Goal: Task Accomplishment & Management: Use online tool/utility

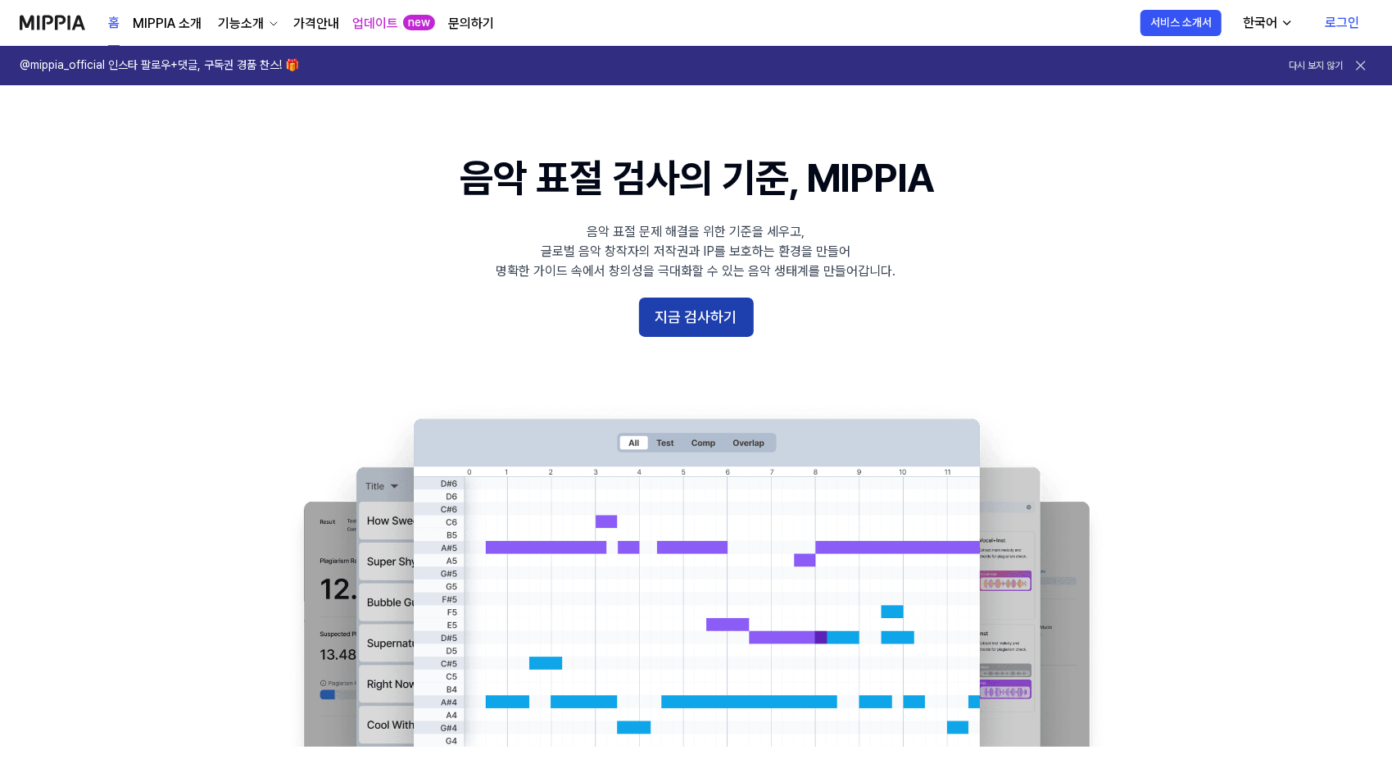
click at [695, 314] on button "지금 검사하기" at bounding box center [696, 316] width 115 height 39
click at [692, 312] on button "지금 검사하기" at bounding box center [696, 316] width 115 height 39
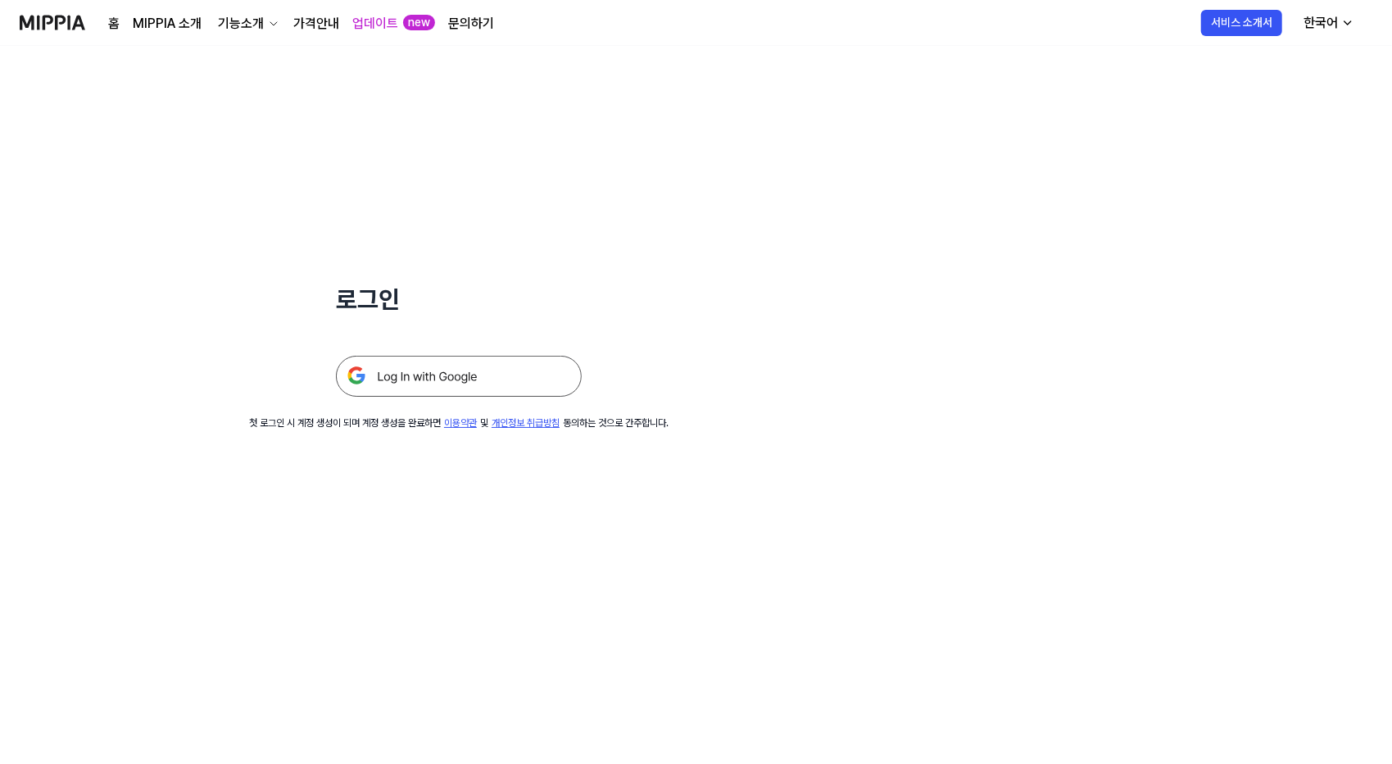
click at [467, 381] on img at bounding box center [459, 376] width 246 height 41
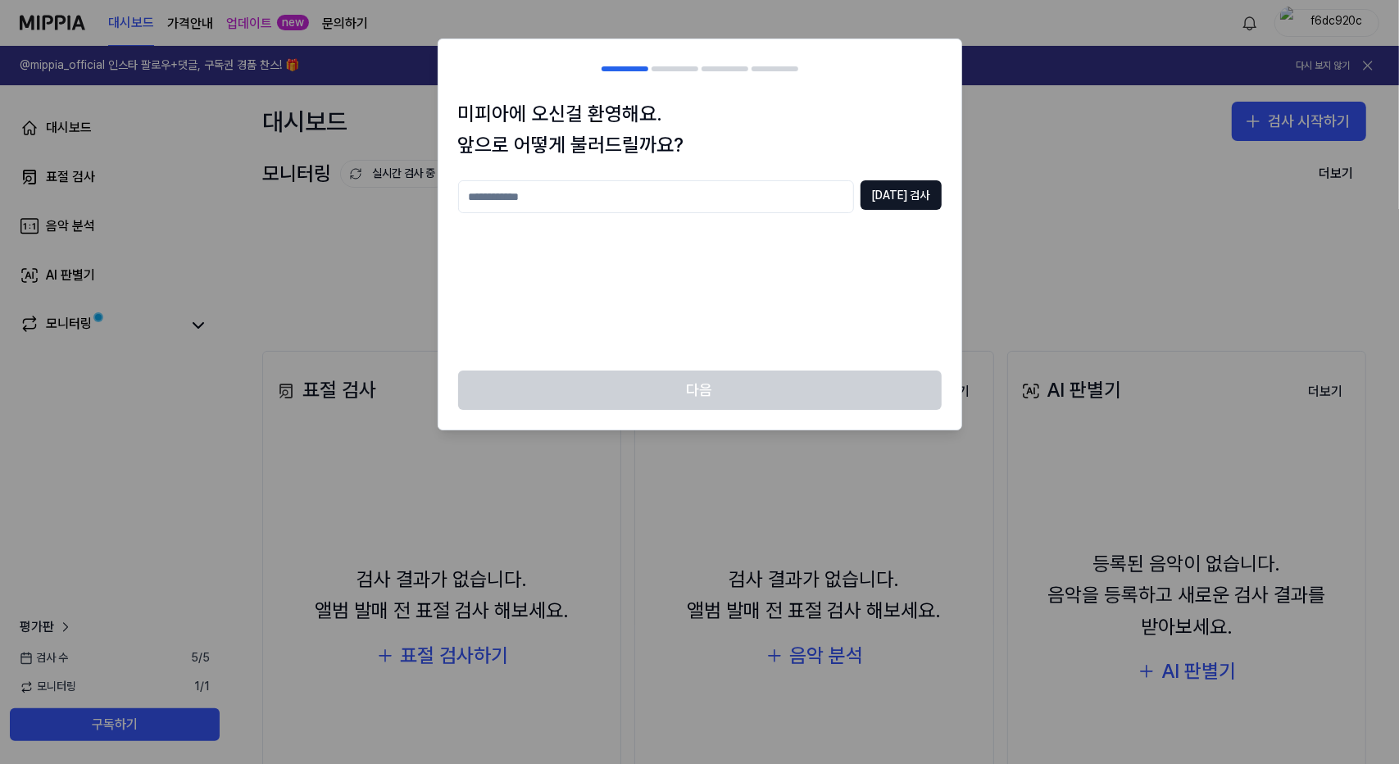
click at [744, 196] on input "text" at bounding box center [656, 196] width 396 height 33
type input "*****"
click at [892, 196] on button "중복 검사" at bounding box center [900, 195] width 81 height 30
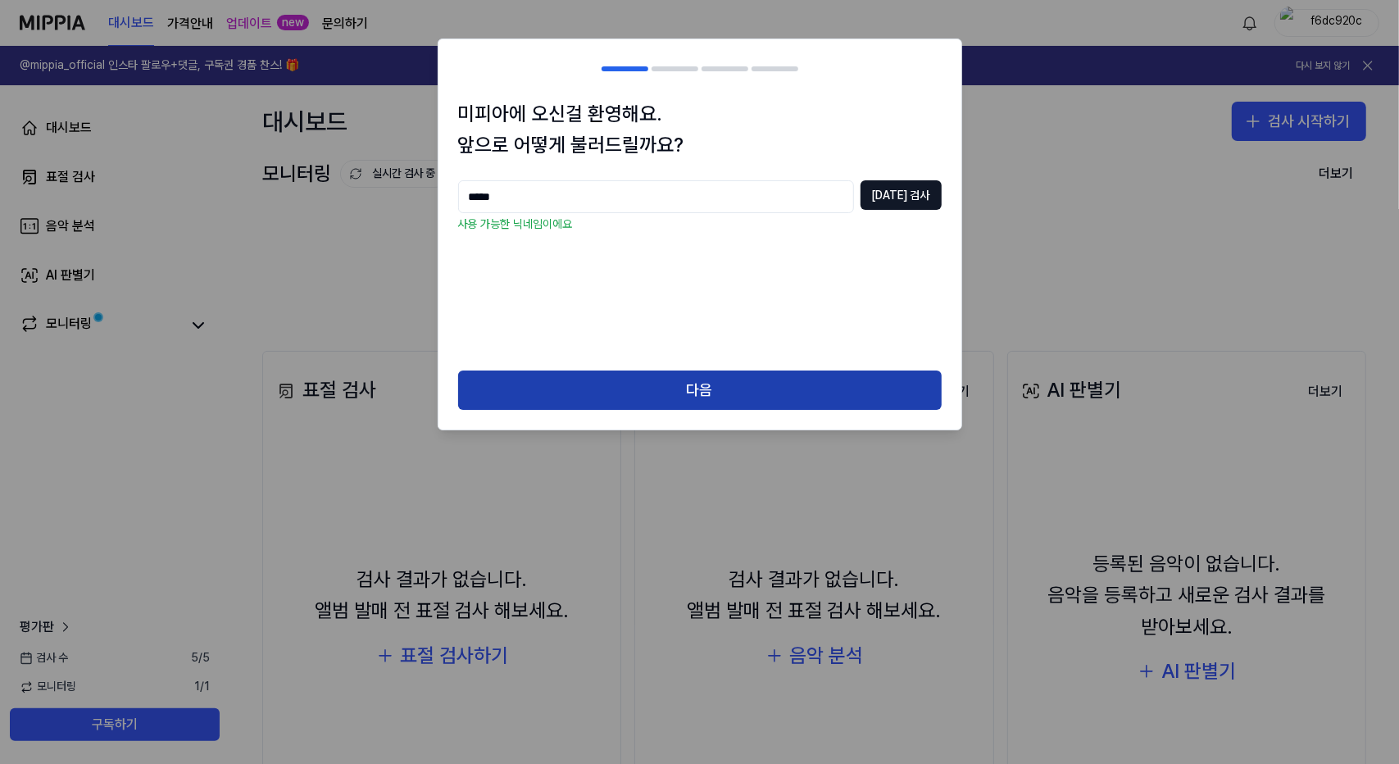
click at [875, 398] on button "다음" at bounding box center [700, 389] width 484 height 39
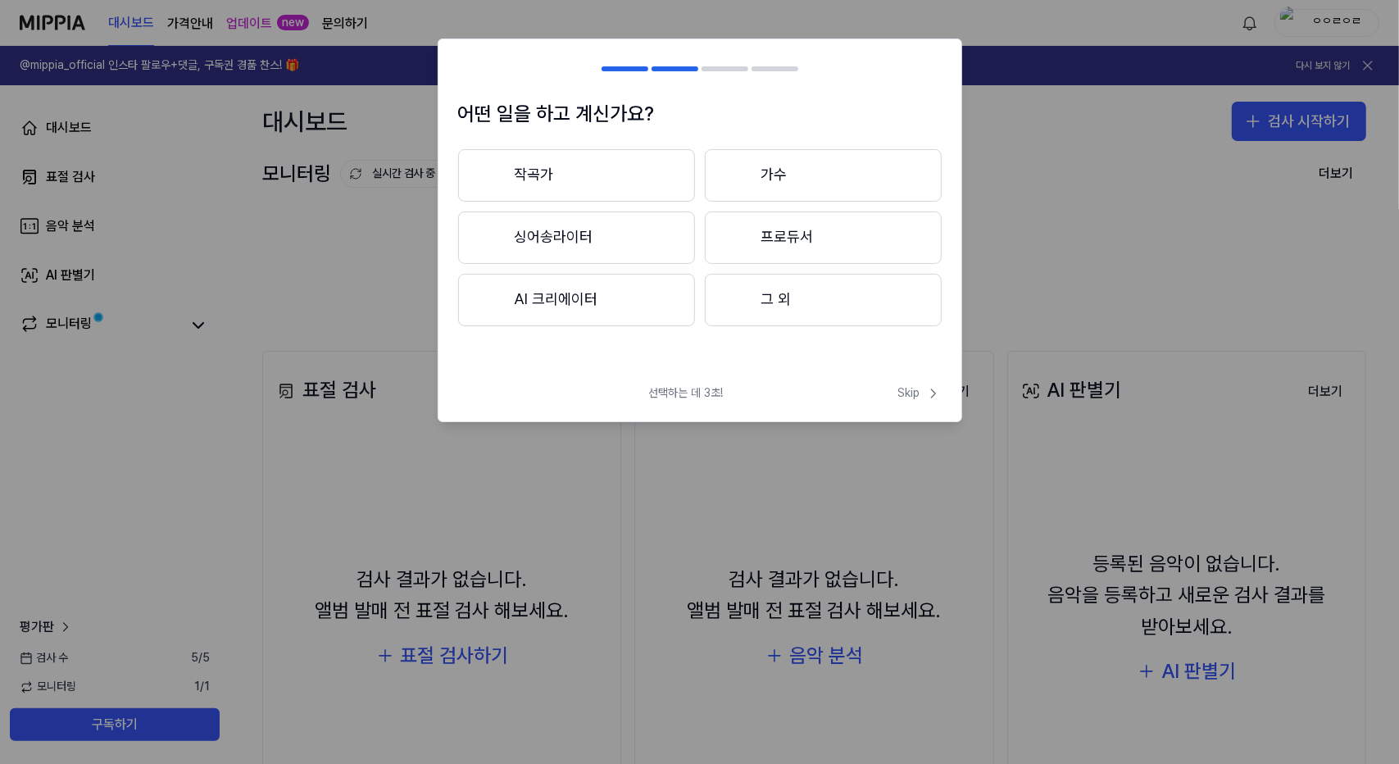
click at [805, 304] on button "그 외" at bounding box center [823, 300] width 237 height 52
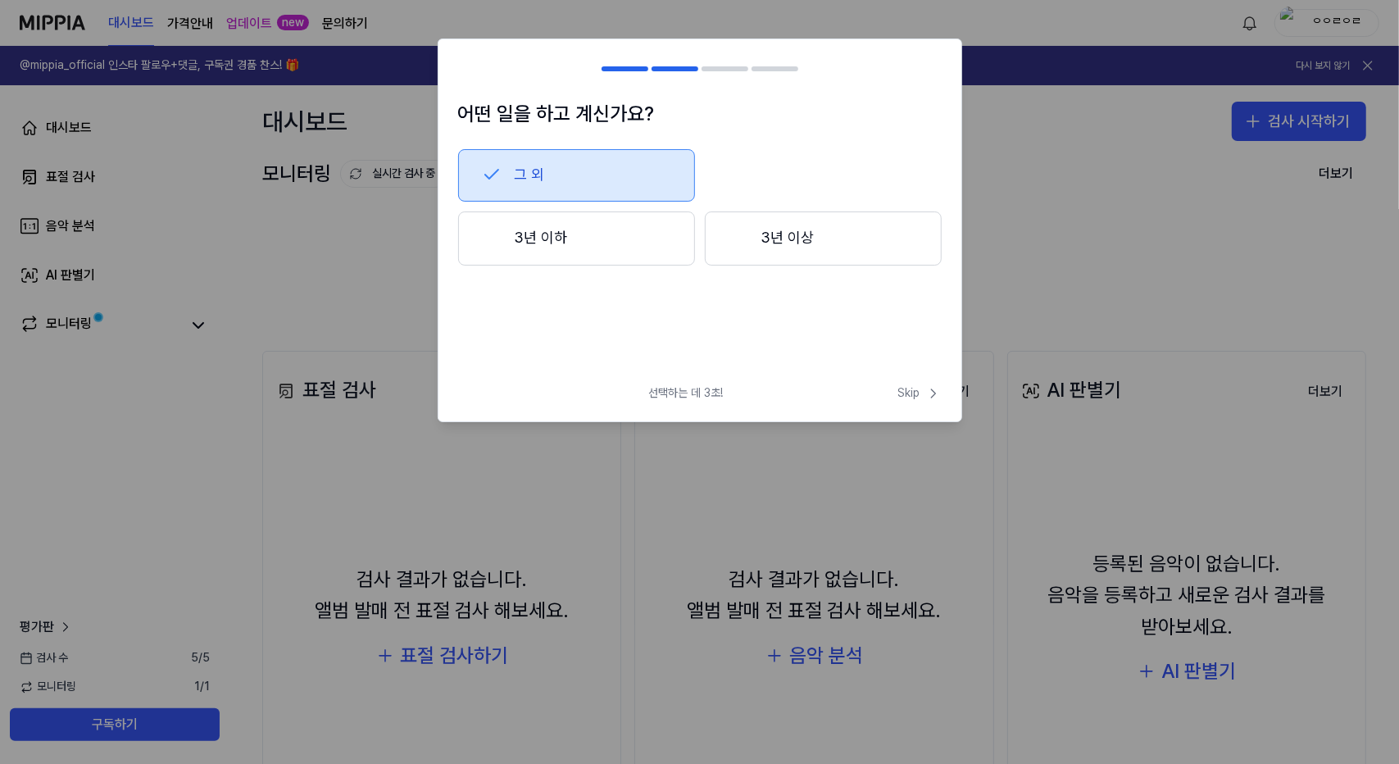
click at [618, 167] on button "그 외" at bounding box center [576, 175] width 237 height 52
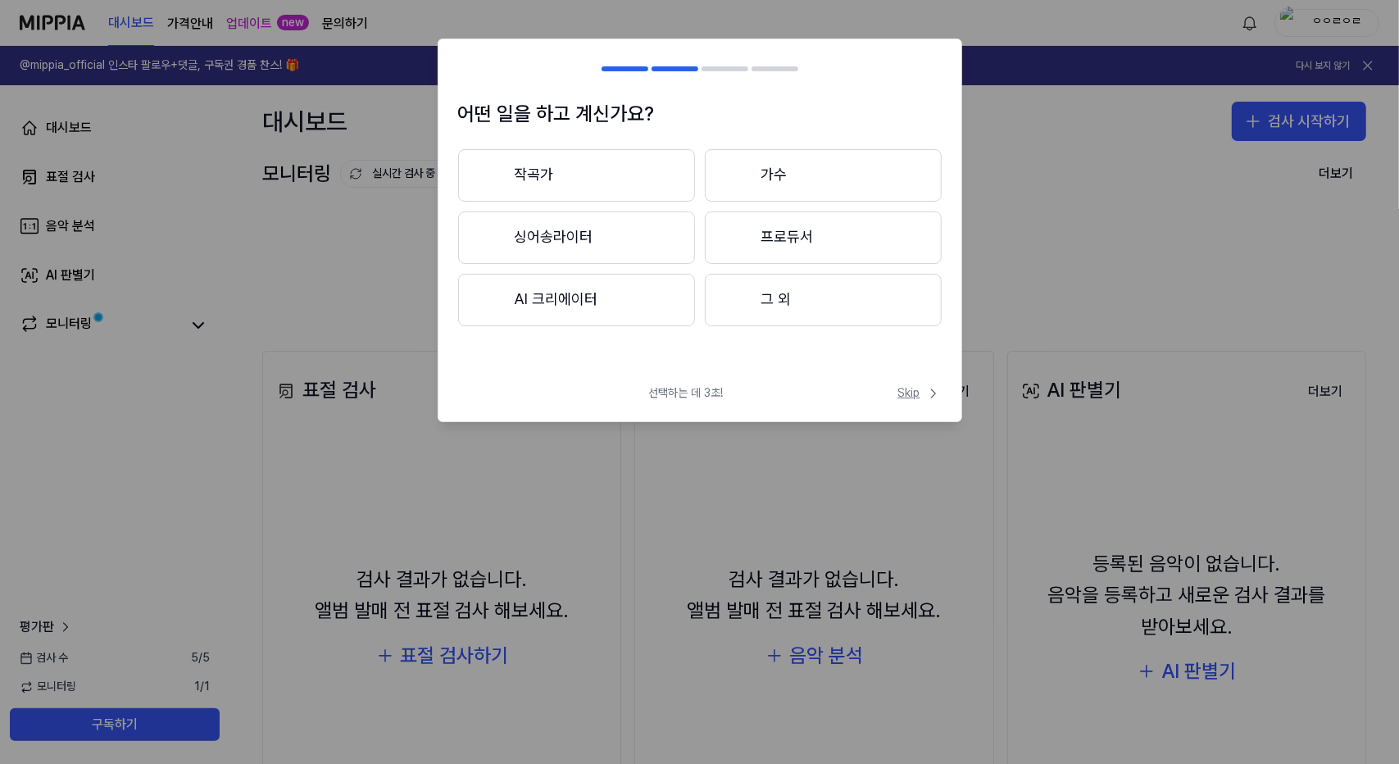
click at [903, 393] on span "Skip" at bounding box center [919, 393] width 43 height 16
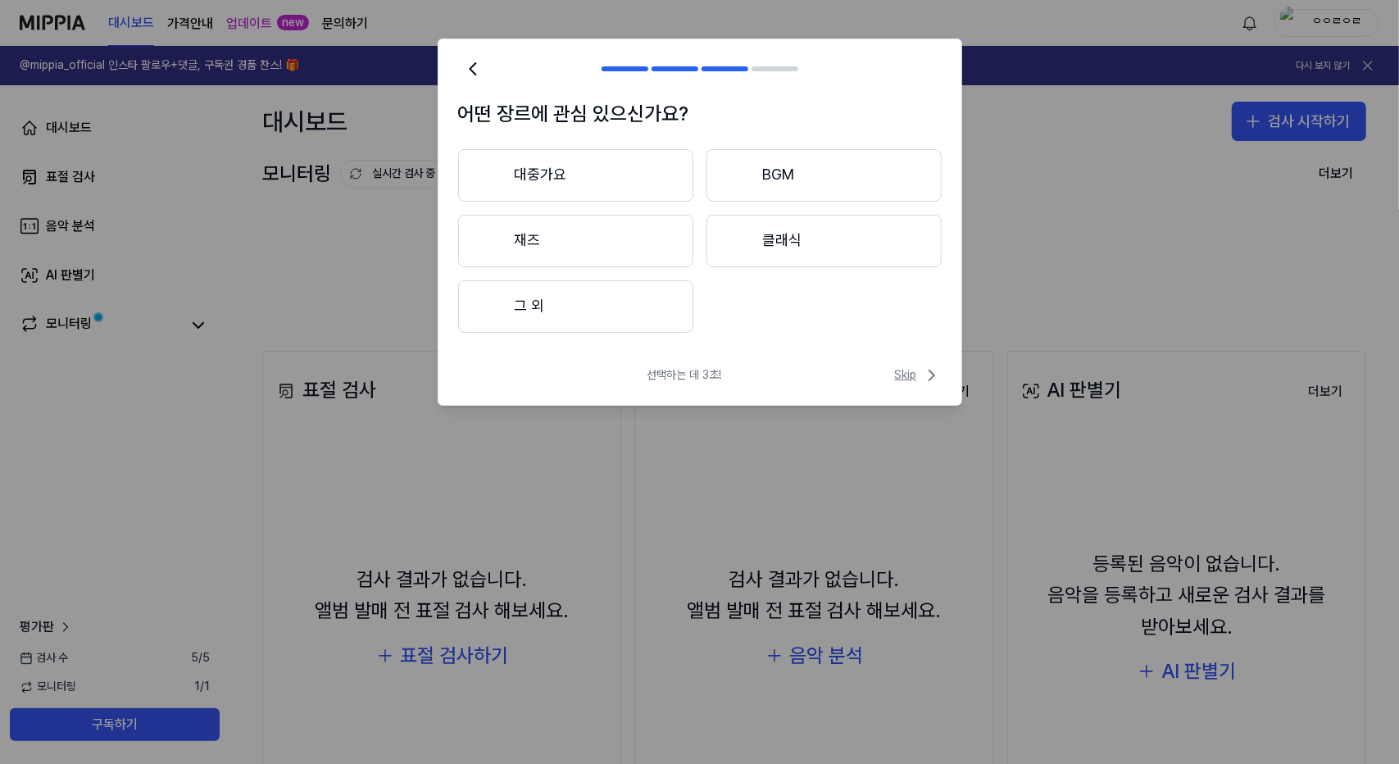
click at [917, 378] on span "Skip" at bounding box center [918, 376] width 47 height 20
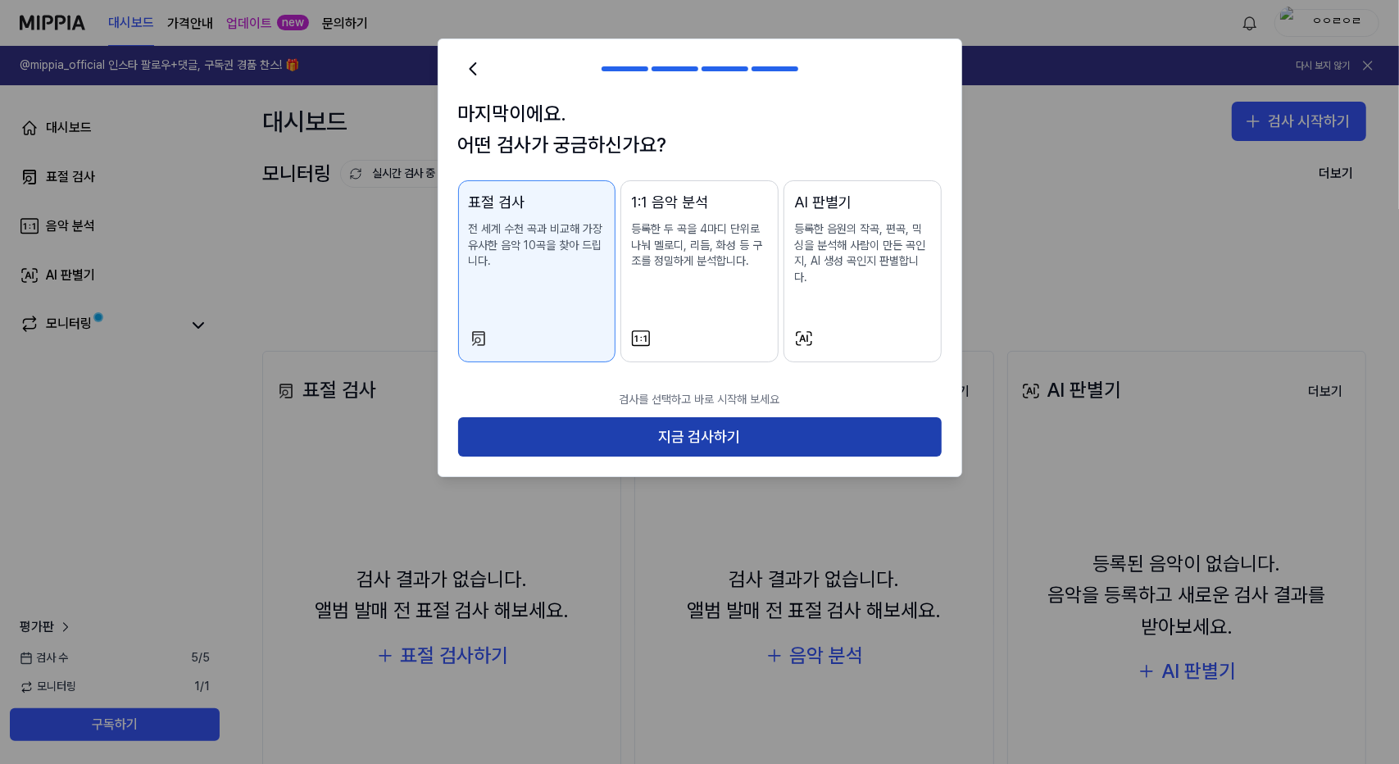
click at [759, 417] on button "지금 검사하기" at bounding box center [700, 436] width 484 height 39
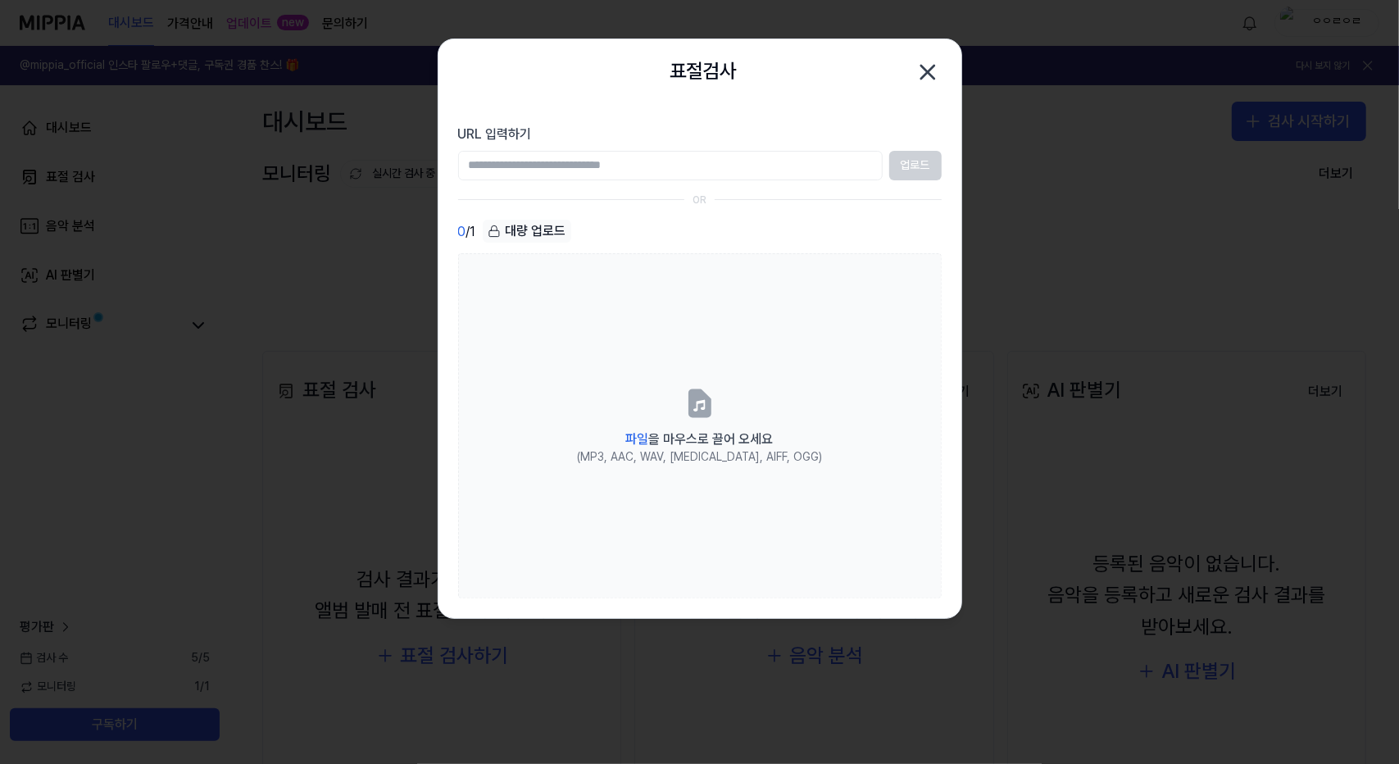
paste input "**********"
drag, startPoint x: 503, startPoint y: 166, endPoint x: 1023, endPoint y: 175, distance: 519.6
click at [1023, 175] on body "대시보드 가격안내 업데이트 new 문의하기 ㅇㅇㄹㅇㄹ @mippia_official 인스타 팔로우+댓글, 구독권 경품 찬스! 🎁 다시 보지 않…" at bounding box center [699, 382] width 1399 height 764
type input "**********"
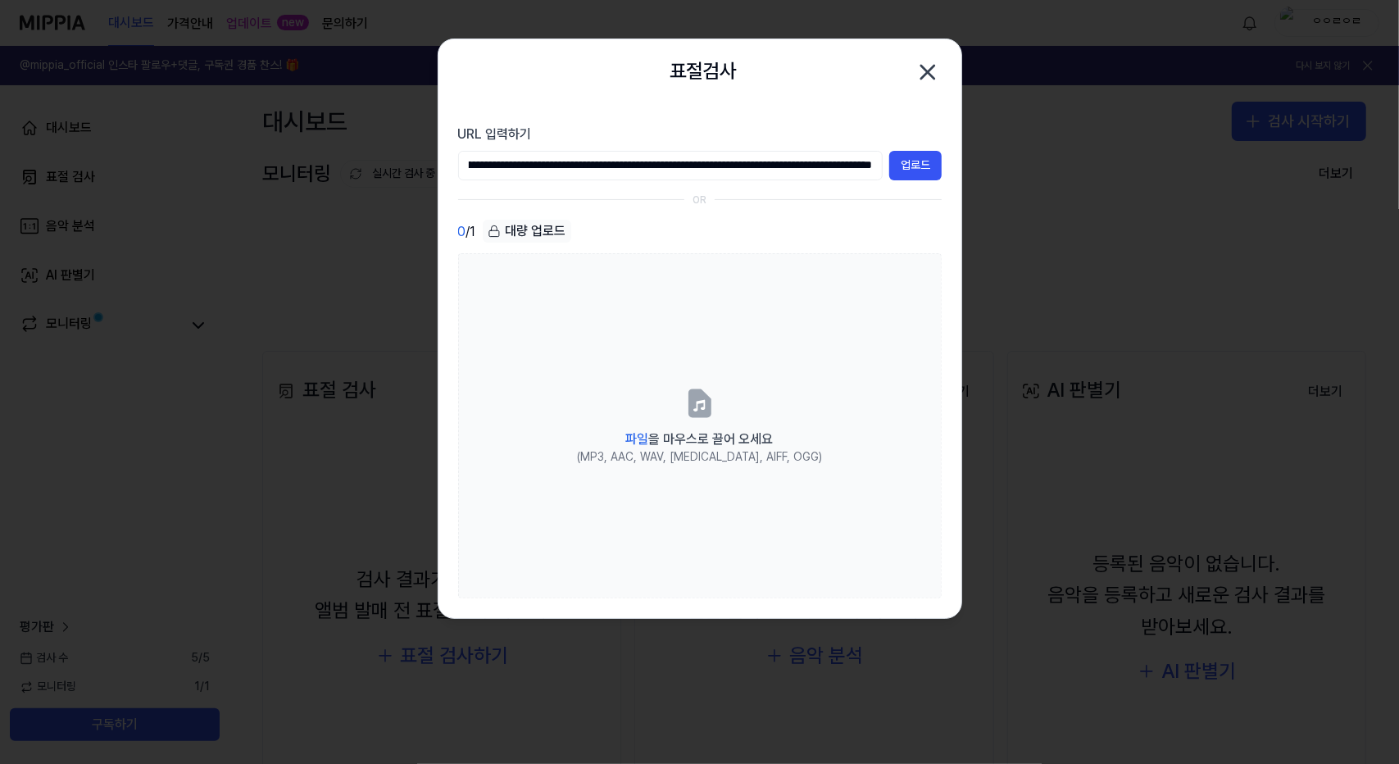
click at [930, 68] on icon "button" at bounding box center [928, 72] width 26 height 26
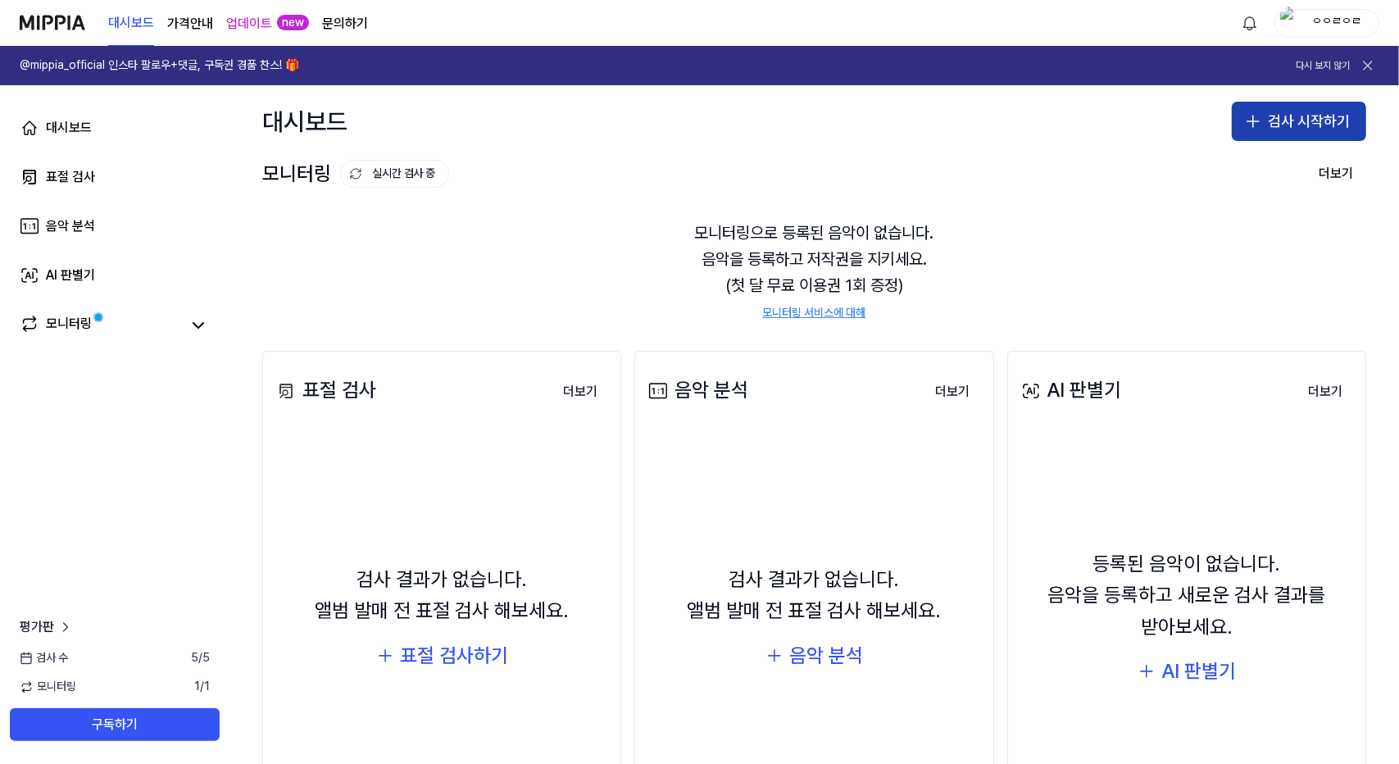
click at [1350, 113] on button "검사 시작하기" at bounding box center [1299, 121] width 134 height 39
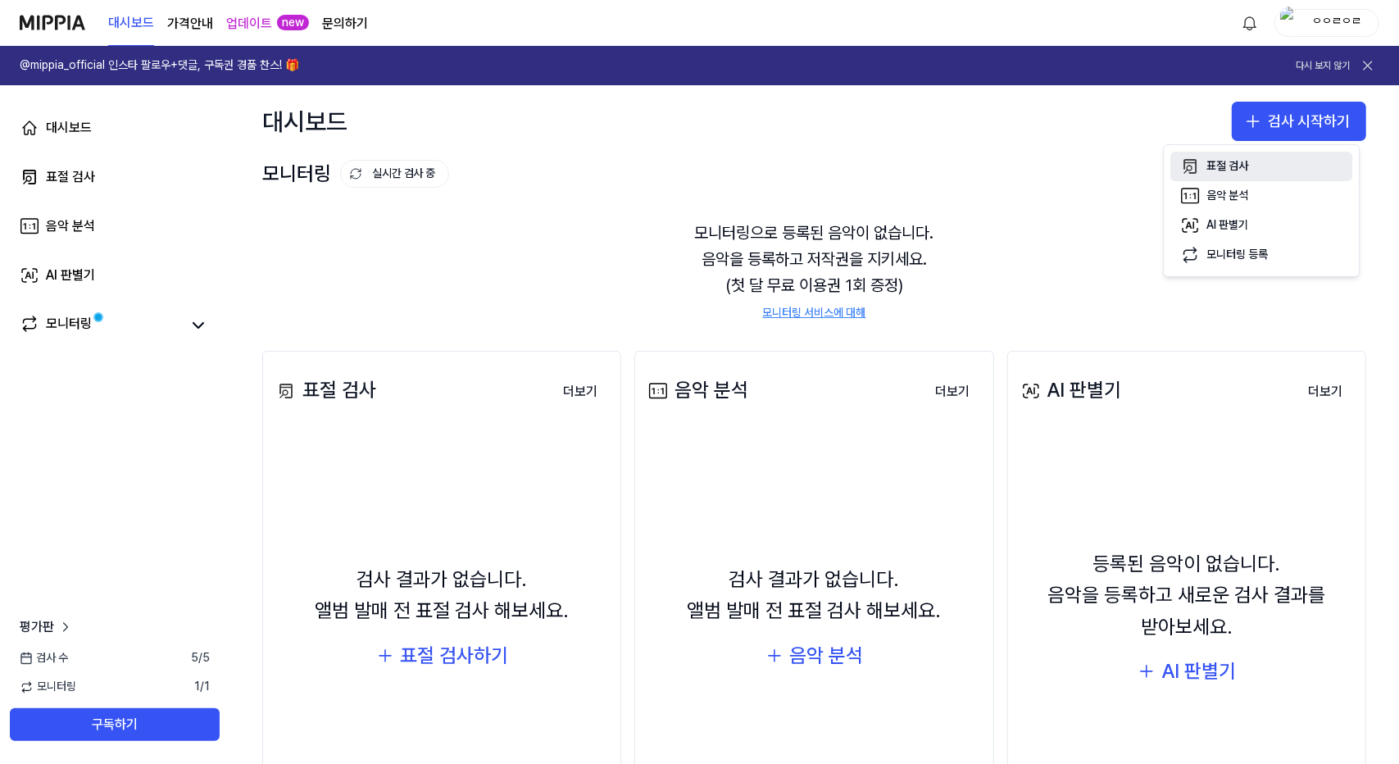
click at [1228, 166] on div "표절 검사" at bounding box center [1227, 166] width 42 height 16
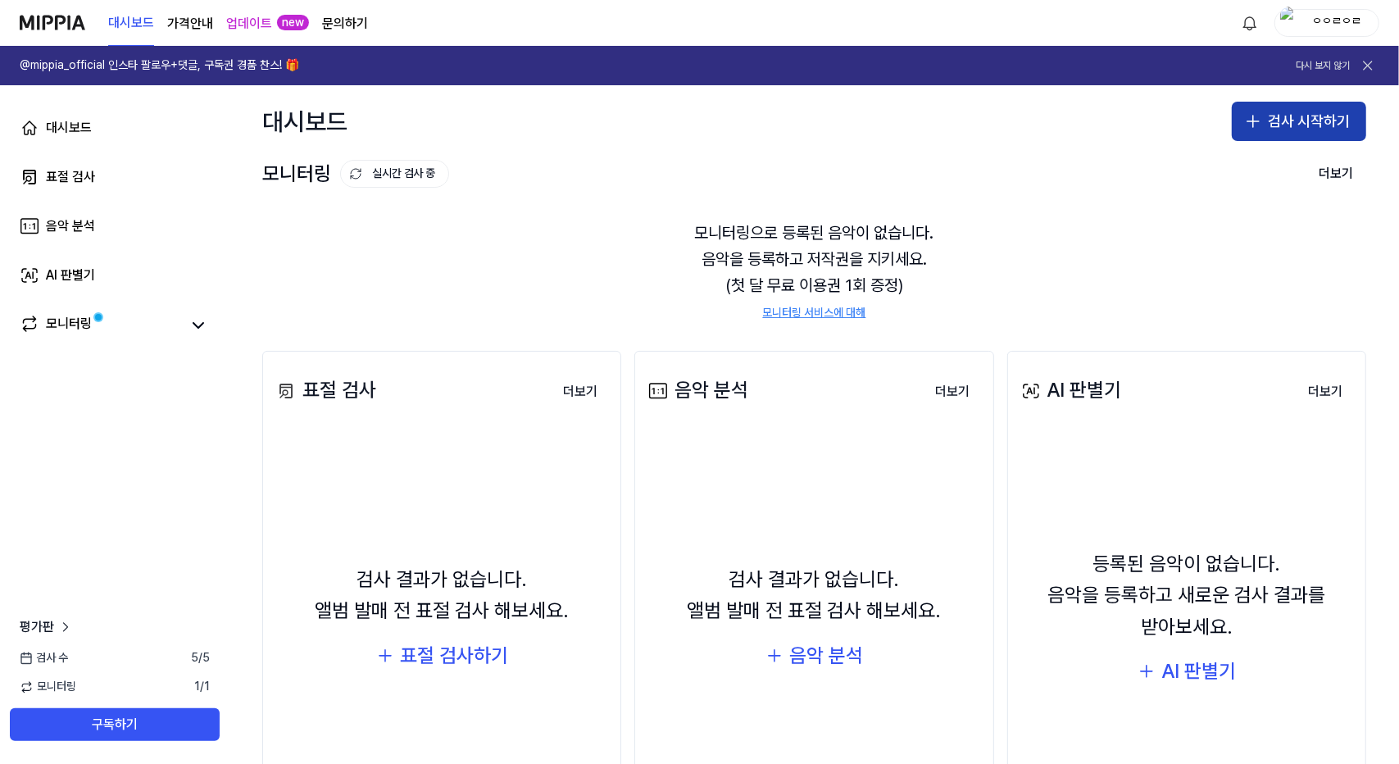
click at [1295, 116] on button "검사 시작하기" at bounding box center [1299, 121] width 134 height 39
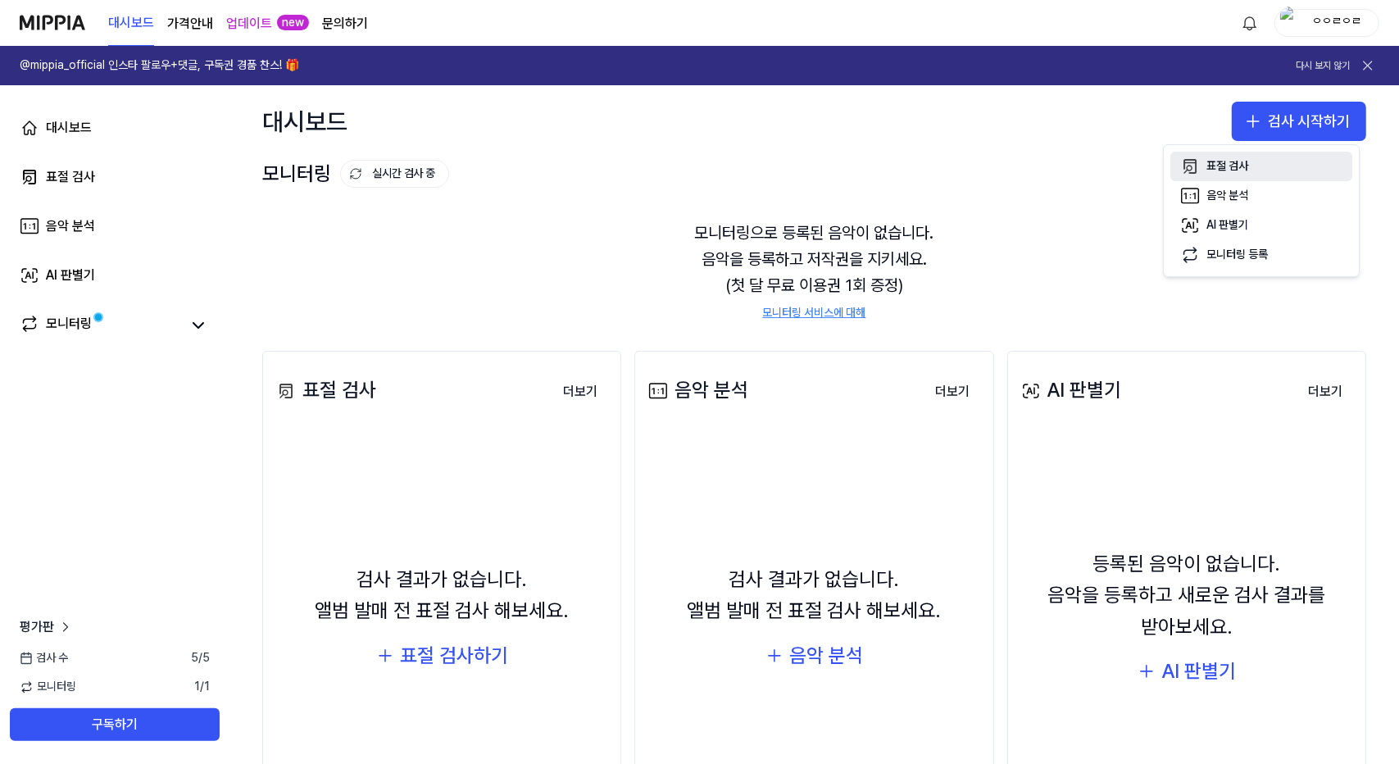
click at [1237, 168] on div "표절 검사" at bounding box center [1227, 166] width 42 height 16
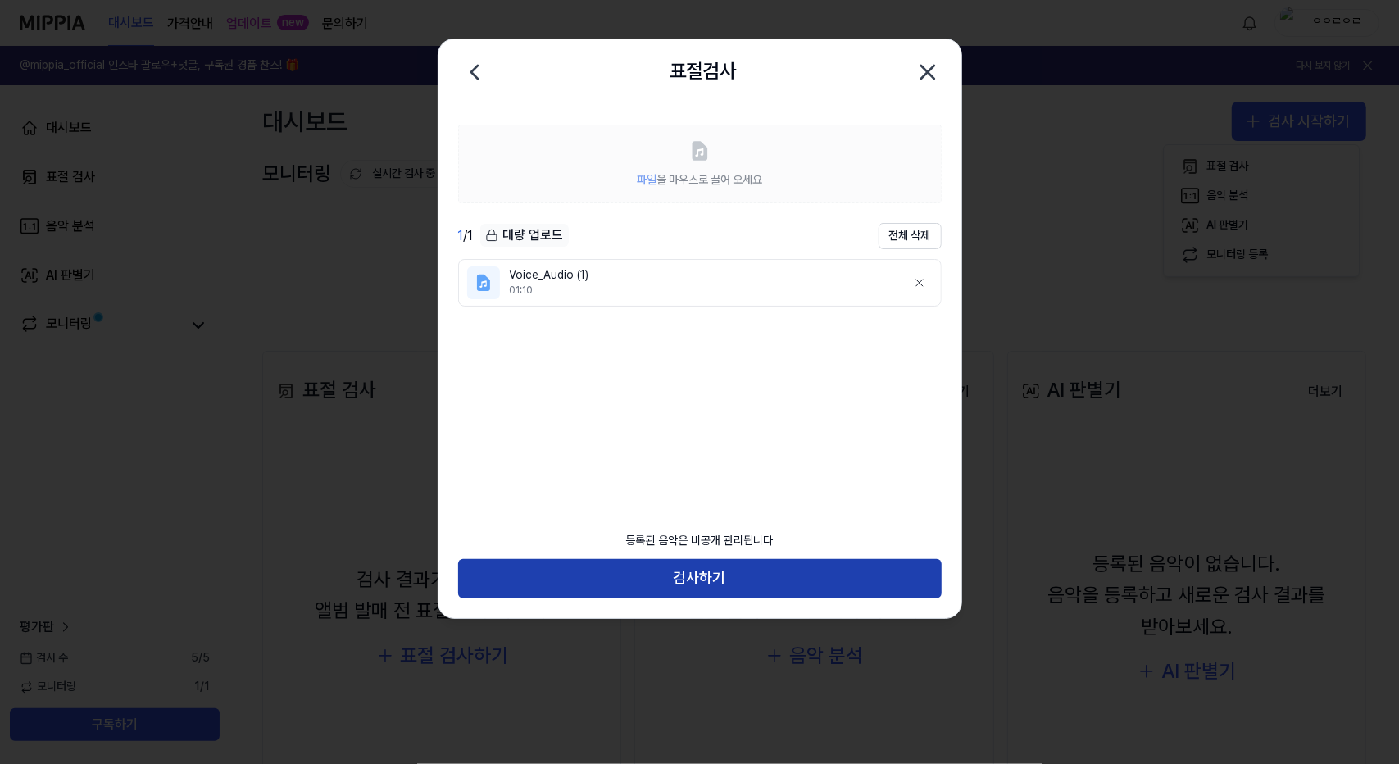
click at [816, 576] on button "검사하기" at bounding box center [700, 578] width 484 height 39
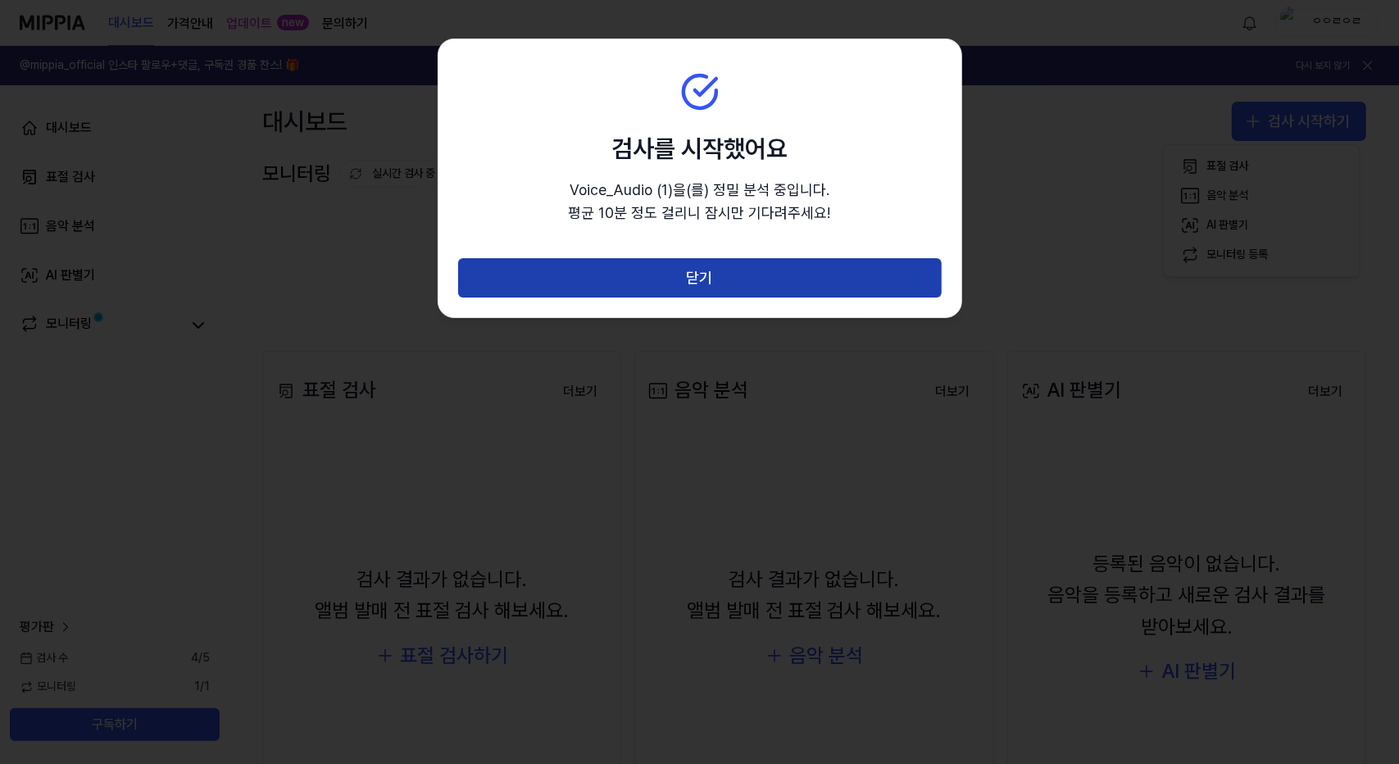
click at [770, 274] on button "닫기" at bounding box center [700, 277] width 484 height 39
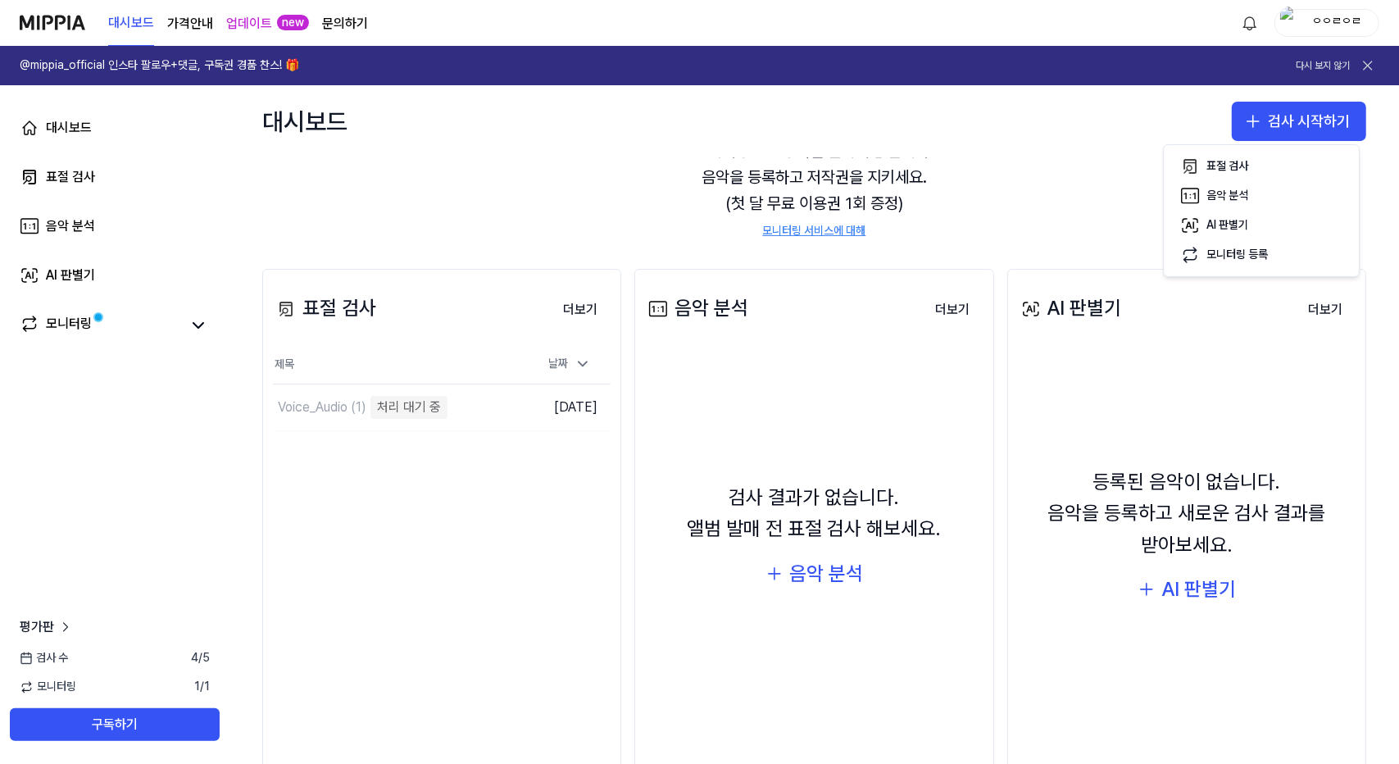
scroll to position [129, 0]
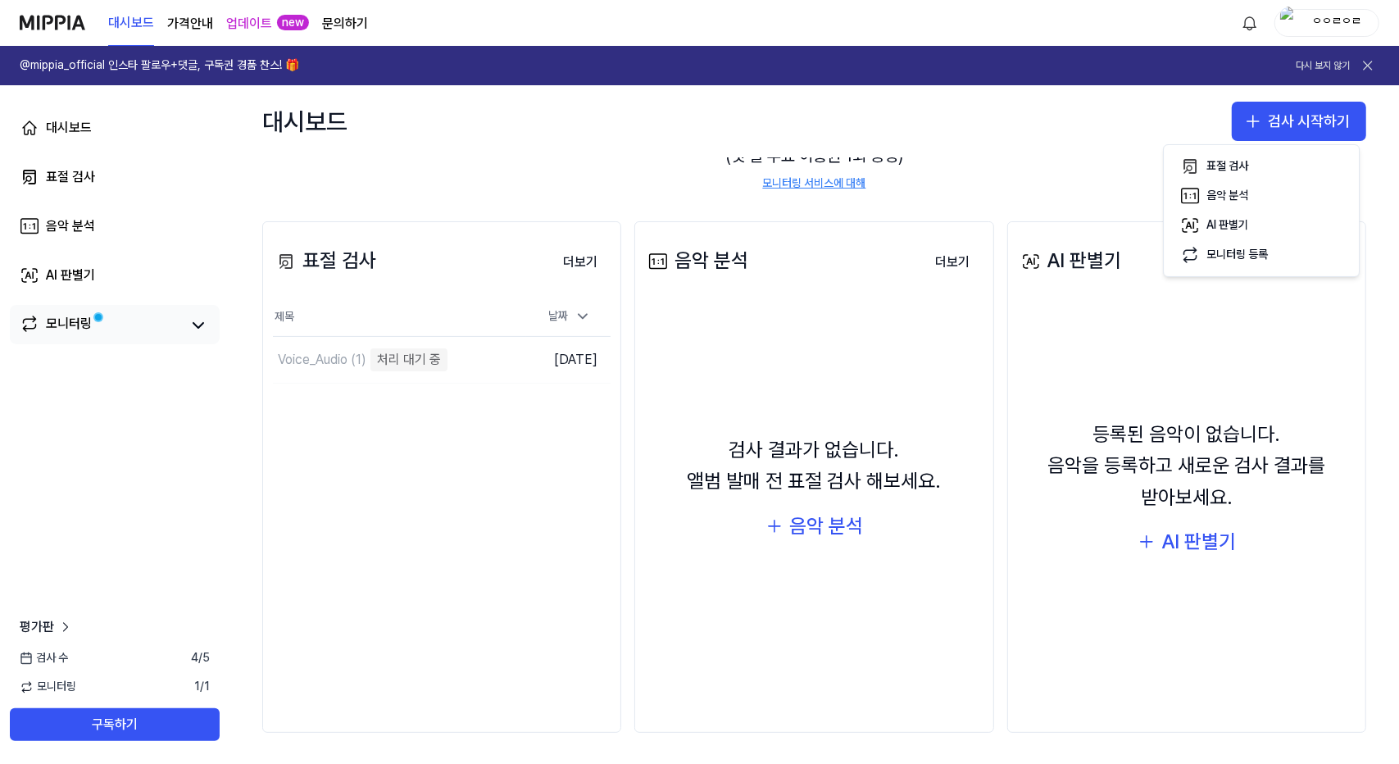
click at [80, 330] on div "모니터링" at bounding box center [69, 325] width 46 height 23
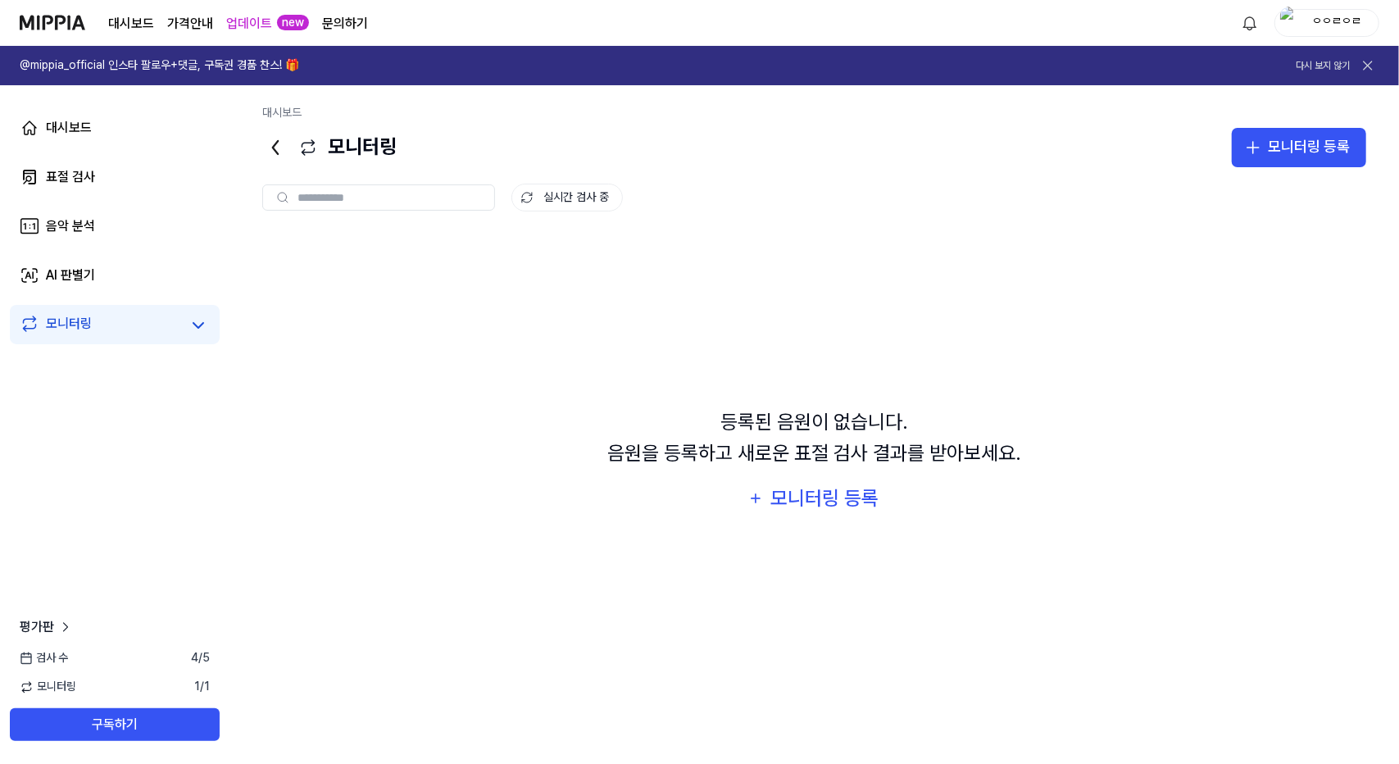
click at [80, 330] on div "모니터링" at bounding box center [69, 325] width 46 height 23
click at [187, 327] on button at bounding box center [198, 325] width 23 height 23
click at [197, 326] on icon at bounding box center [198, 326] width 20 height 20
click at [198, 327] on icon at bounding box center [198, 325] width 10 height 5
click at [66, 173] on div "표절 검사" at bounding box center [70, 177] width 49 height 20
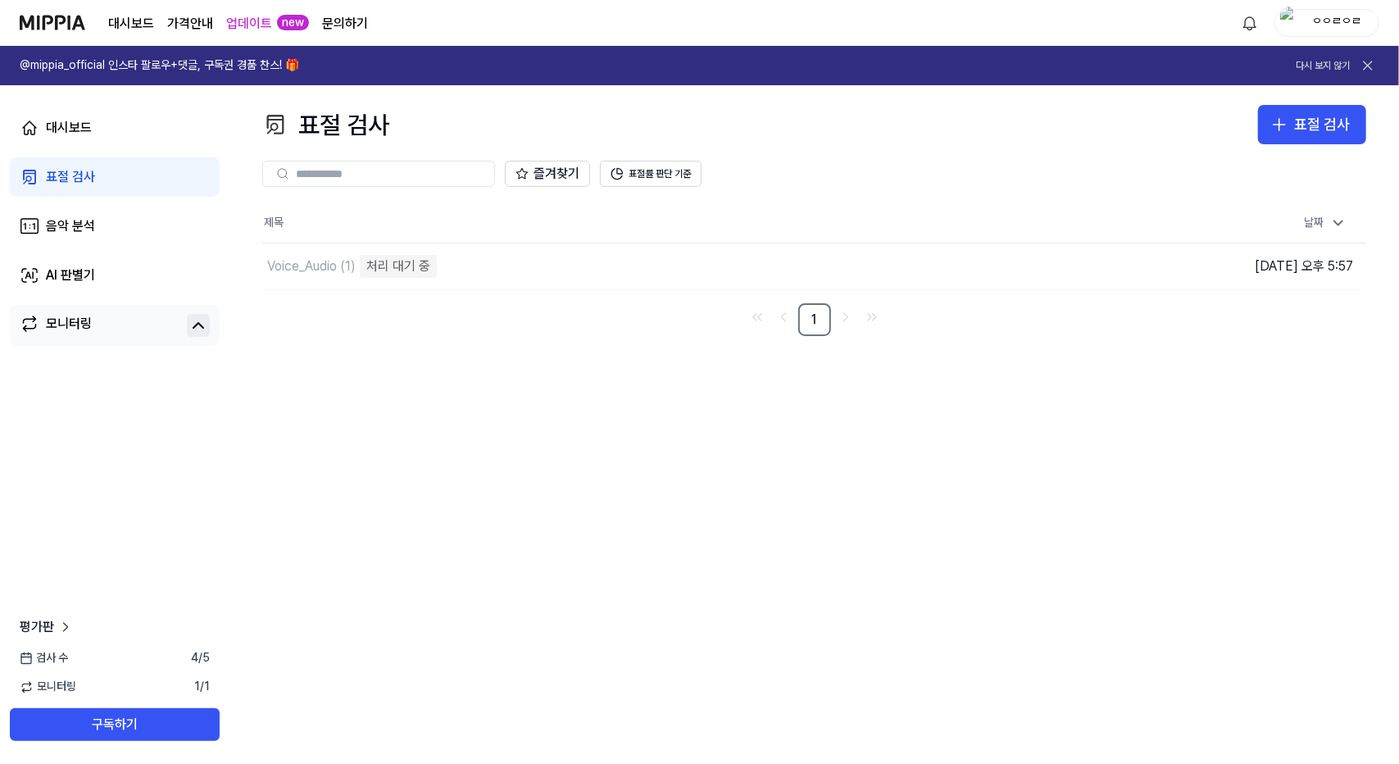
click at [68, 16] on img at bounding box center [53, 22] width 66 height 45
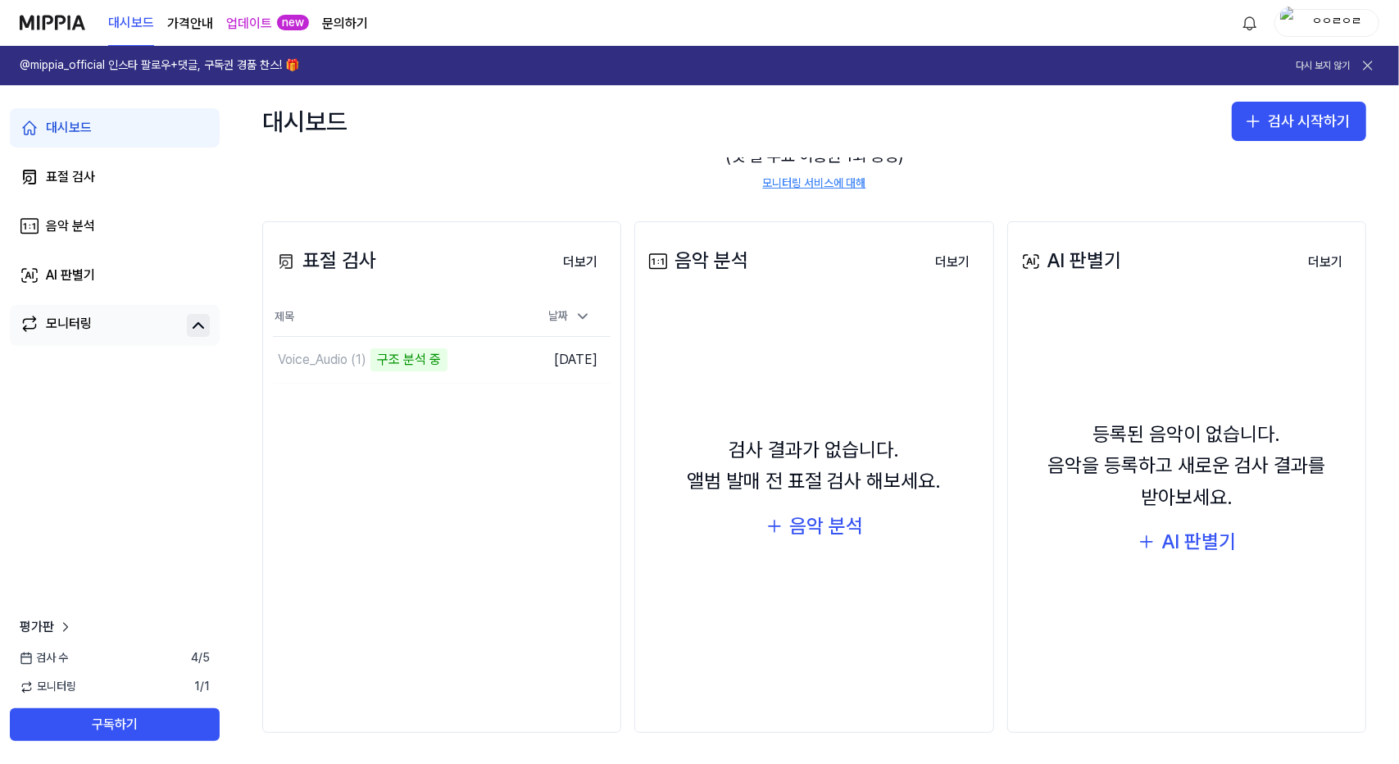
scroll to position [82, 0]
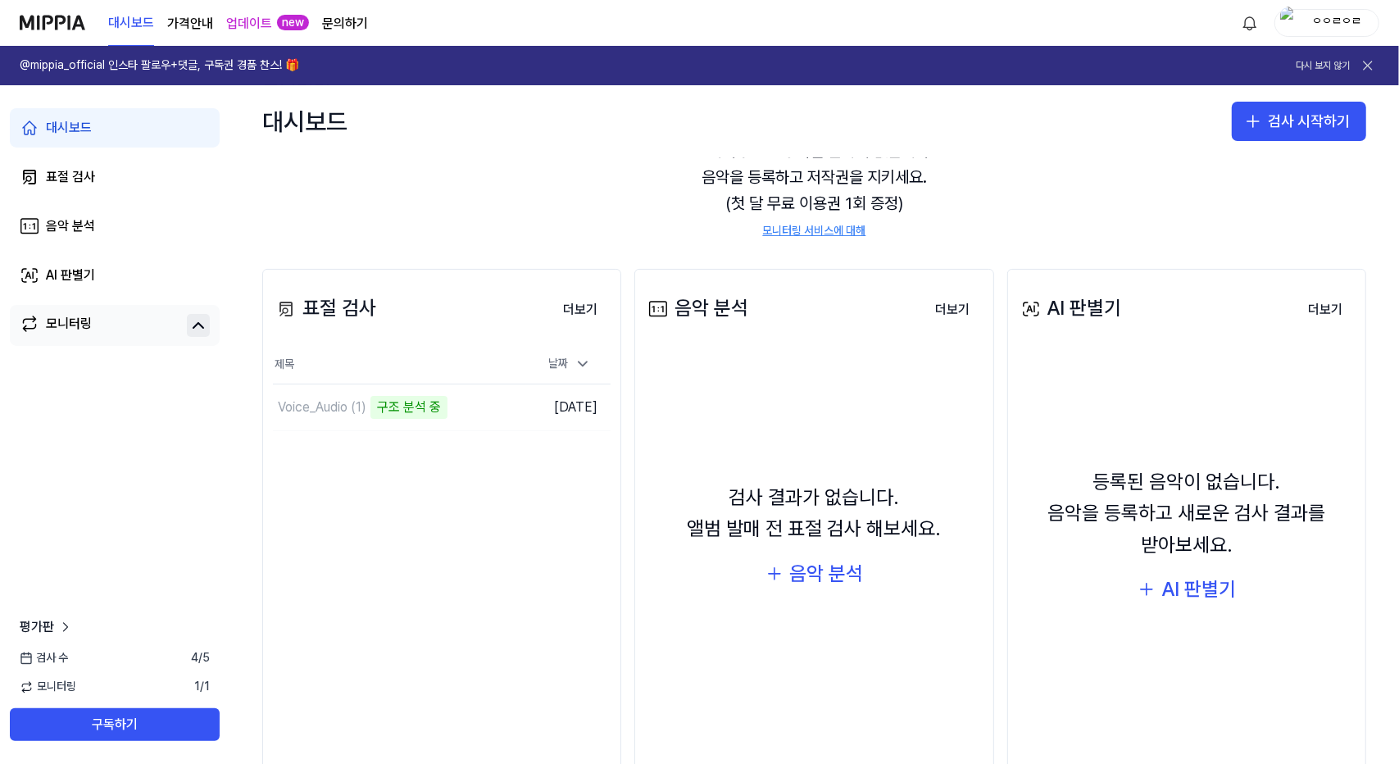
click at [362, 24] on link "문의하기" at bounding box center [345, 24] width 46 height 20
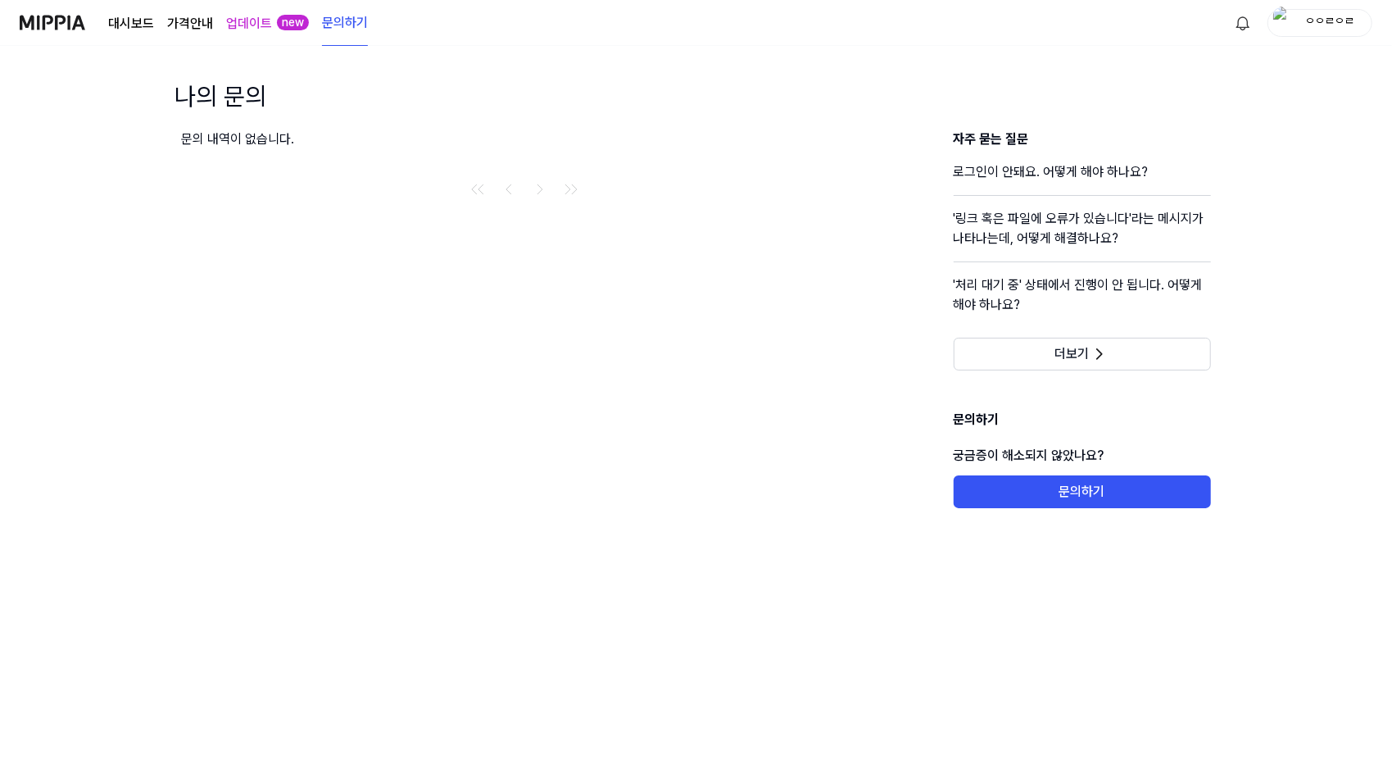
click at [152, 25] on link "대시보드" at bounding box center [131, 24] width 46 height 20
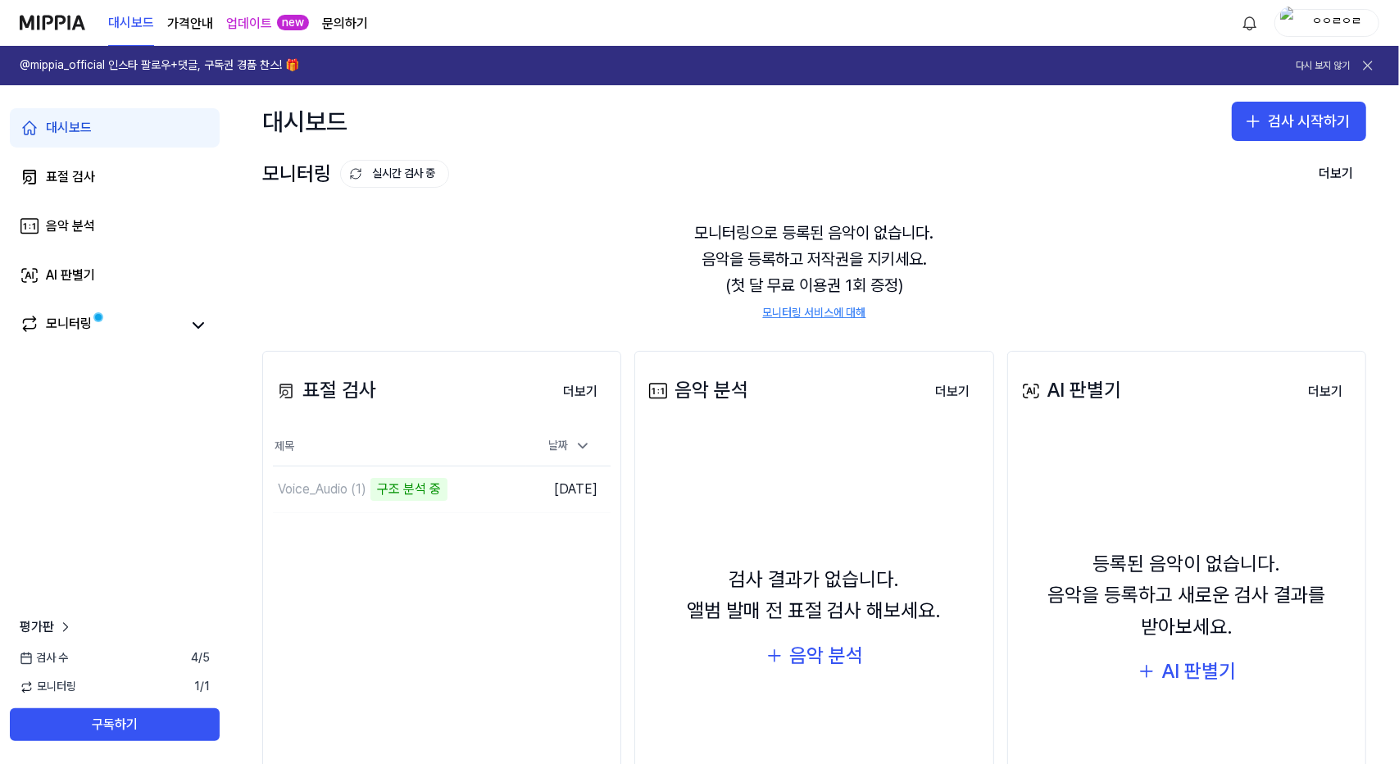
click at [192, 24] on page\) "가격안내" at bounding box center [190, 24] width 46 height 20
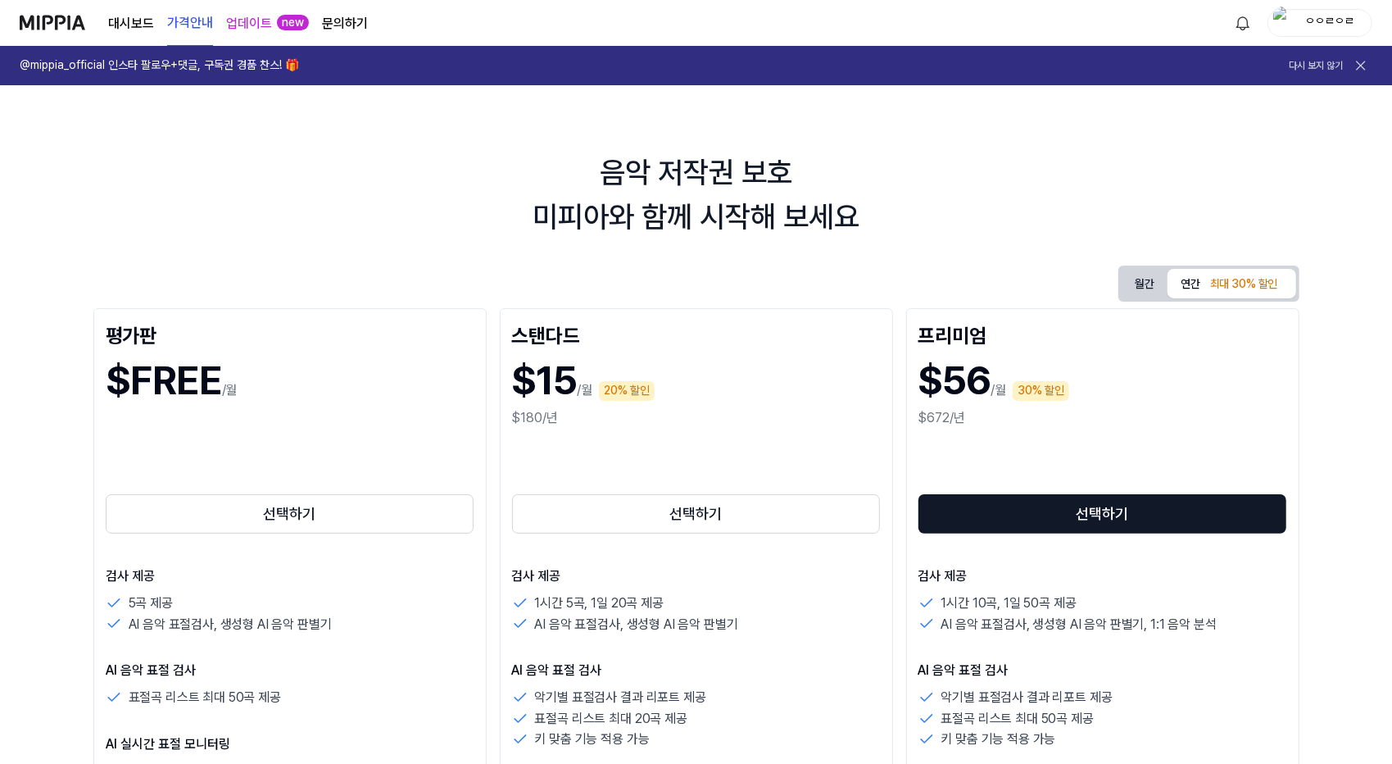
click at [113, 23] on link "대시보드" at bounding box center [131, 24] width 46 height 20
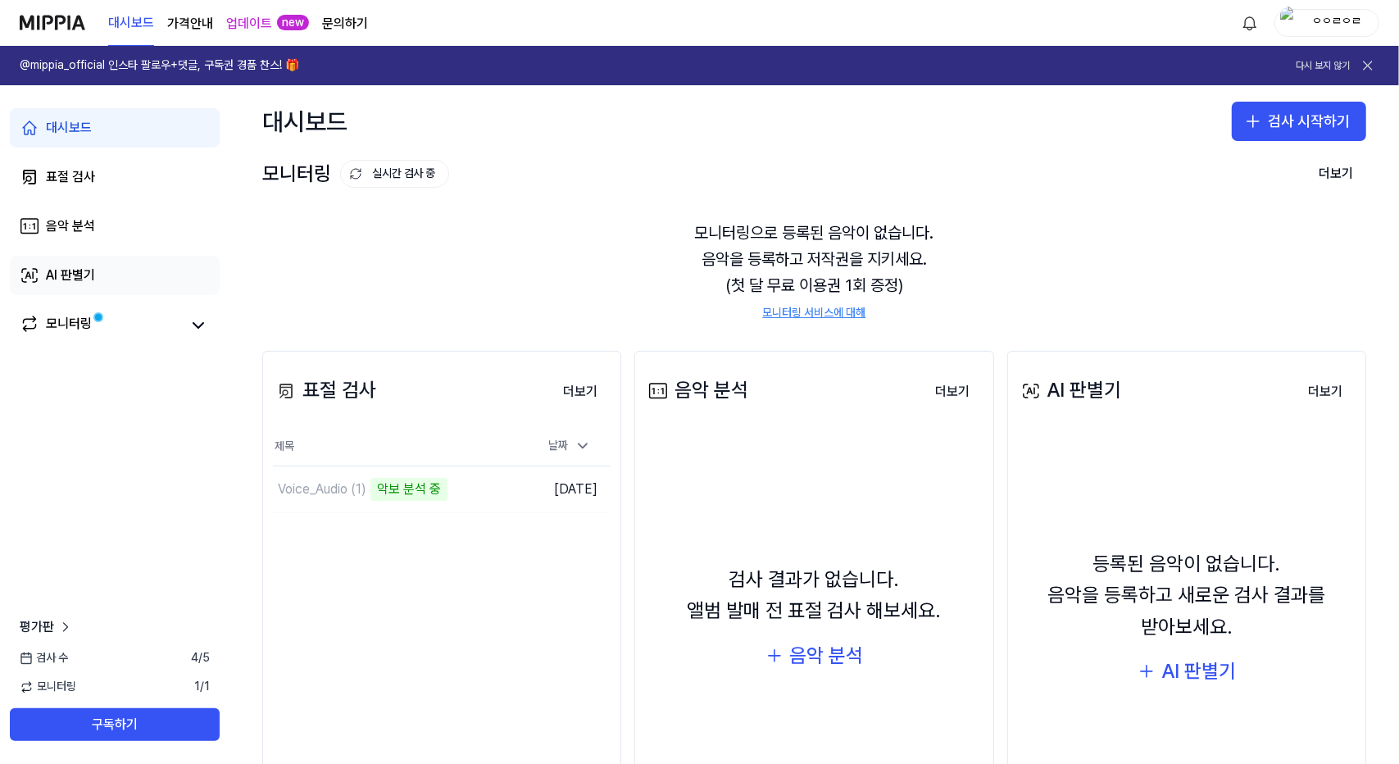
click at [81, 275] on div "AI 판별기" at bounding box center [70, 276] width 49 height 20
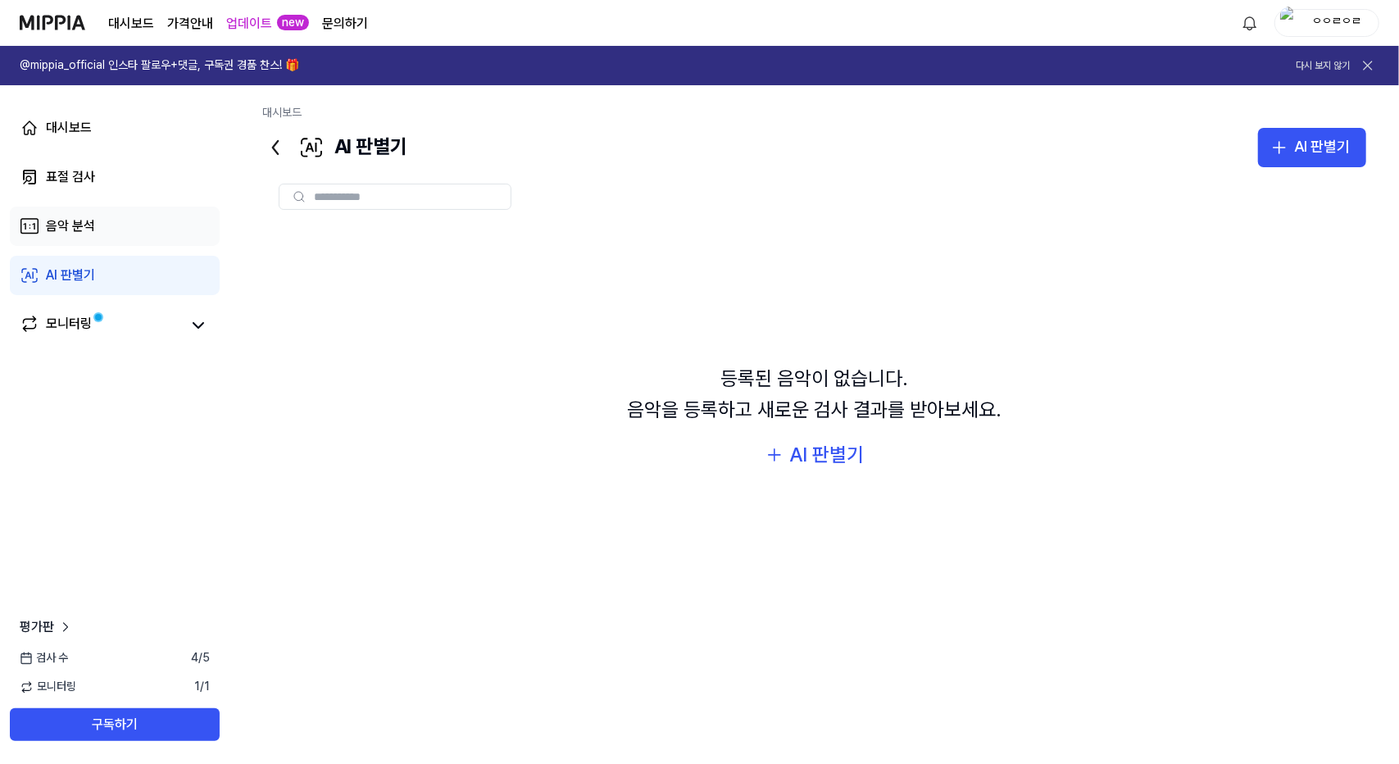
click at [84, 225] on div "음악 분석" at bounding box center [70, 226] width 49 height 20
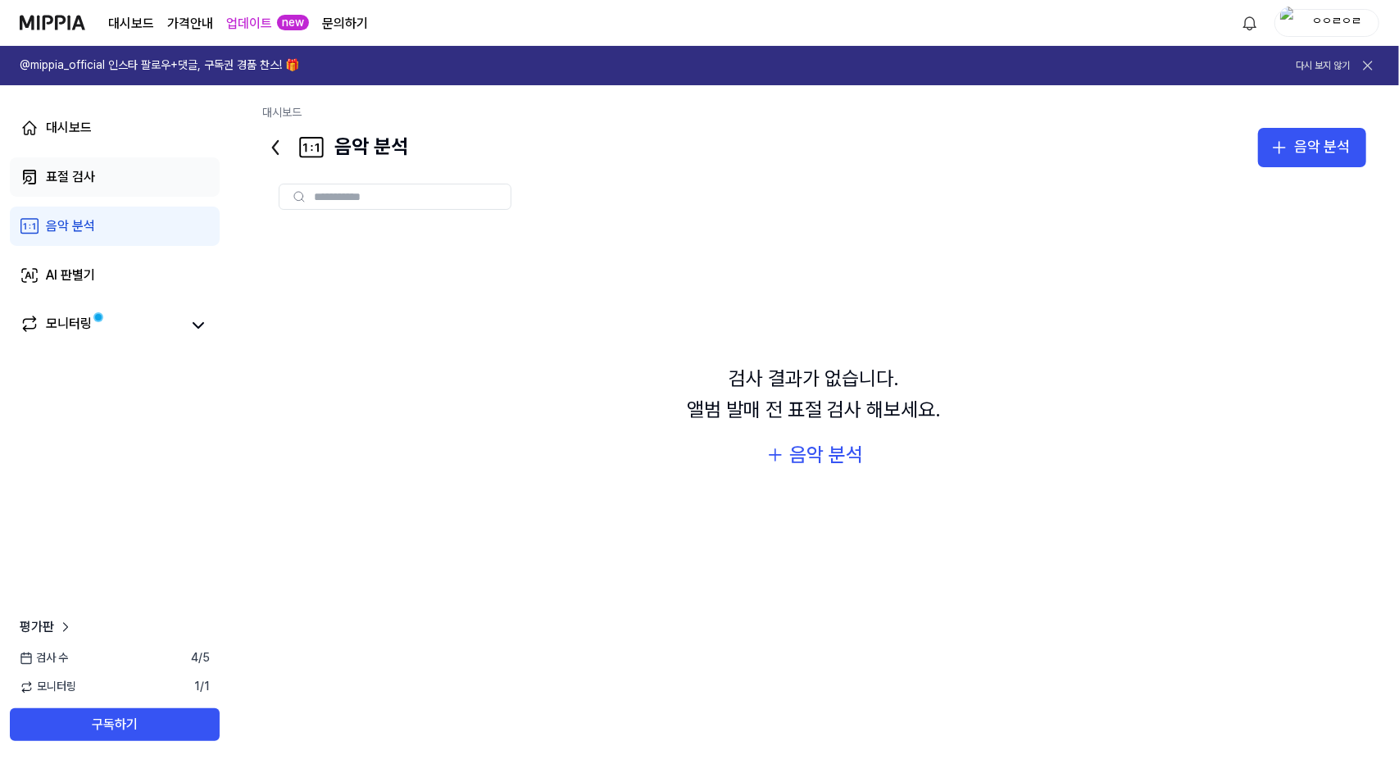
click at [85, 186] on div "표절 검사" at bounding box center [70, 177] width 49 height 20
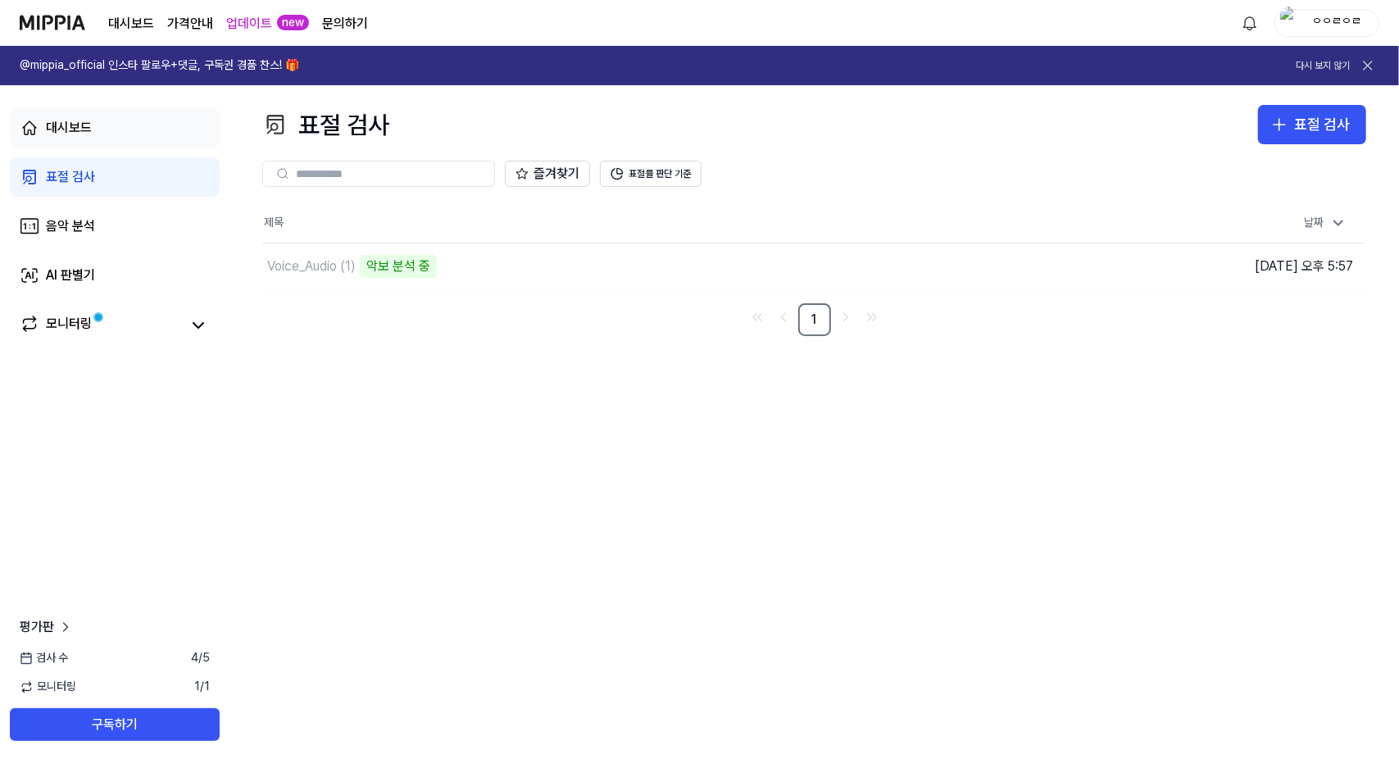
click at [95, 127] on link "대시보드" at bounding box center [115, 127] width 210 height 39
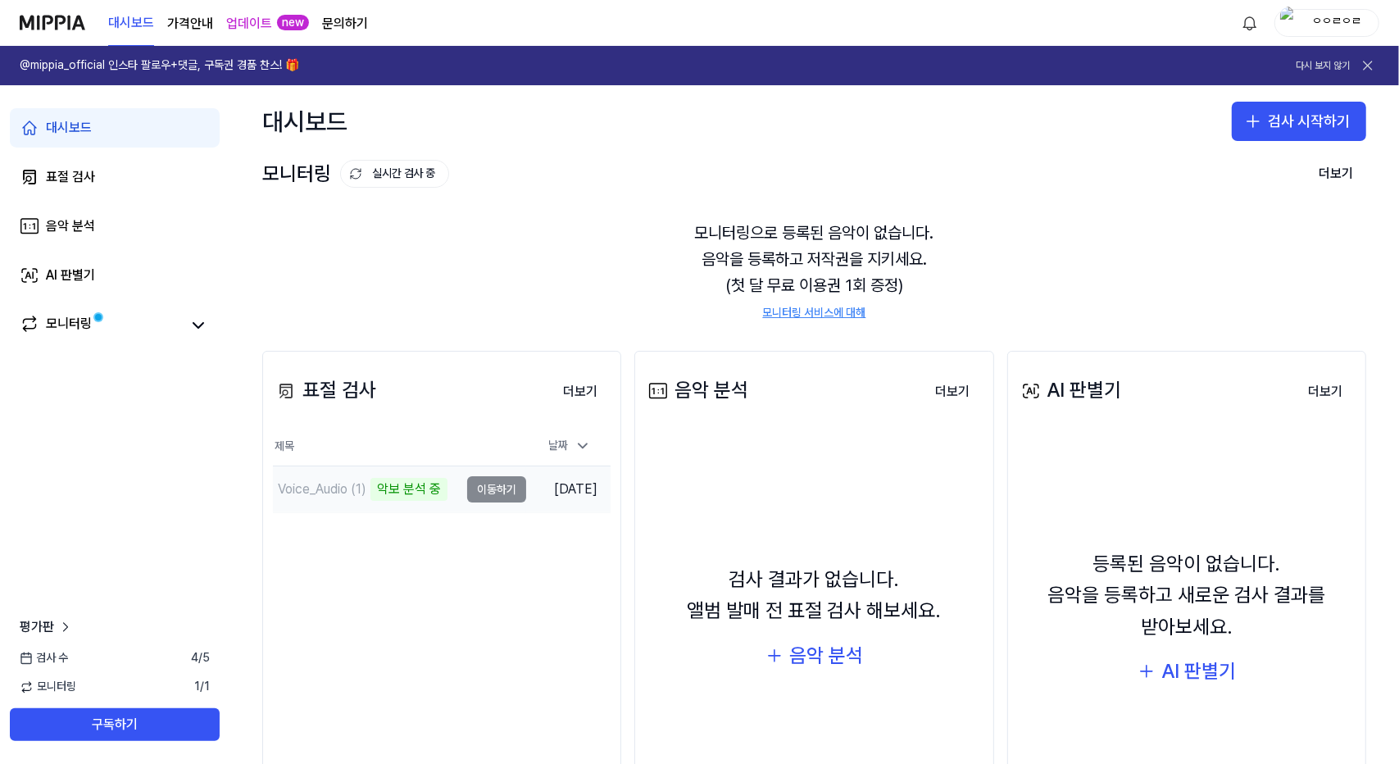
click at [497, 489] on td "Voice_Audio (1) 악보 분석 중 이동하기" at bounding box center [399, 489] width 253 height 46
click at [366, 491] on div "Voice_Audio (1) 악보 분석 중" at bounding box center [360, 489] width 175 height 23
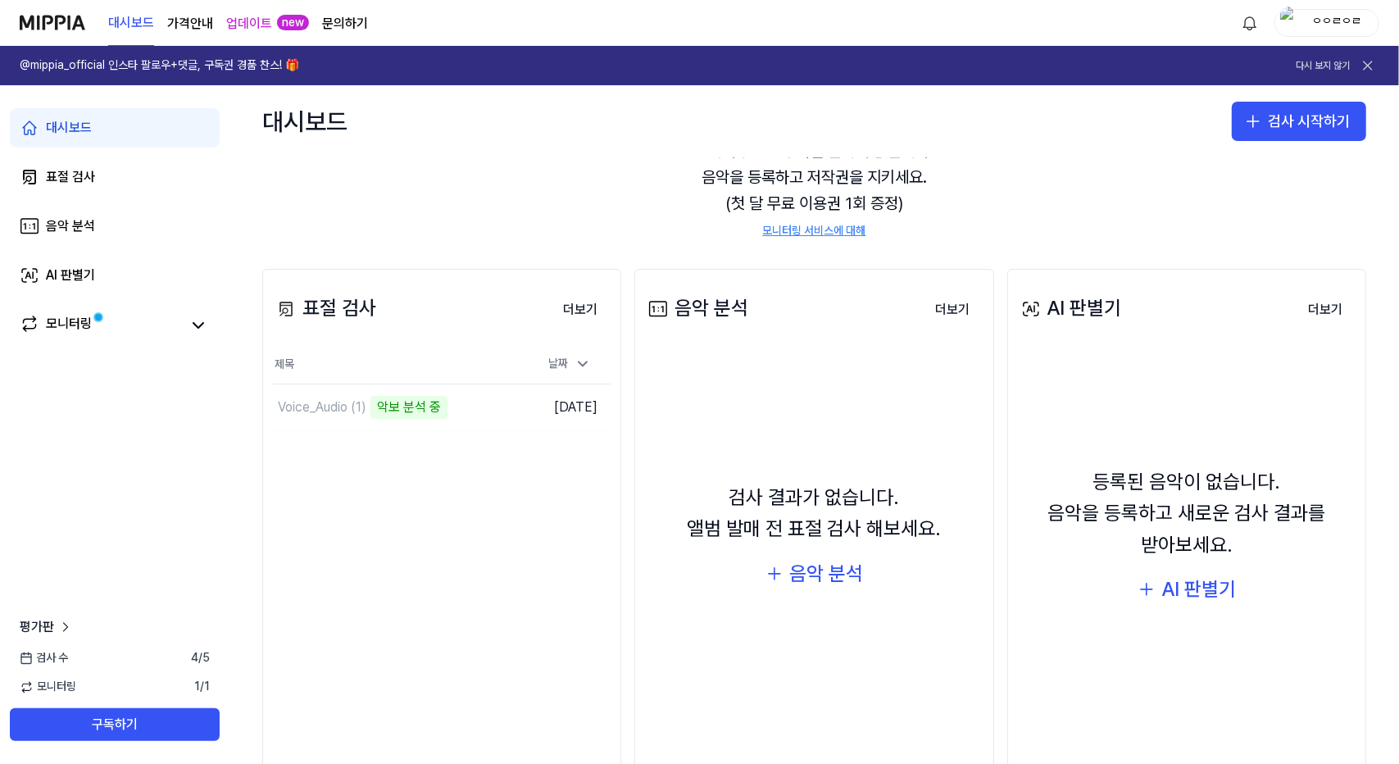
scroll to position [129, 0]
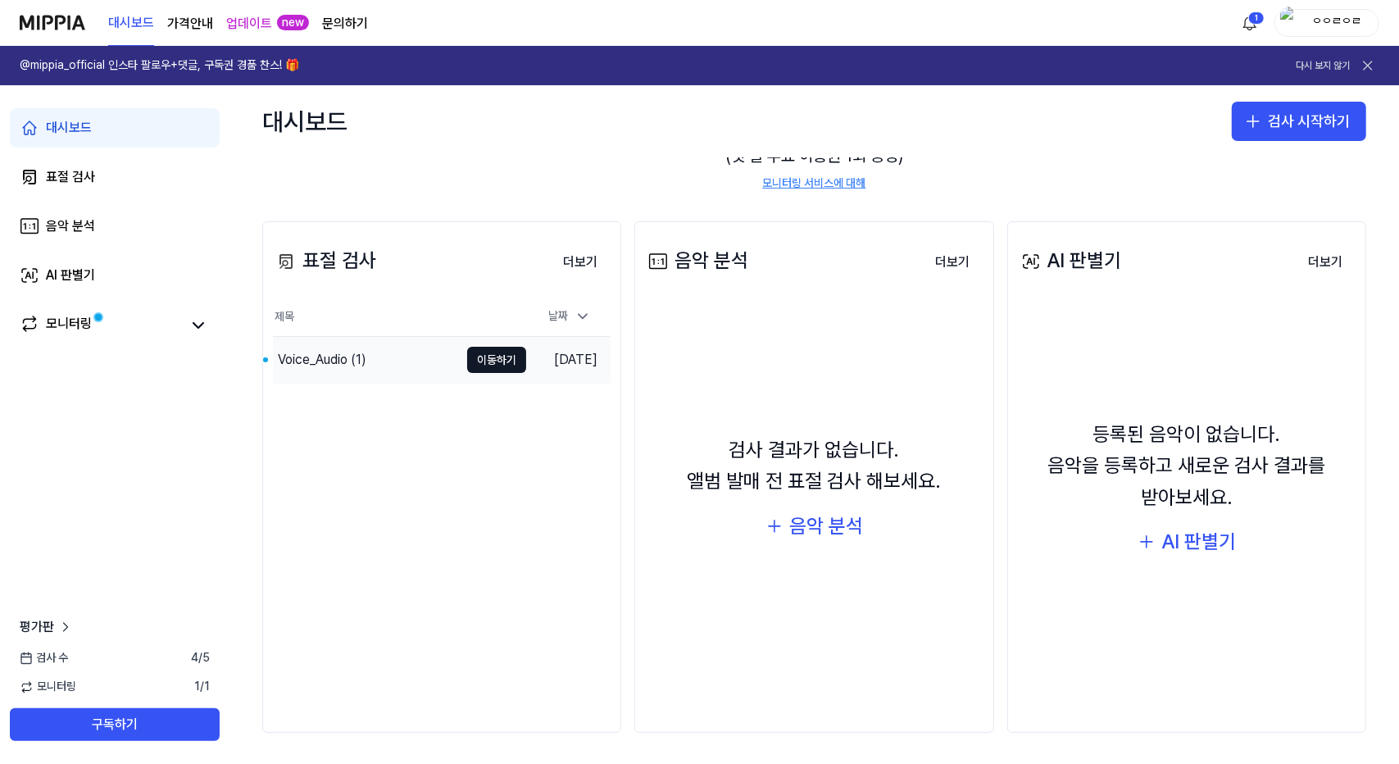
click at [421, 366] on div "Voice_Audio (1)" at bounding box center [366, 360] width 186 height 46
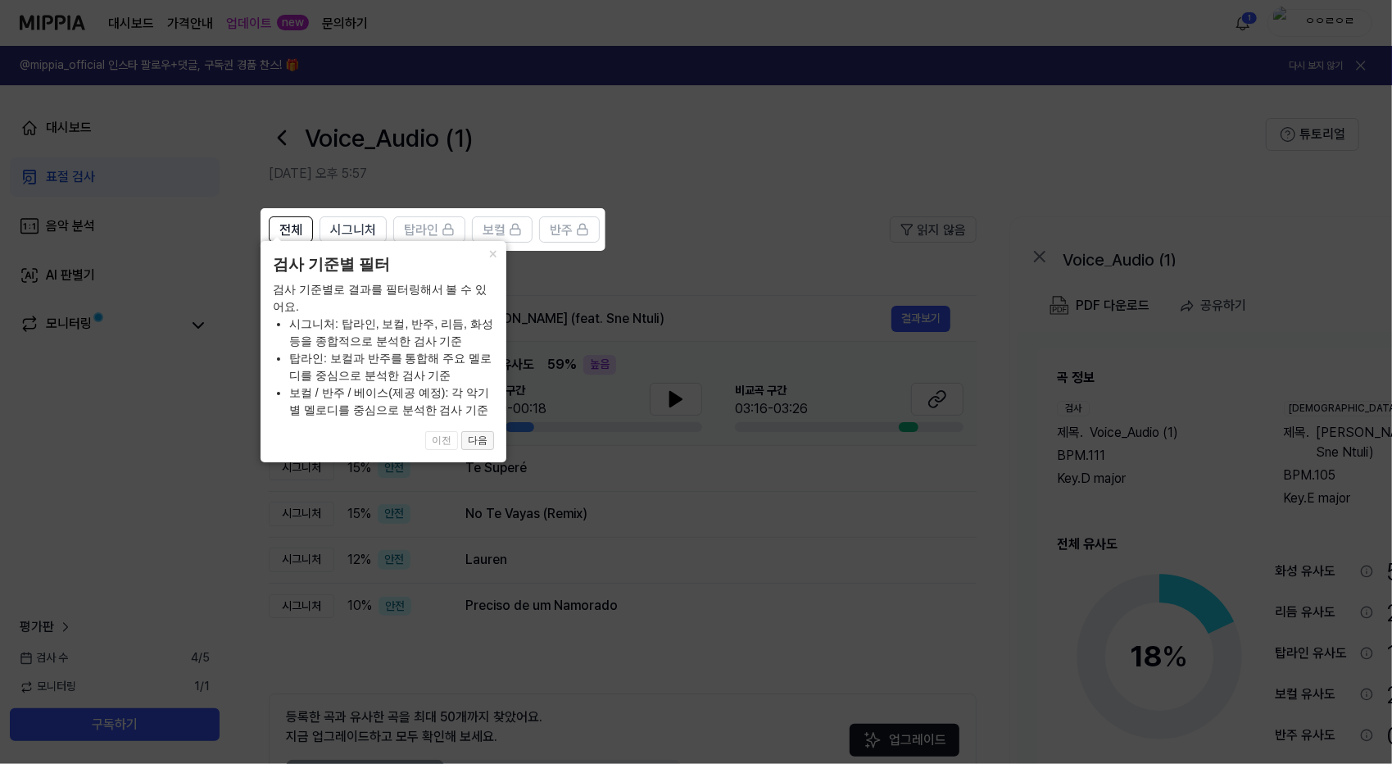
click at [477, 443] on button "다음" at bounding box center [477, 441] width 33 height 20
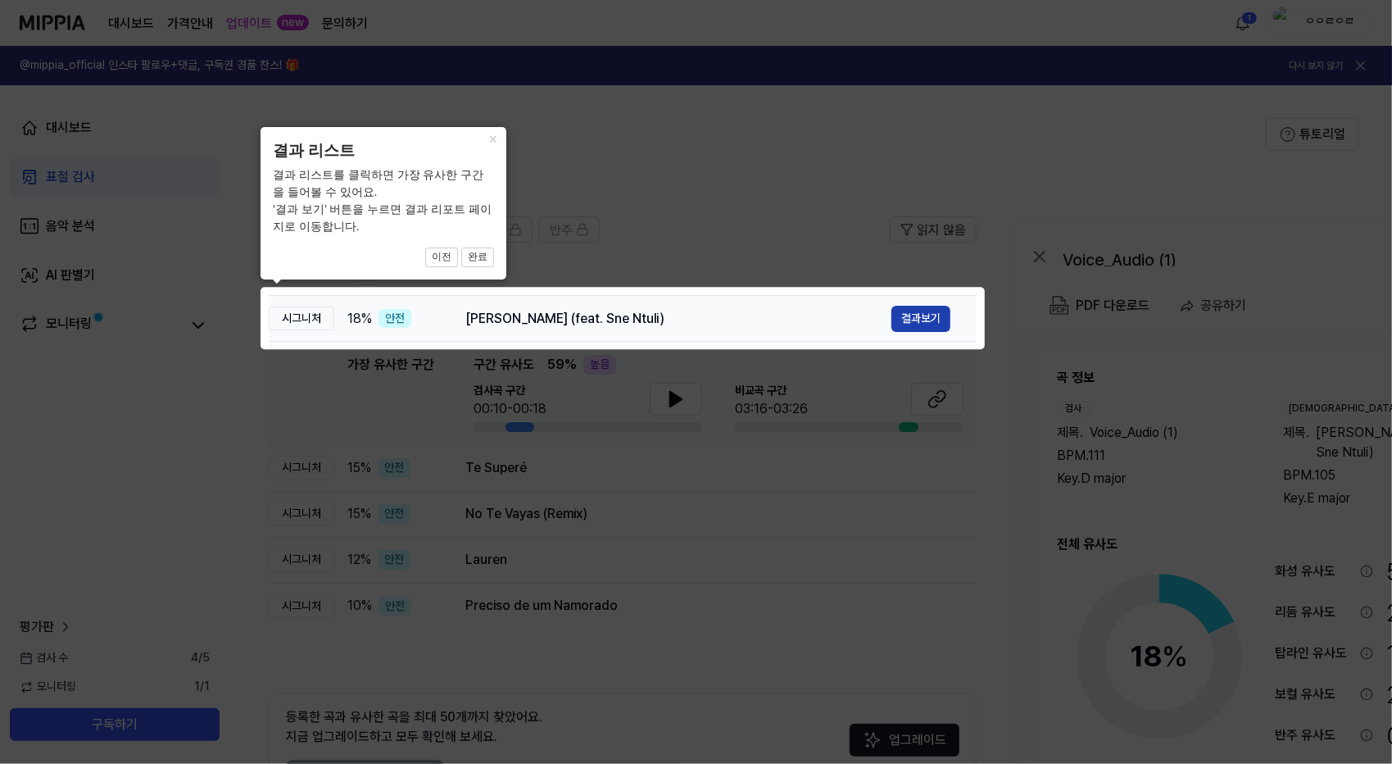
click at [924, 320] on button "결과보기" at bounding box center [921, 319] width 59 height 26
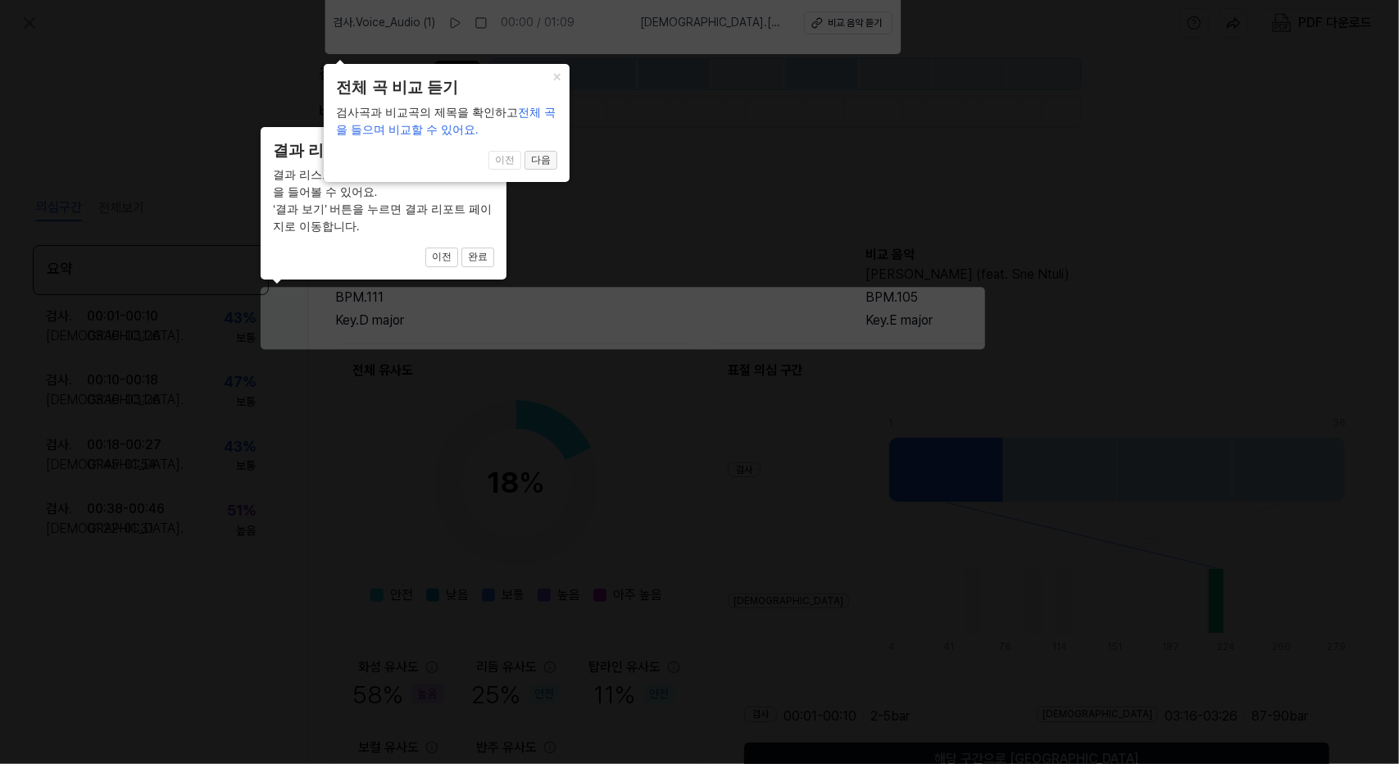
click at [538, 163] on button "다음" at bounding box center [540, 161] width 33 height 20
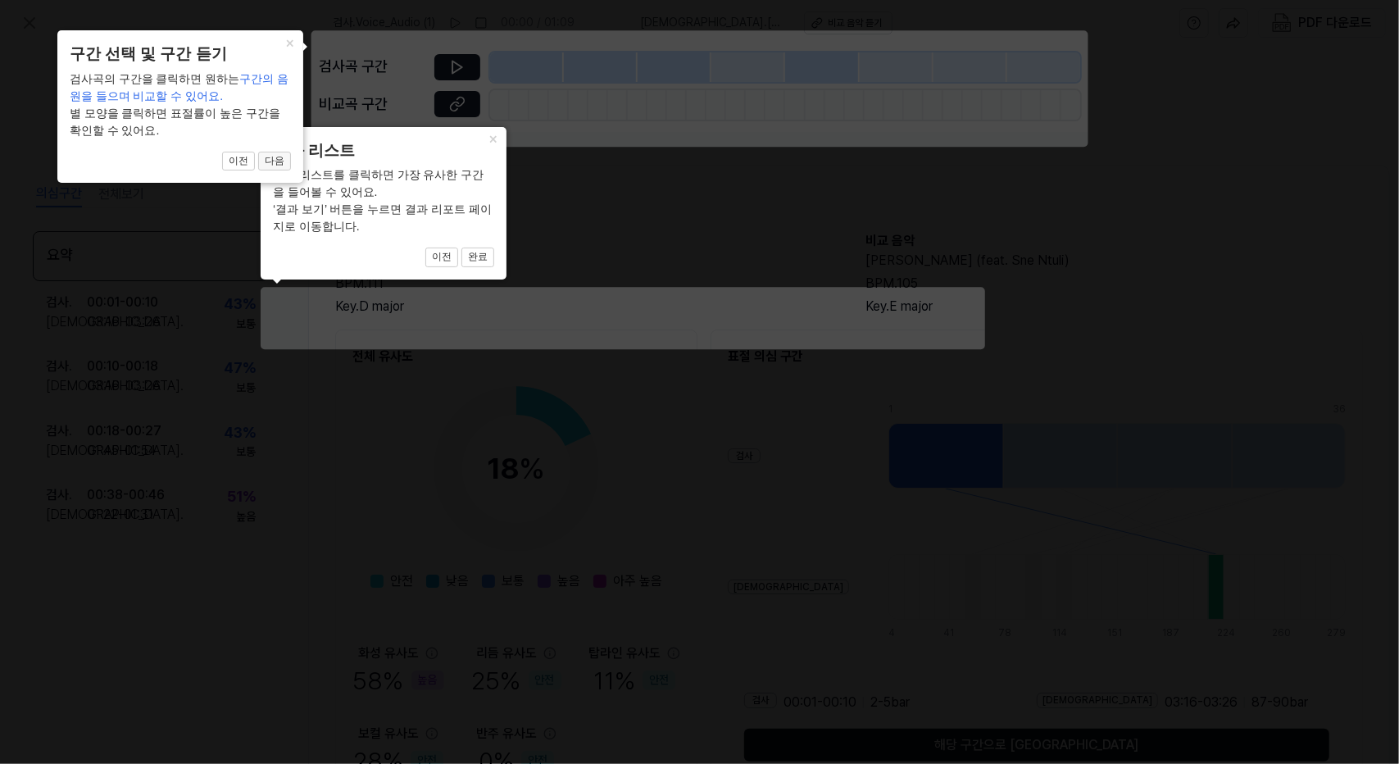
click at [270, 158] on button "다음" at bounding box center [274, 162] width 33 height 20
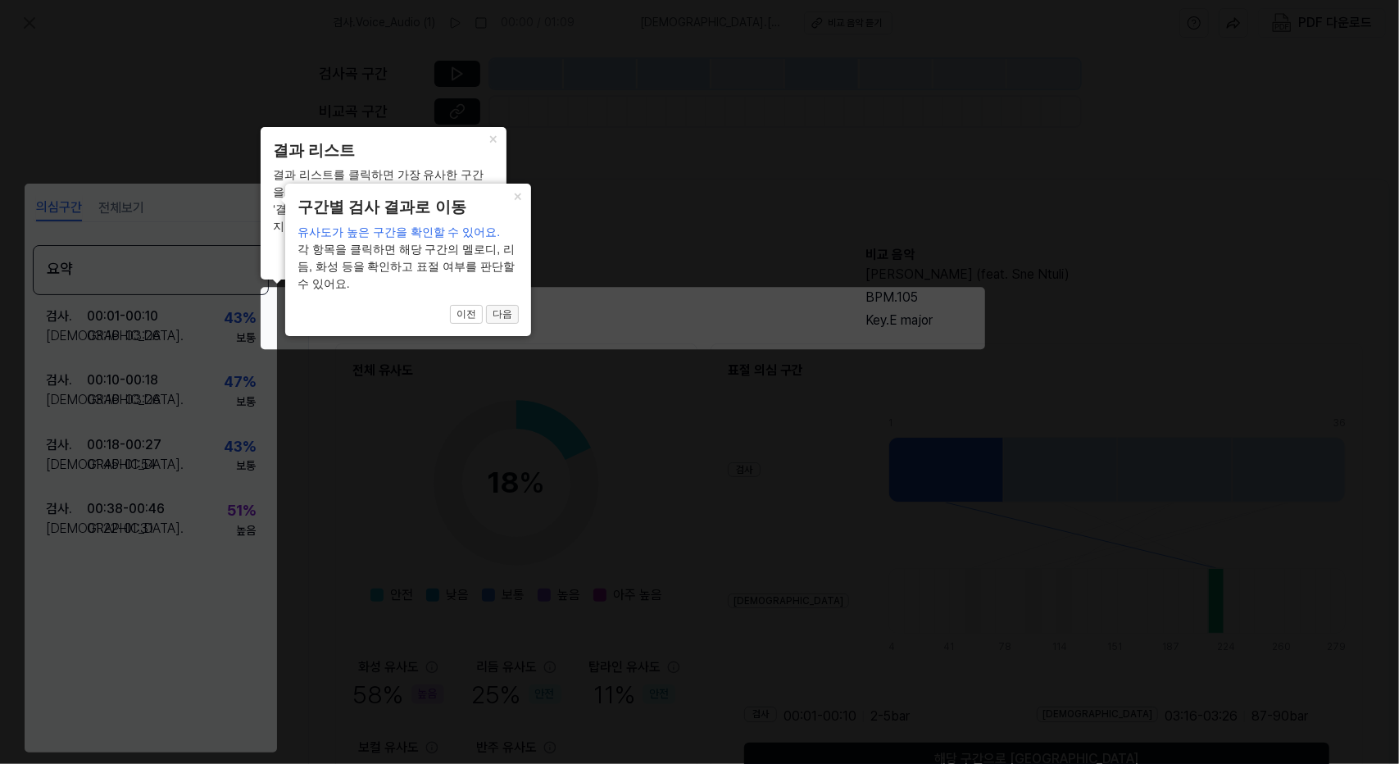
click at [511, 316] on button "다음" at bounding box center [502, 315] width 33 height 20
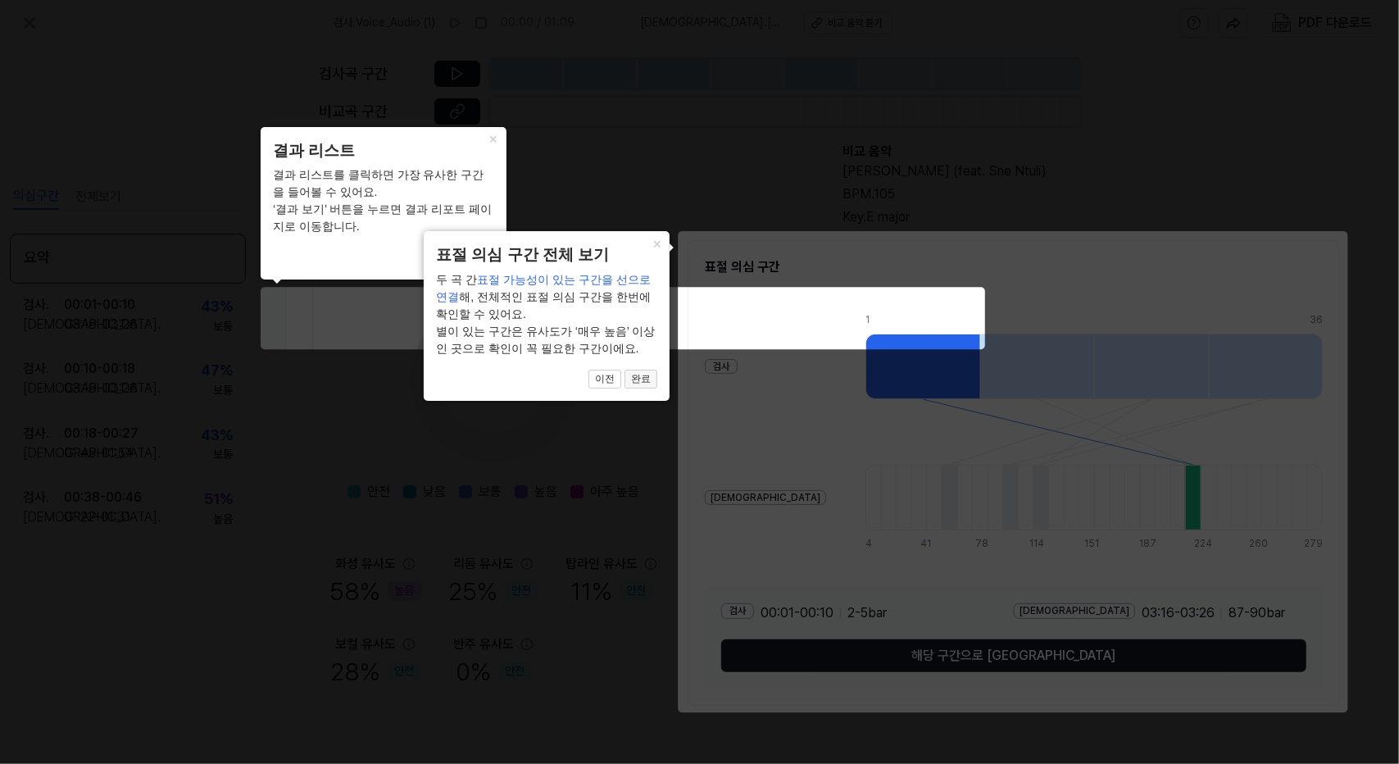
click at [636, 381] on button "완료" at bounding box center [640, 380] width 33 height 20
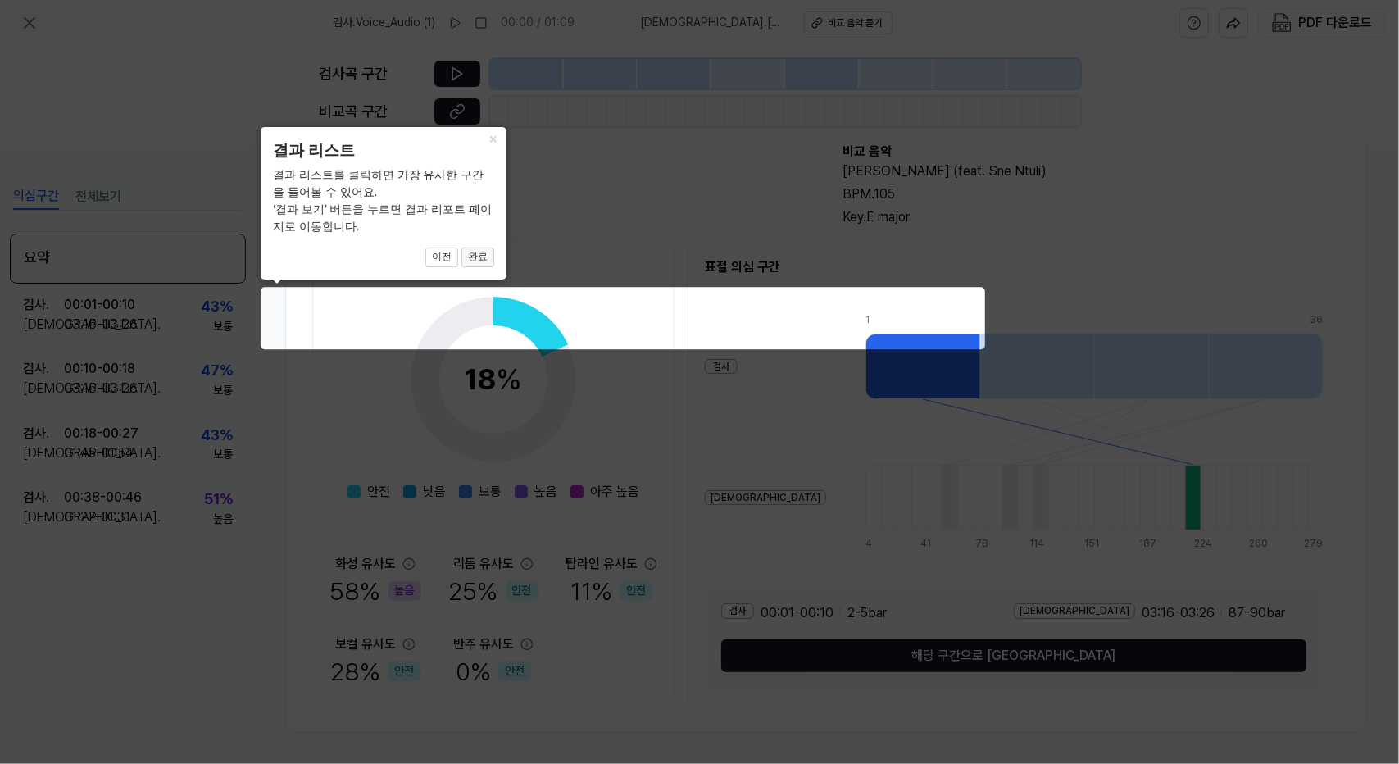
click at [469, 258] on button "완료" at bounding box center [477, 257] width 33 height 20
click at [480, 254] on button "완료" at bounding box center [477, 257] width 33 height 20
click at [489, 138] on button "×" at bounding box center [493, 138] width 26 height 23
click at [851, 367] on icon at bounding box center [699, 382] width 1399 height 764
click at [443, 255] on button "이전" at bounding box center [441, 257] width 33 height 20
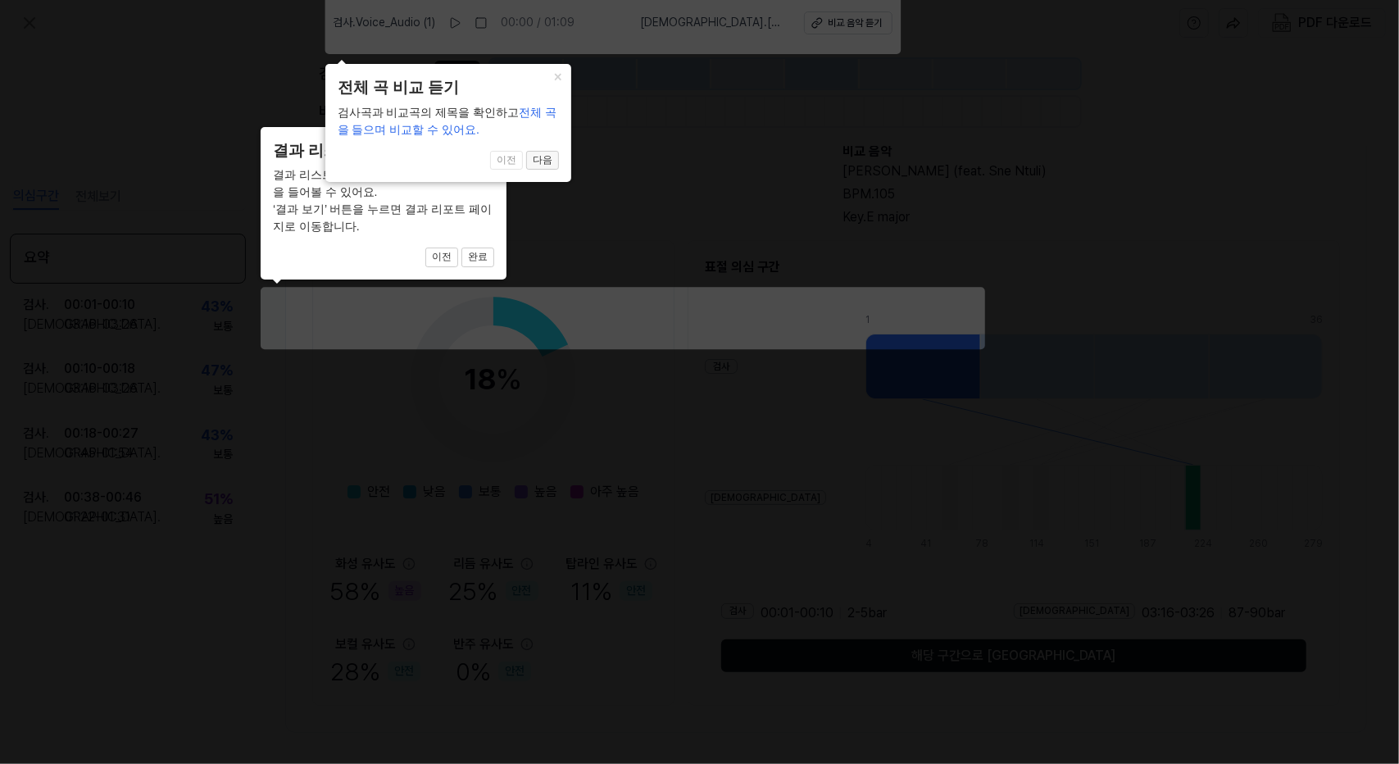
click at [543, 160] on button "다음" at bounding box center [542, 161] width 33 height 20
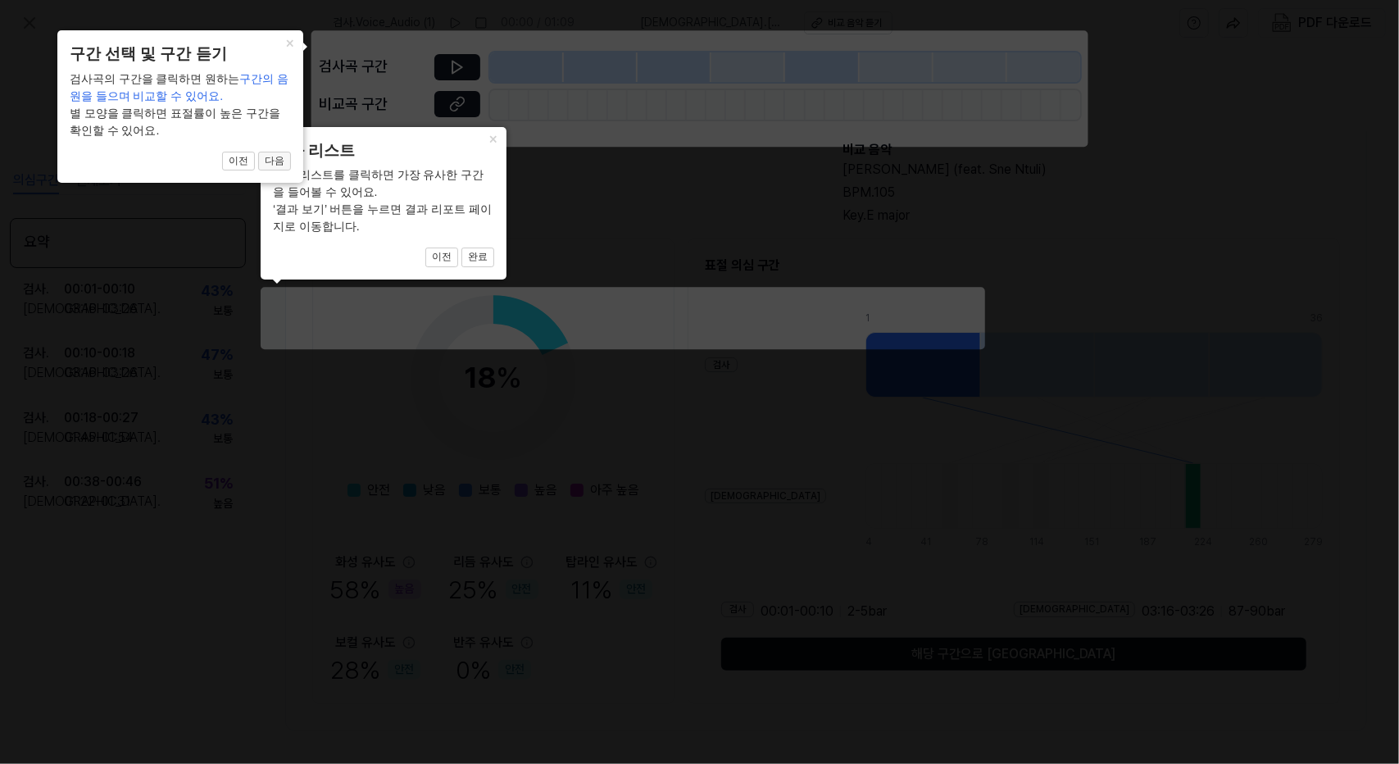
click at [283, 170] on button "다음" at bounding box center [274, 162] width 33 height 20
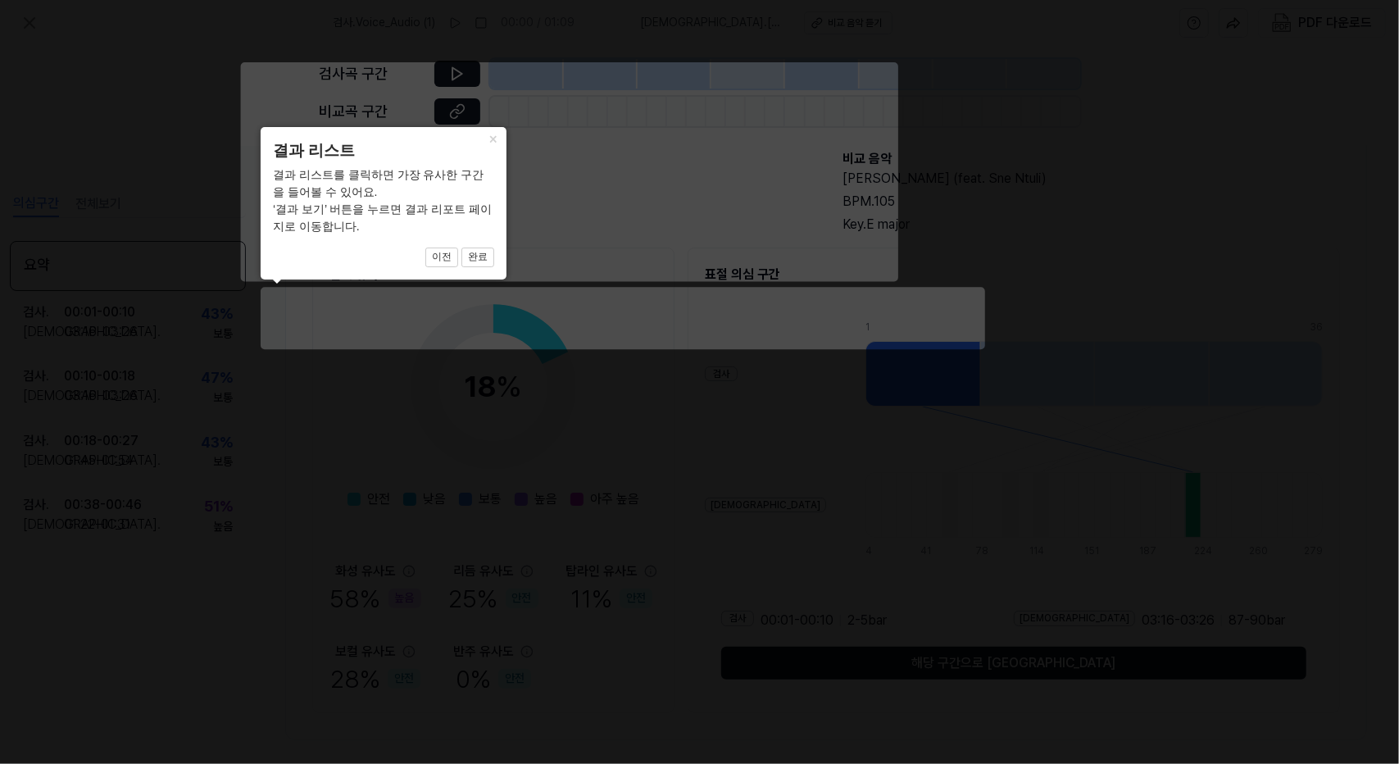
scroll to position [103, 23]
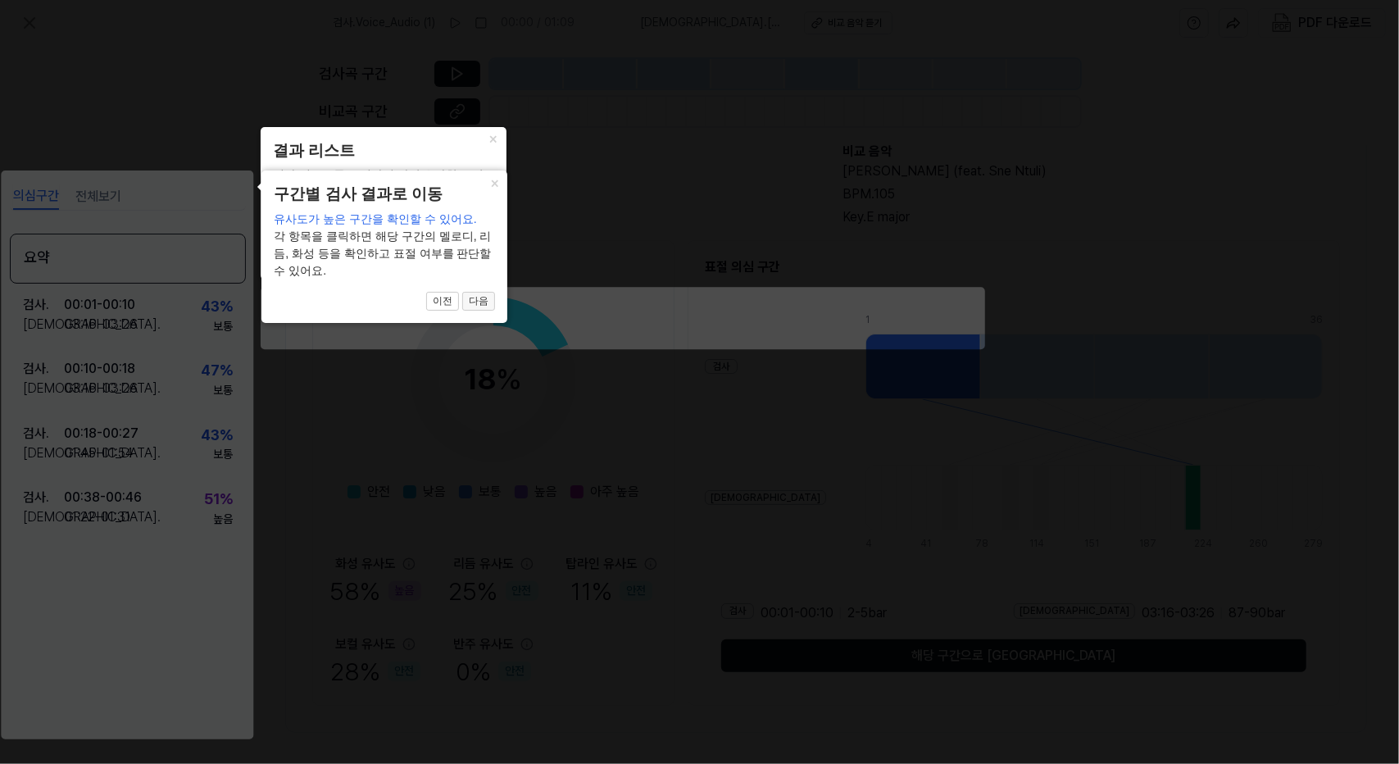
click at [478, 293] on button "다음" at bounding box center [478, 302] width 33 height 20
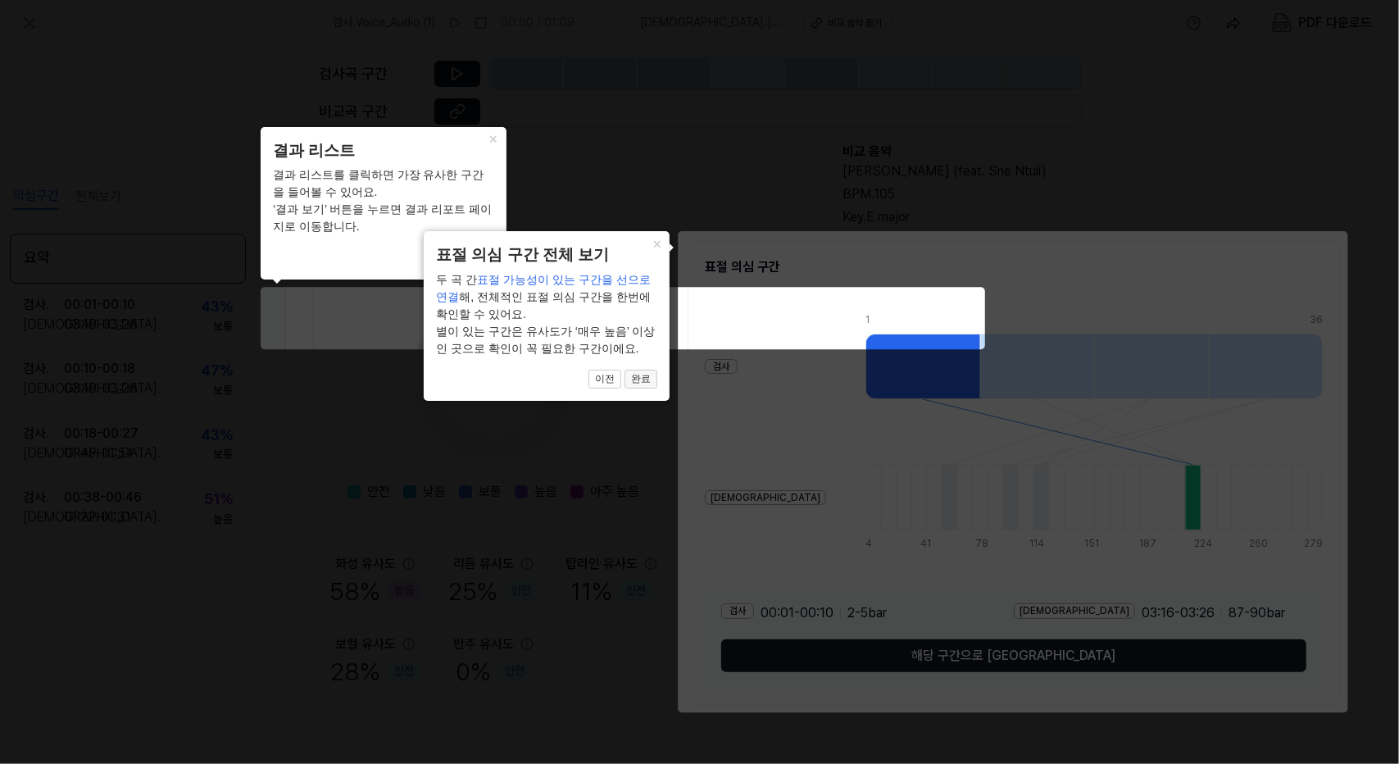
click at [648, 375] on button "완료" at bounding box center [640, 380] width 33 height 20
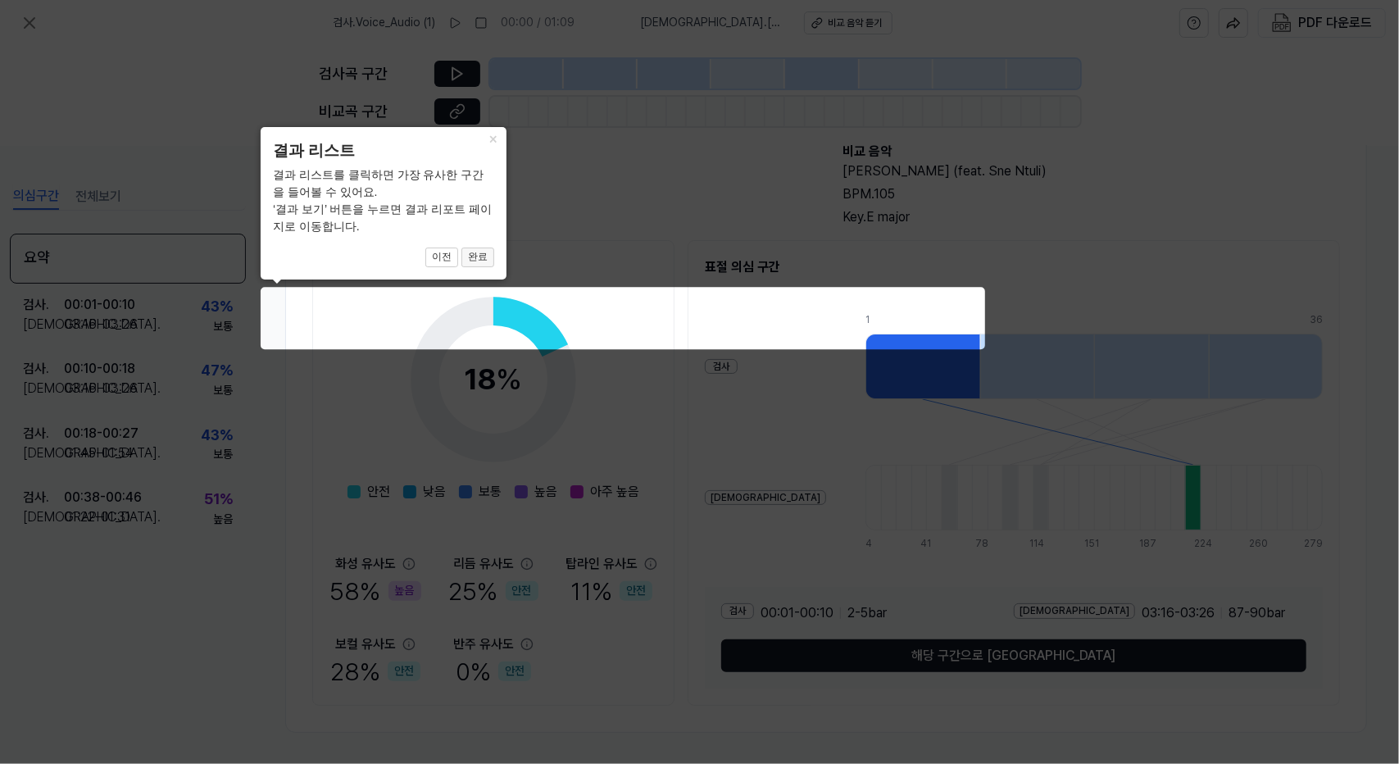
click at [484, 252] on button "완료" at bounding box center [477, 257] width 33 height 20
click at [494, 144] on button "×" at bounding box center [493, 138] width 26 height 23
click at [490, 135] on button "×" at bounding box center [493, 138] width 26 height 23
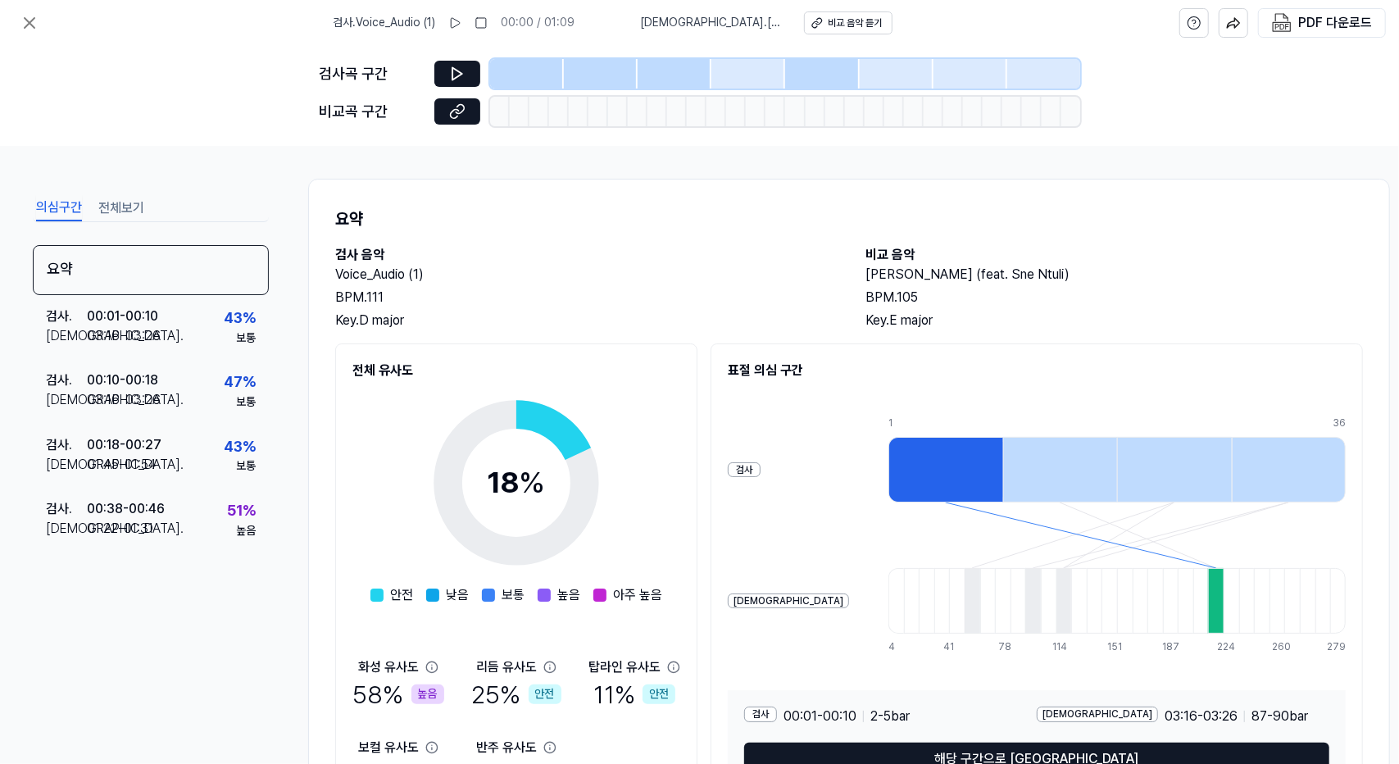
scroll to position [82, 0]
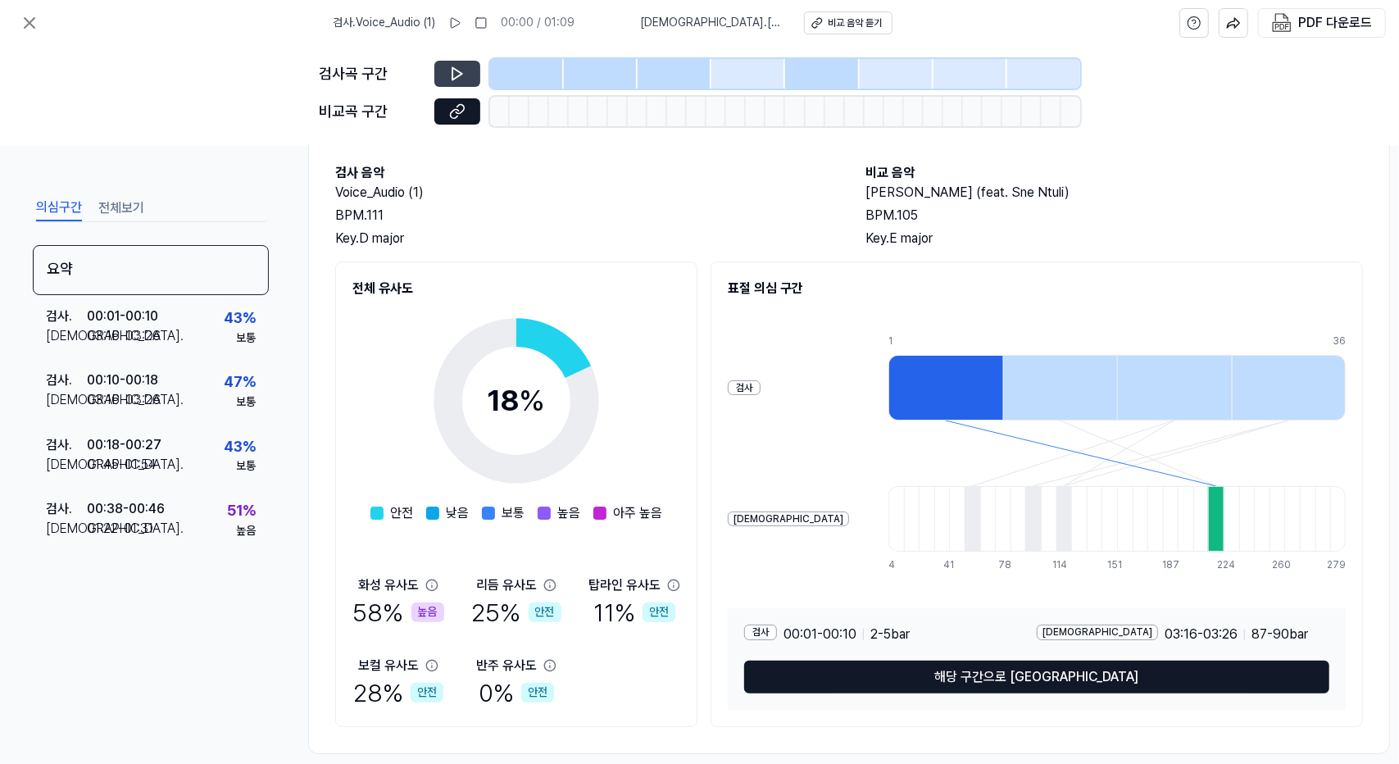
click at [438, 70] on button at bounding box center [457, 74] width 46 height 26
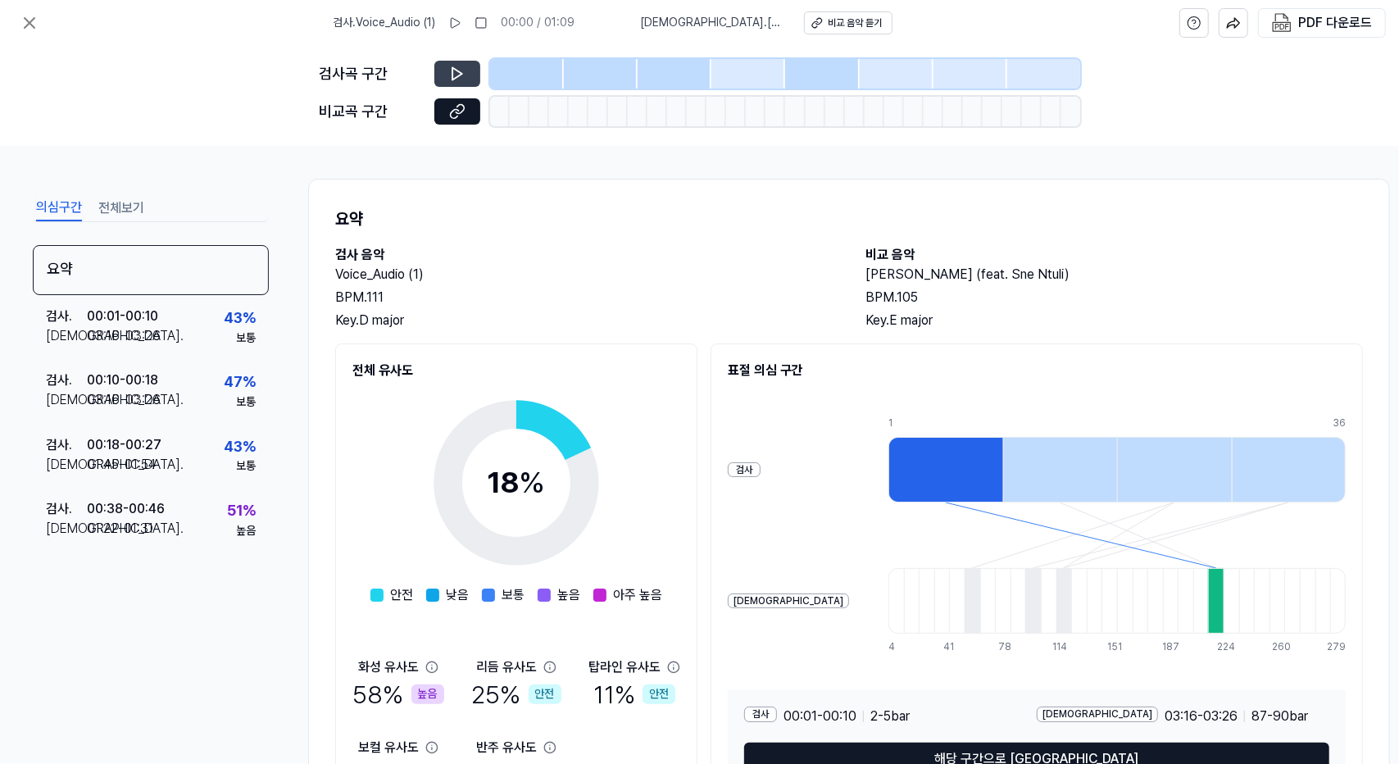
click at [466, 66] on button at bounding box center [457, 74] width 46 height 26
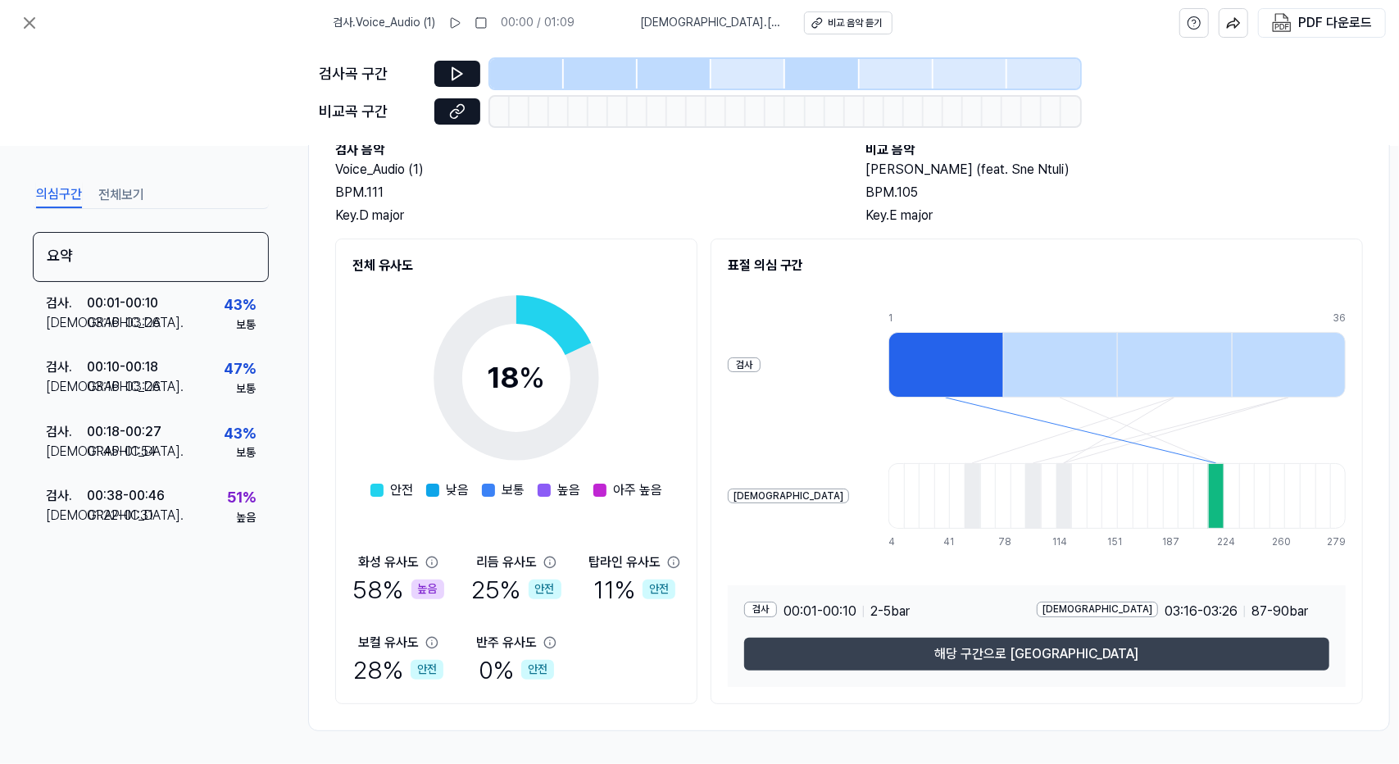
click at [978, 649] on button "해당 구간으로 [GEOGRAPHIC_DATA]" at bounding box center [1036, 654] width 585 height 33
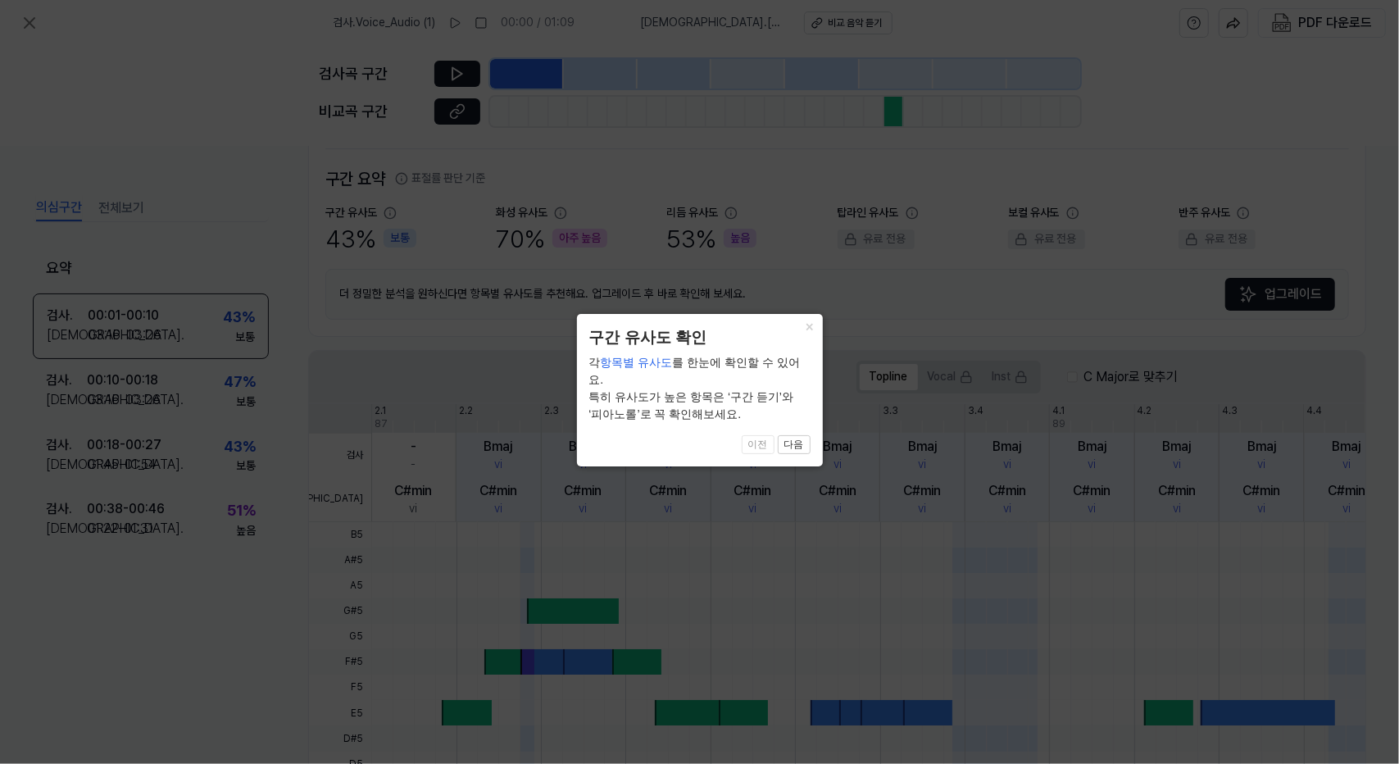
scroll to position [357, 0]
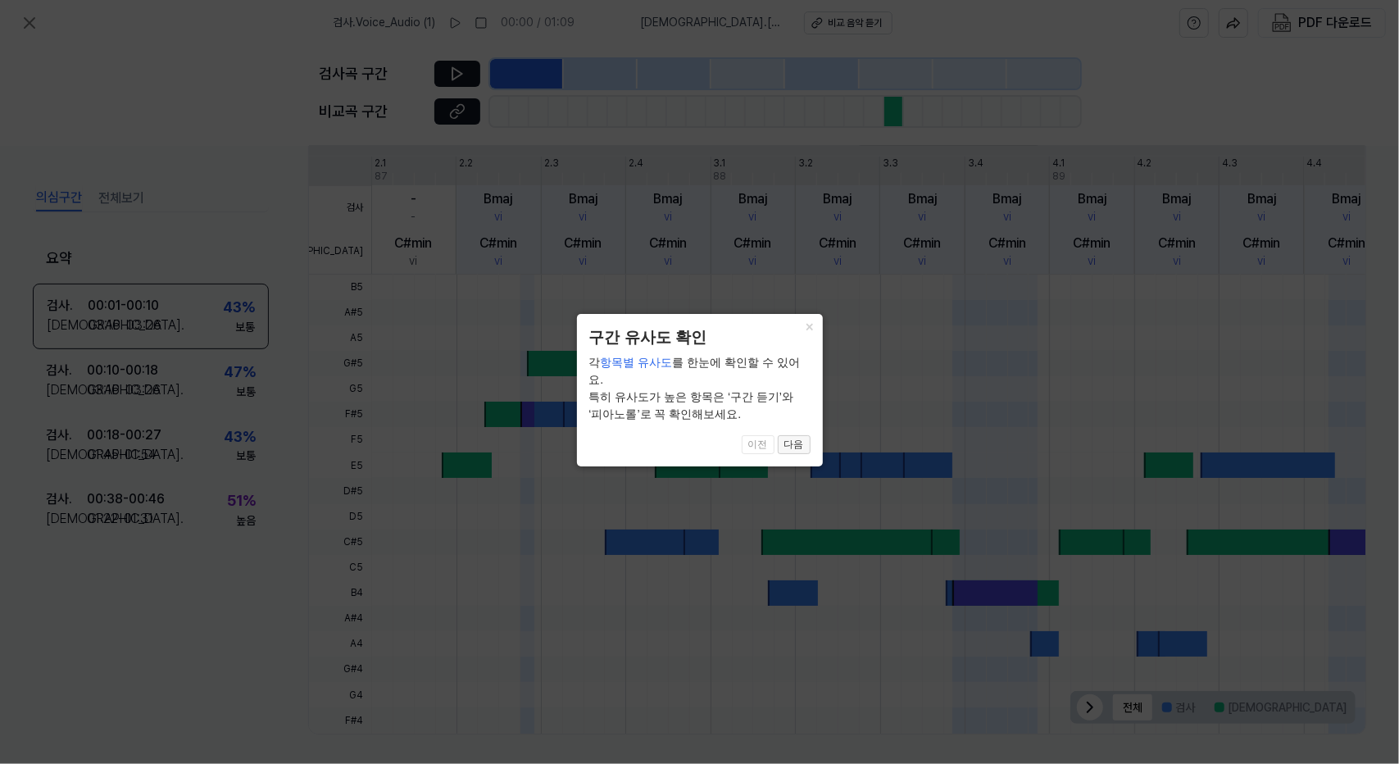
click at [794, 435] on button "다음" at bounding box center [794, 445] width 33 height 20
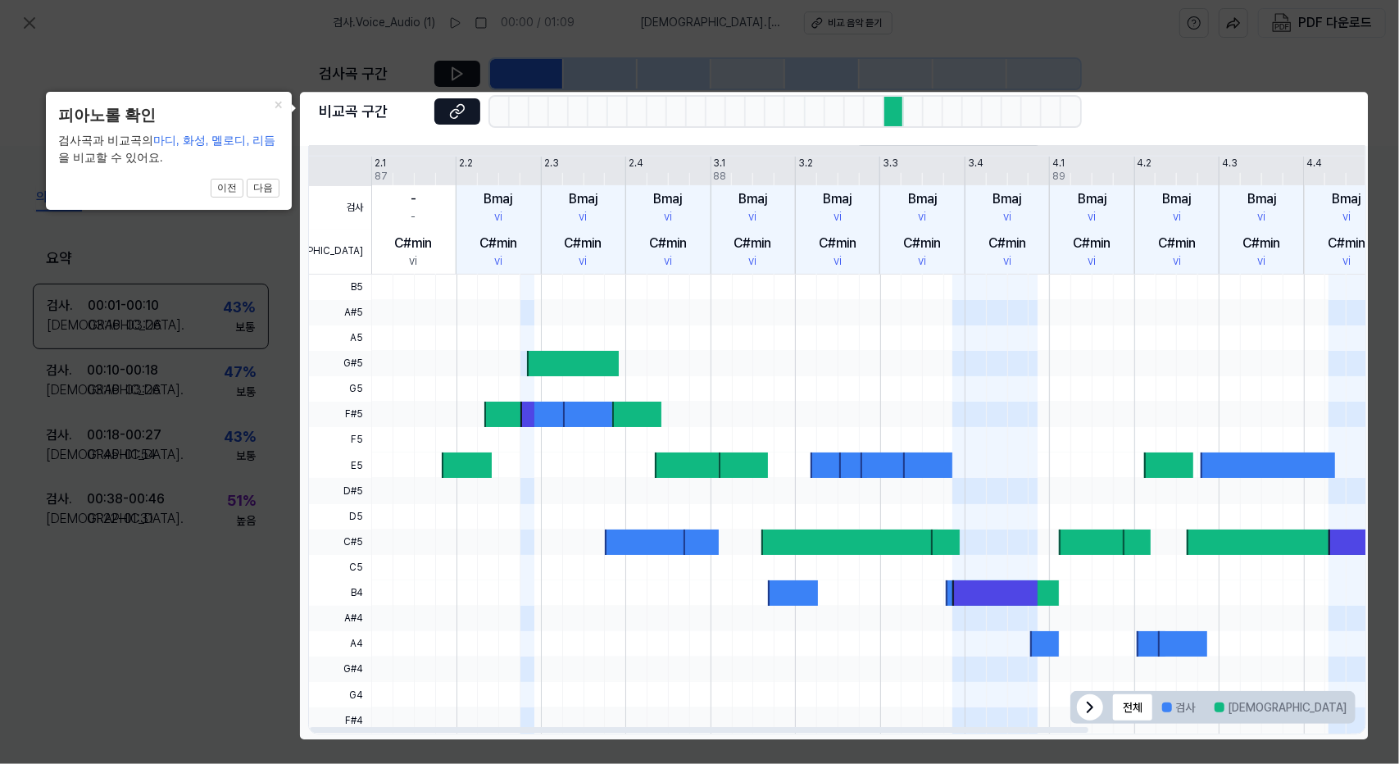
click at [459, 466] on div at bounding box center [466, 464] width 49 height 25
click at [270, 194] on button "다음" at bounding box center [263, 189] width 33 height 20
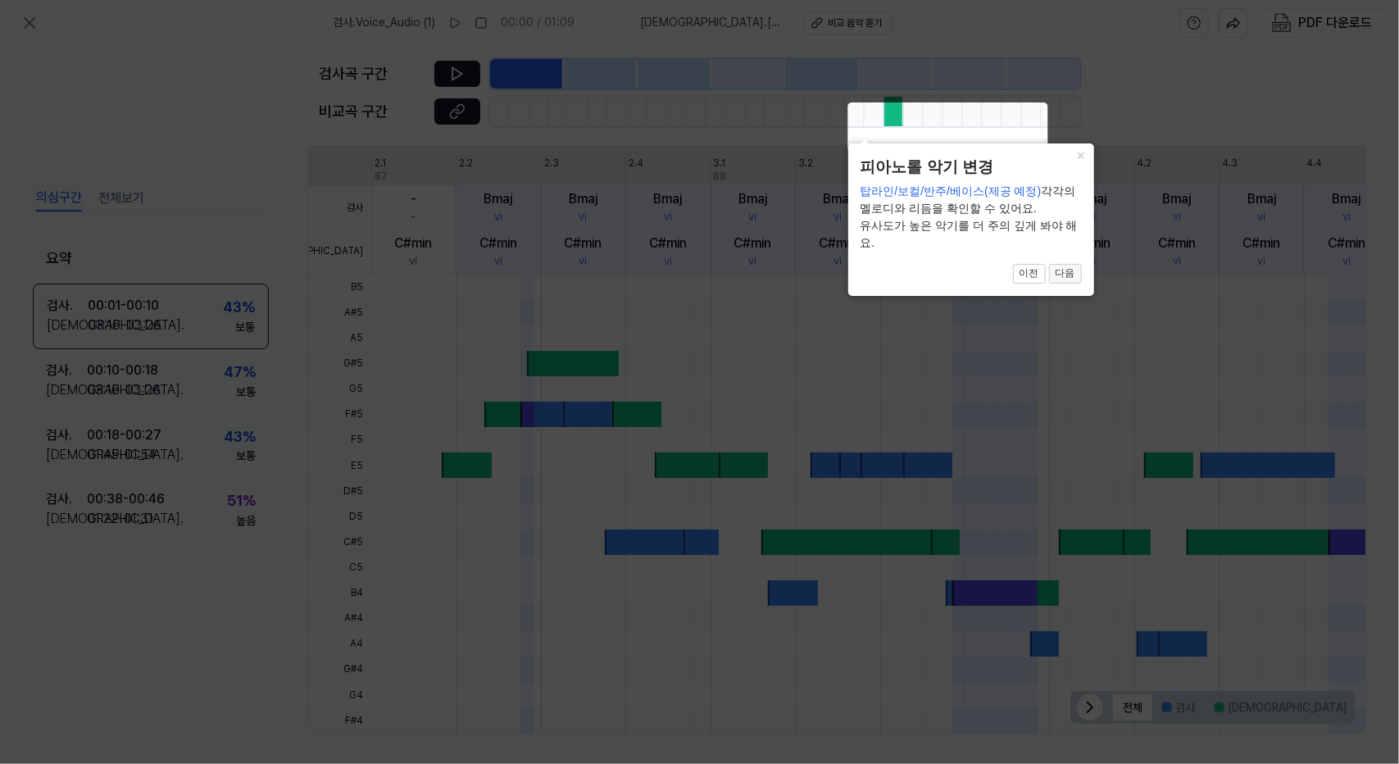
click at [1080, 275] on button "다음" at bounding box center [1065, 274] width 33 height 20
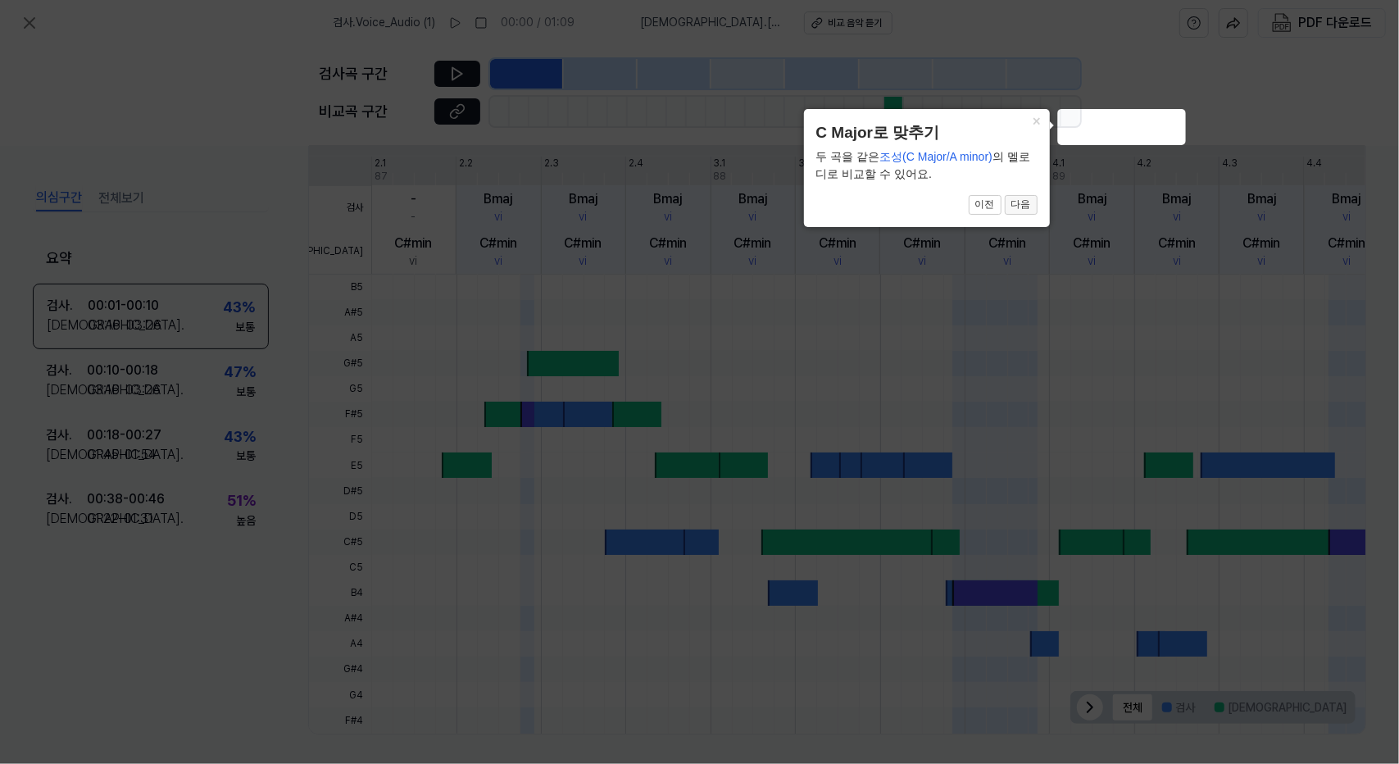
click at [1029, 204] on button "다음" at bounding box center [1021, 205] width 33 height 20
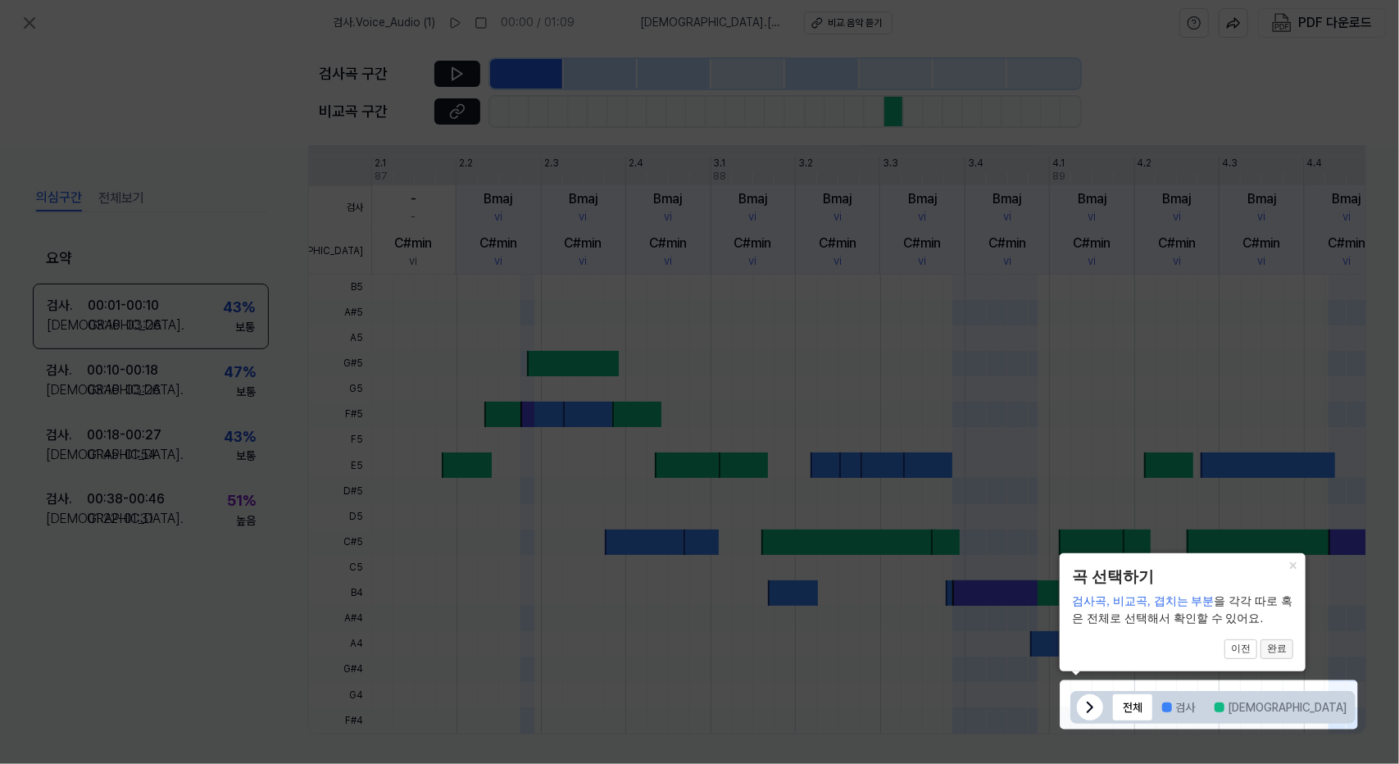
click at [1286, 652] on button "완료" at bounding box center [1276, 649] width 33 height 20
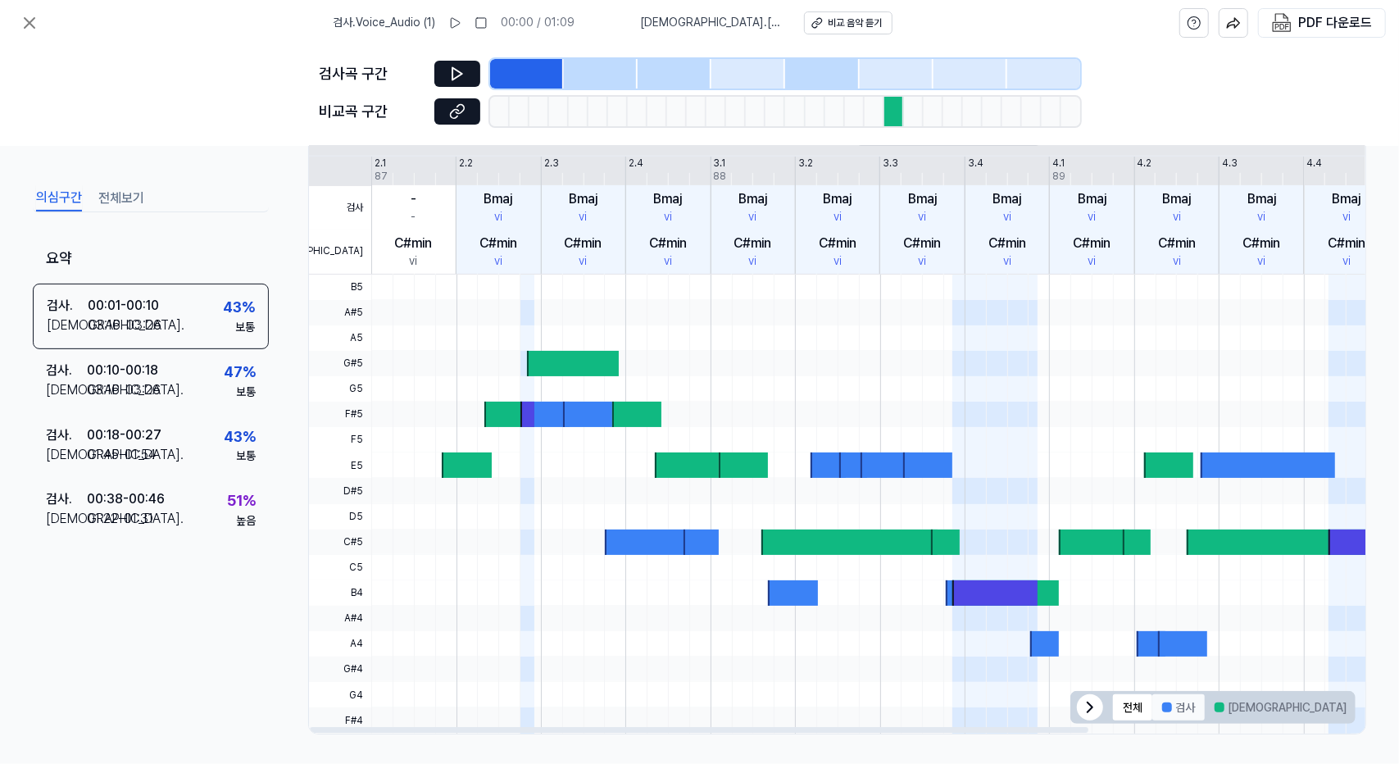
click at [1179, 702] on button "검사" at bounding box center [1178, 707] width 52 height 26
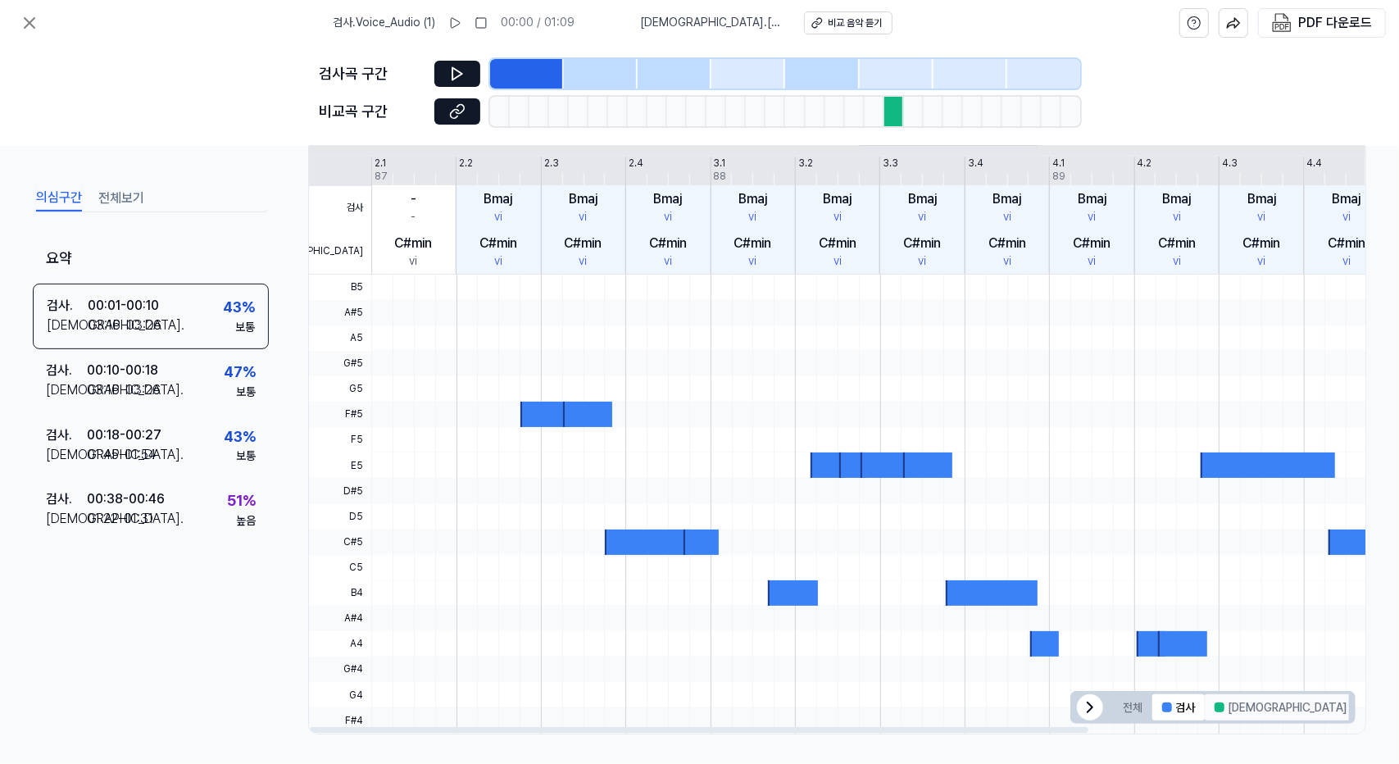
click at [1231, 701] on button "[DEMOGRAPHIC_DATA]" at bounding box center [1281, 707] width 152 height 26
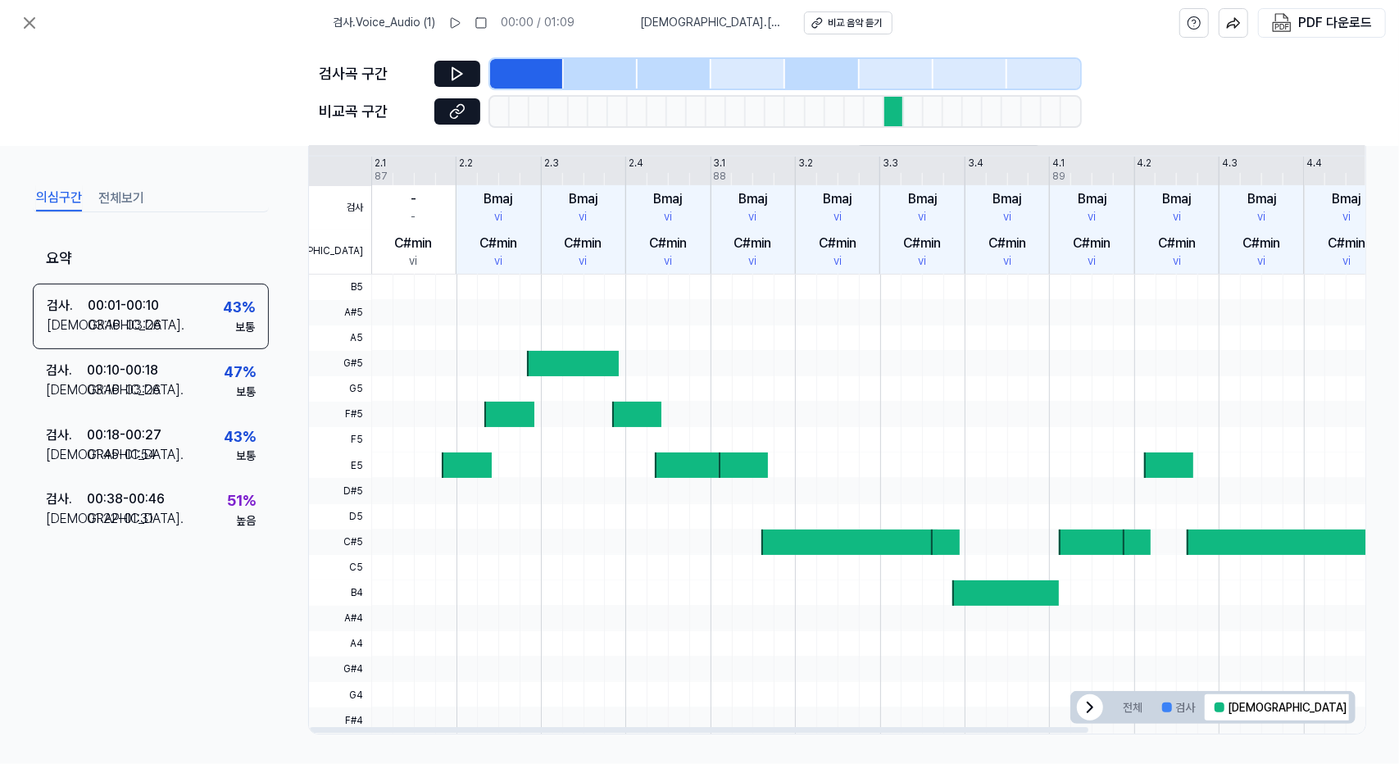
click at [1356, 702] on button "겹치는 부분" at bounding box center [1398, 707] width 84 height 26
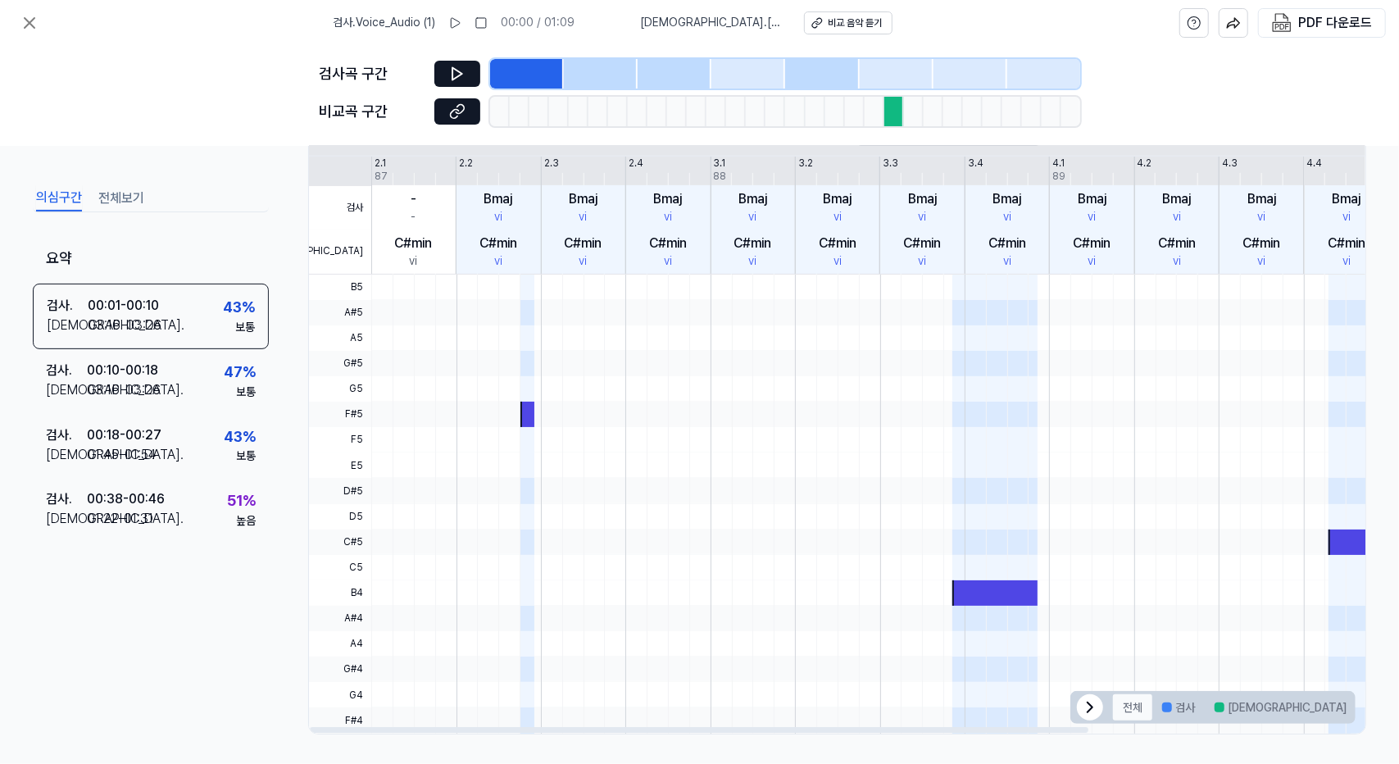
click at [1131, 706] on button "전체" at bounding box center [1132, 707] width 39 height 26
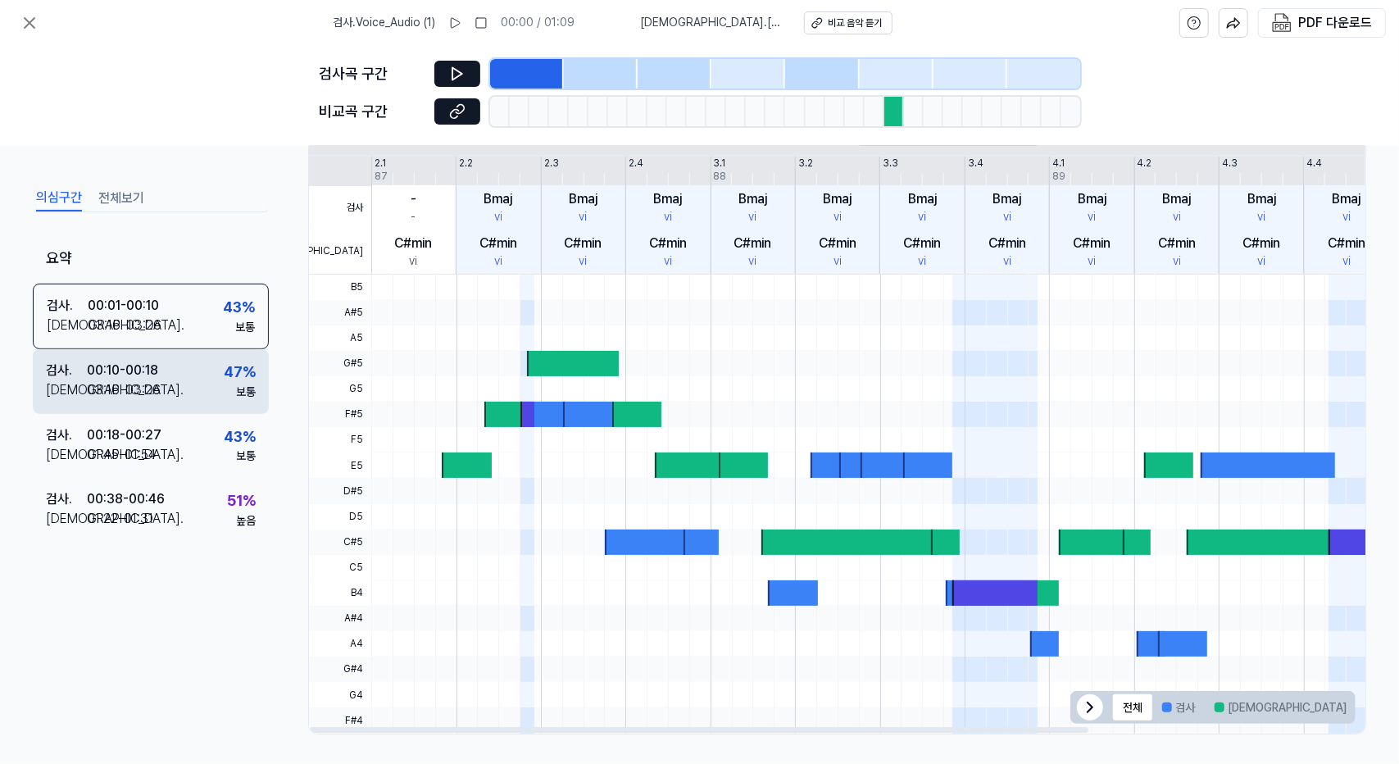
click at [182, 370] on div "검사 . 00:10 - 00:18 비교 . 03:16 - 03:26 47 % 보통" at bounding box center [151, 381] width 236 height 64
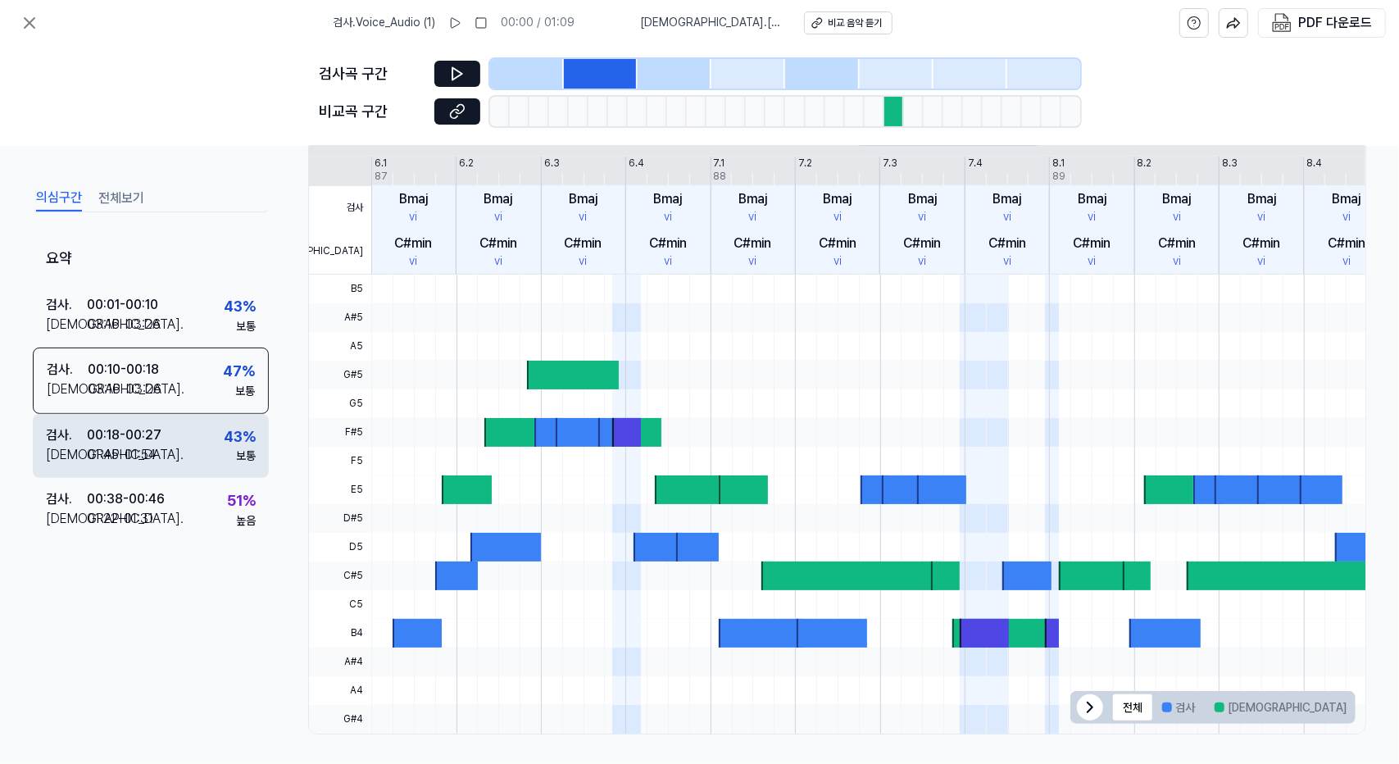
click at [186, 449] on div "검사 . 00:18 - 00:27 비교 . 01:45 - 01:54 43 % 보통" at bounding box center [151, 445] width 236 height 64
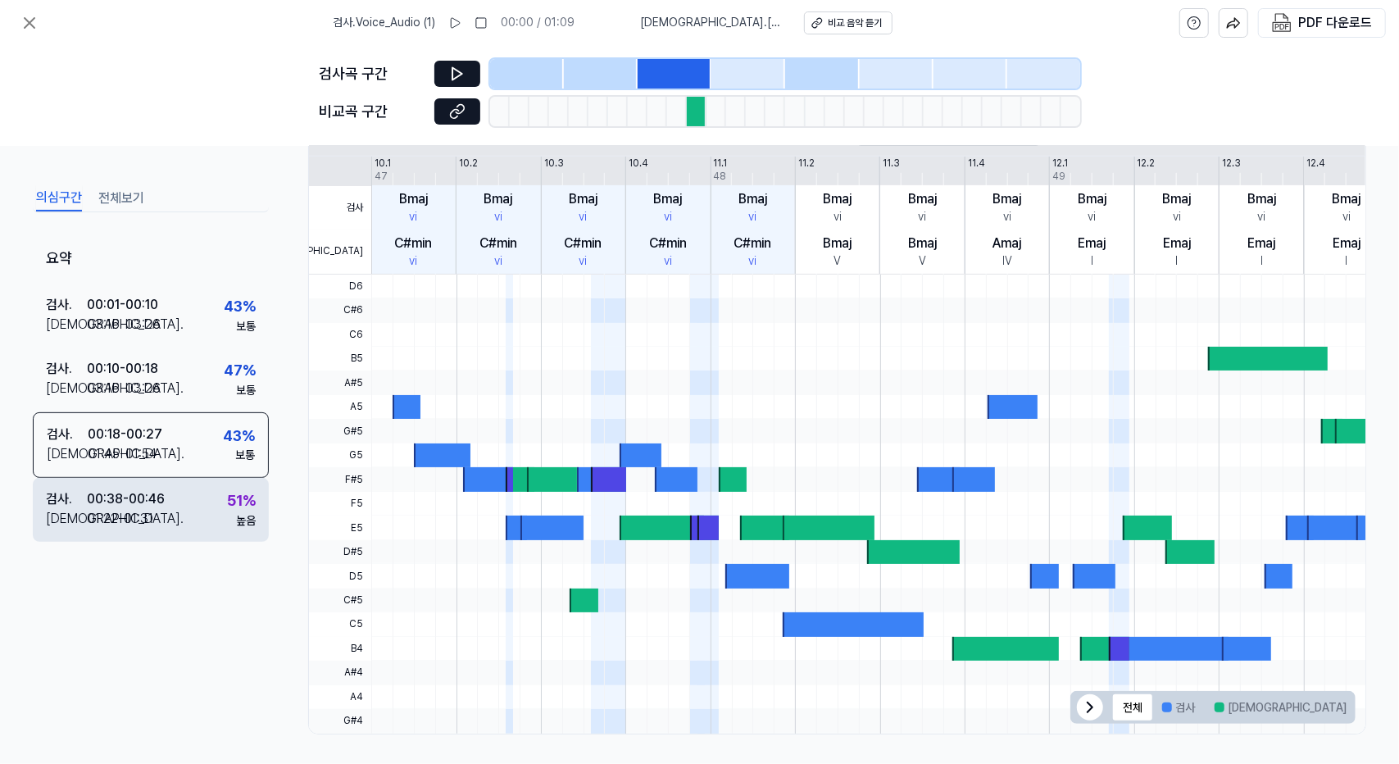
click at [198, 522] on div "검사 . 00:38 - 00:46 비교 . 01:22 - 01:31 51 % 높음" at bounding box center [151, 510] width 236 height 64
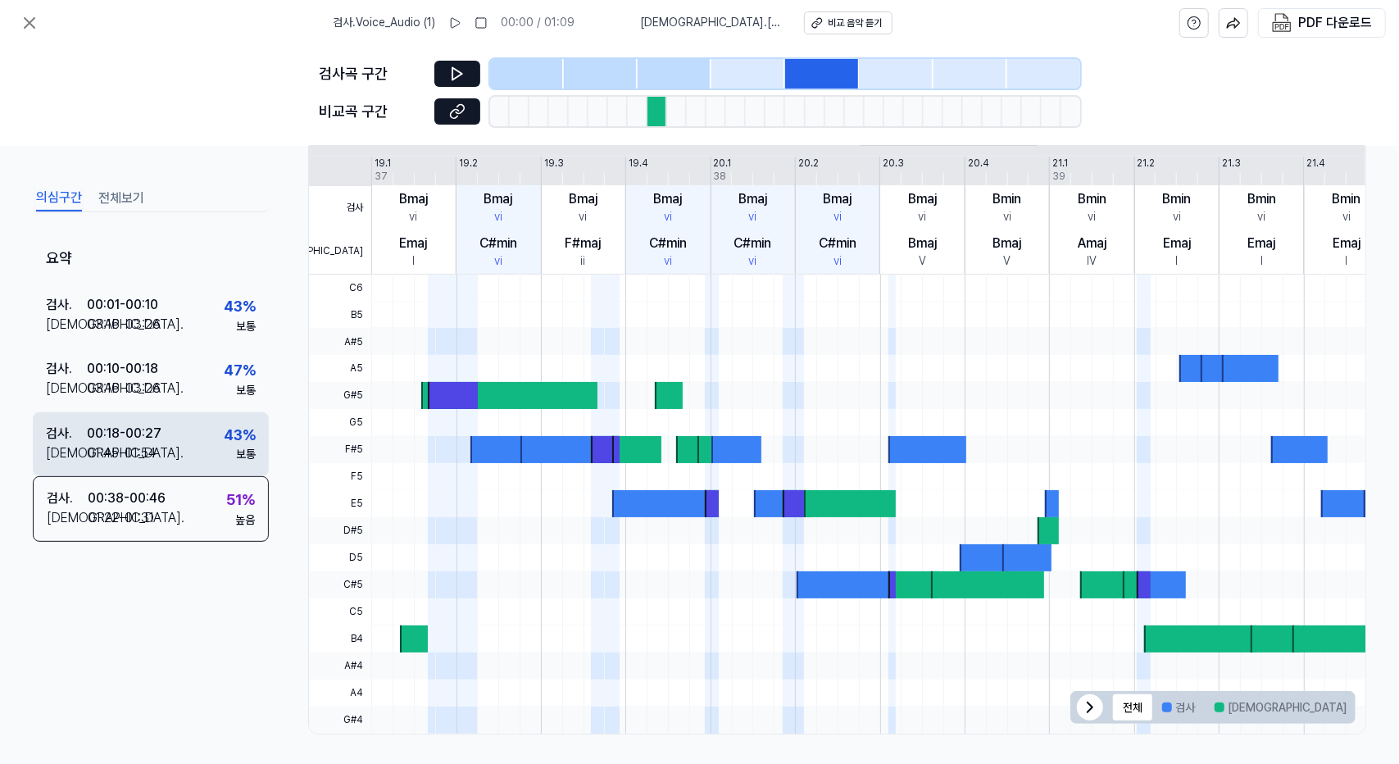
click at [204, 456] on div "검사 . 00:18 - 00:27 비교 . 01:45 - 01:54 43 % 보통" at bounding box center [151, 443] width 236 height 64
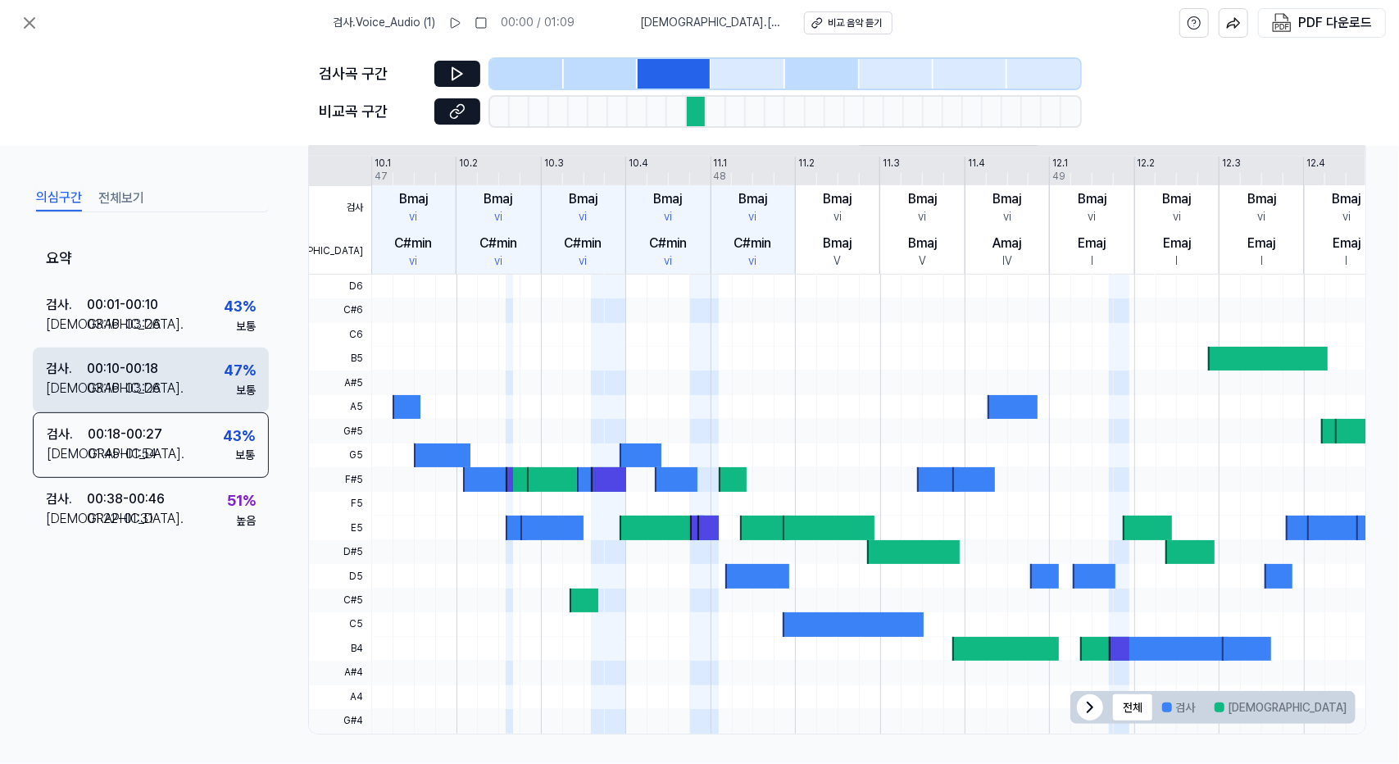
click at [168, 365] on div "검사 . 00:10 - 00:18 비교 . 03:16 - 03:26 47 % 보통" at bounding box center [151, 379] width 236 height 64
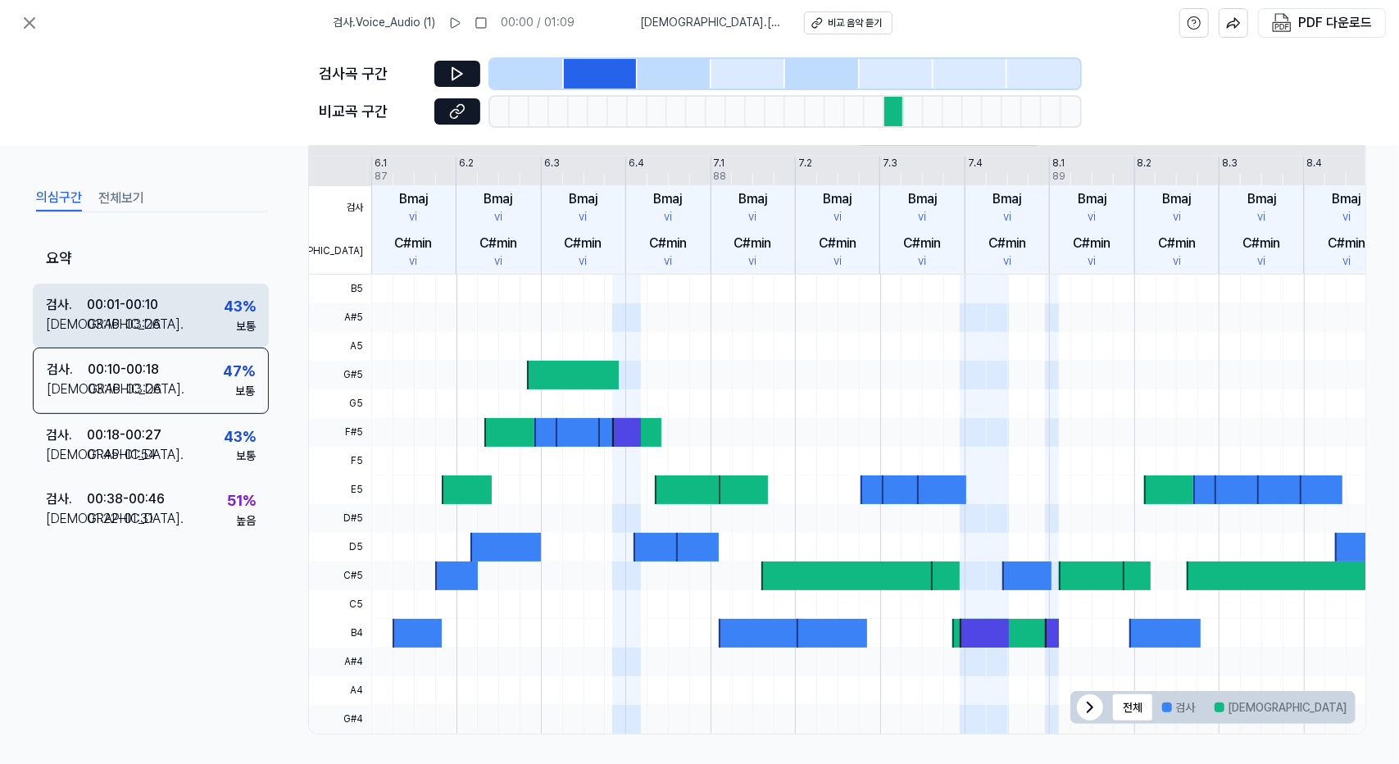
click at [141, 305] on div "00:01 - 00:10" at bounding box center [122, 305] width 71 height 20
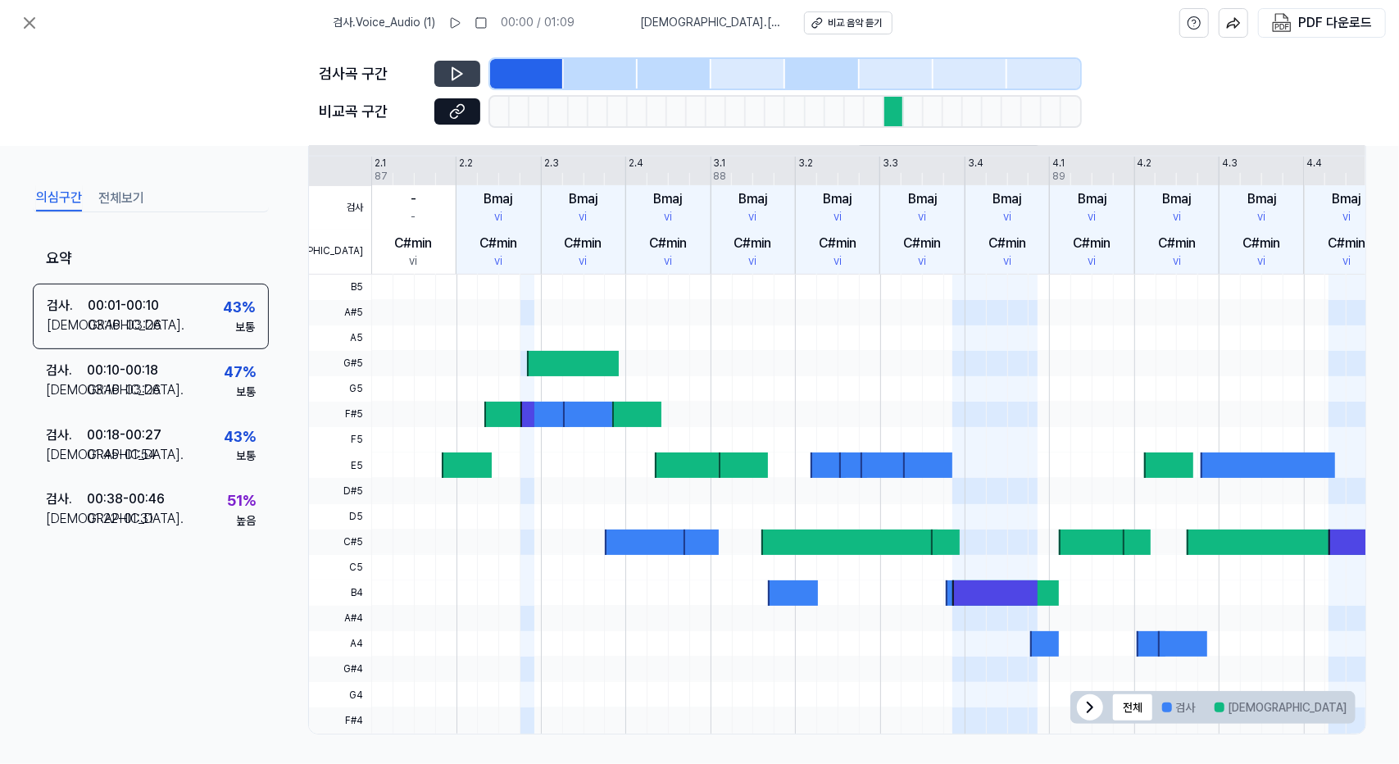
click at [475, 75] on button at bounding box center [457, 74] width 46 height 26
click at [458, 101] on button at bounding box center [457, 111] width 46 height 26
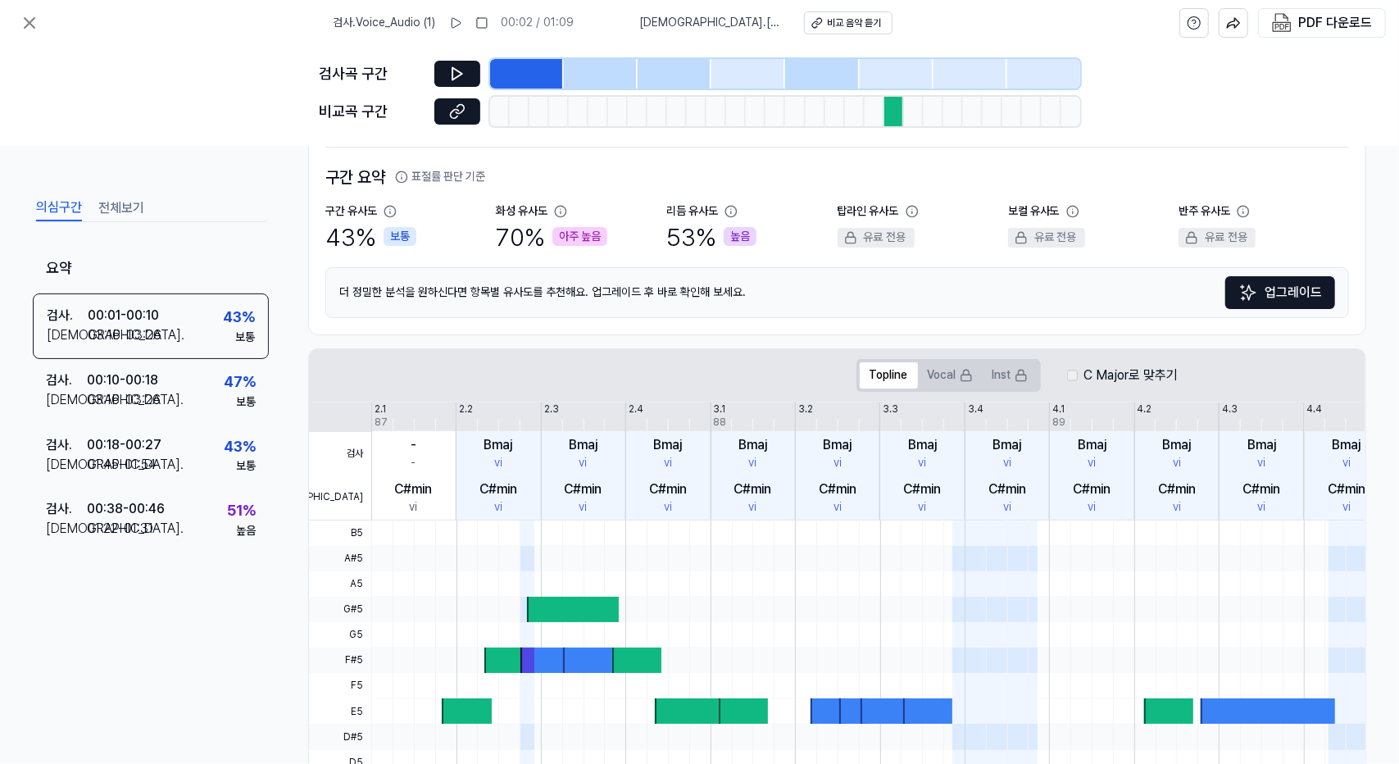
scroll to position [0, 0]
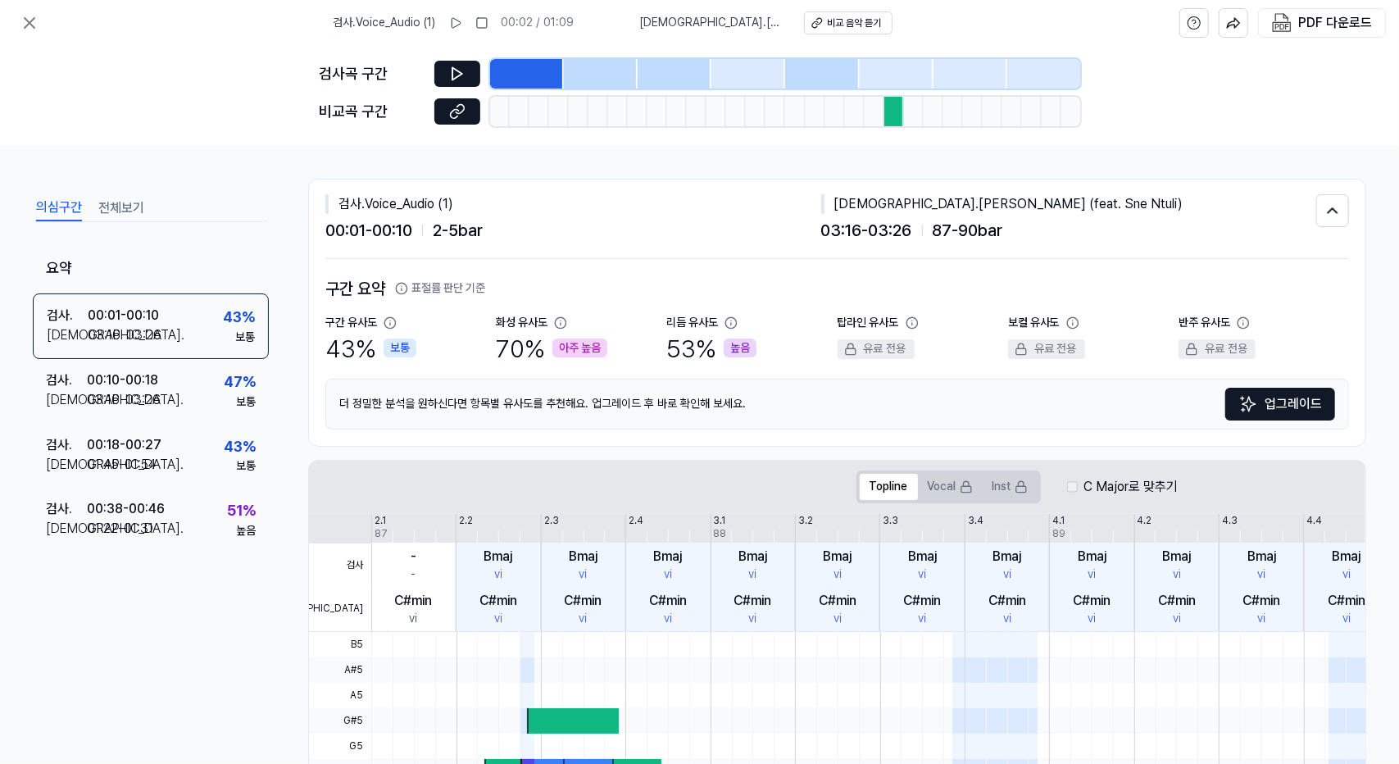
click at [115, 204] on button "전체보기" at bounding box center [121, 208] width 46 height 26
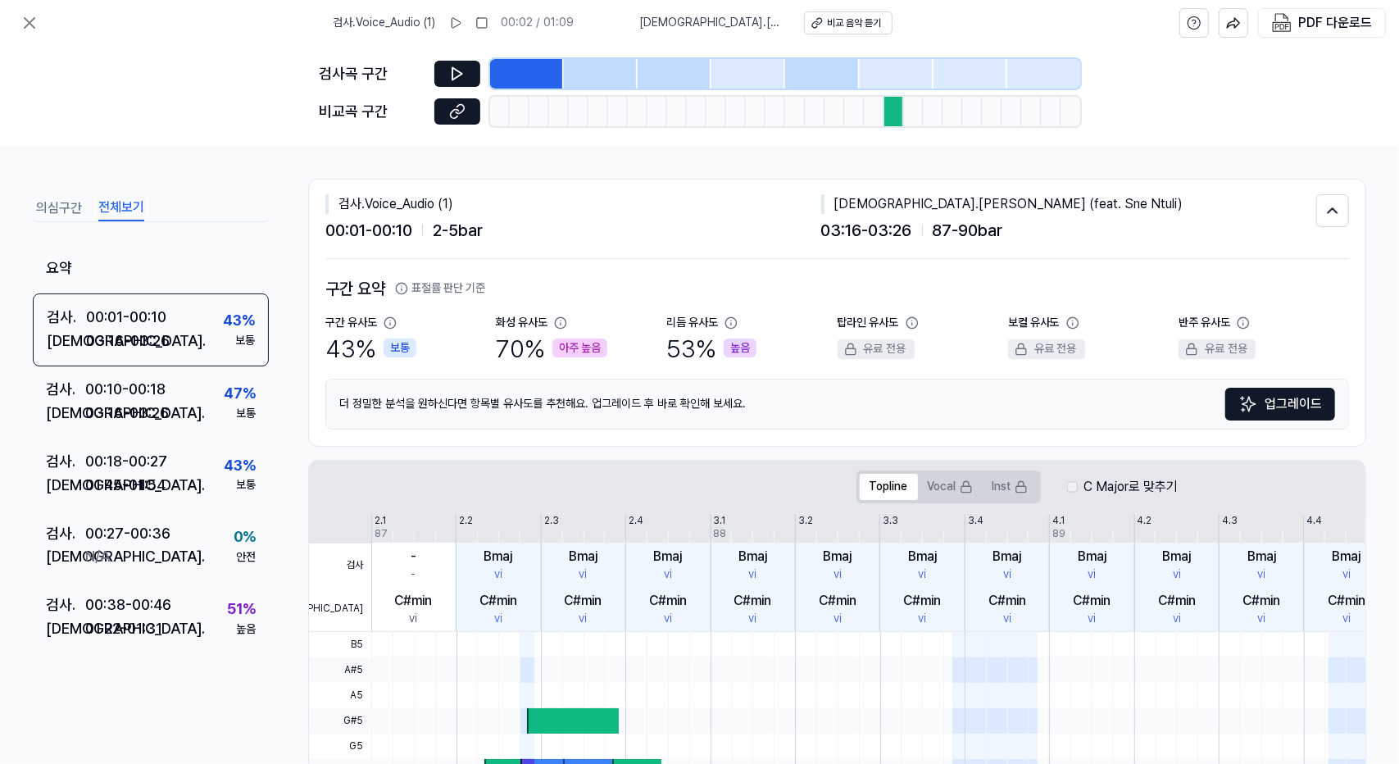
click at [66, 210] on button "의심구간" at bounding box center [59, 208] width 46 height 26
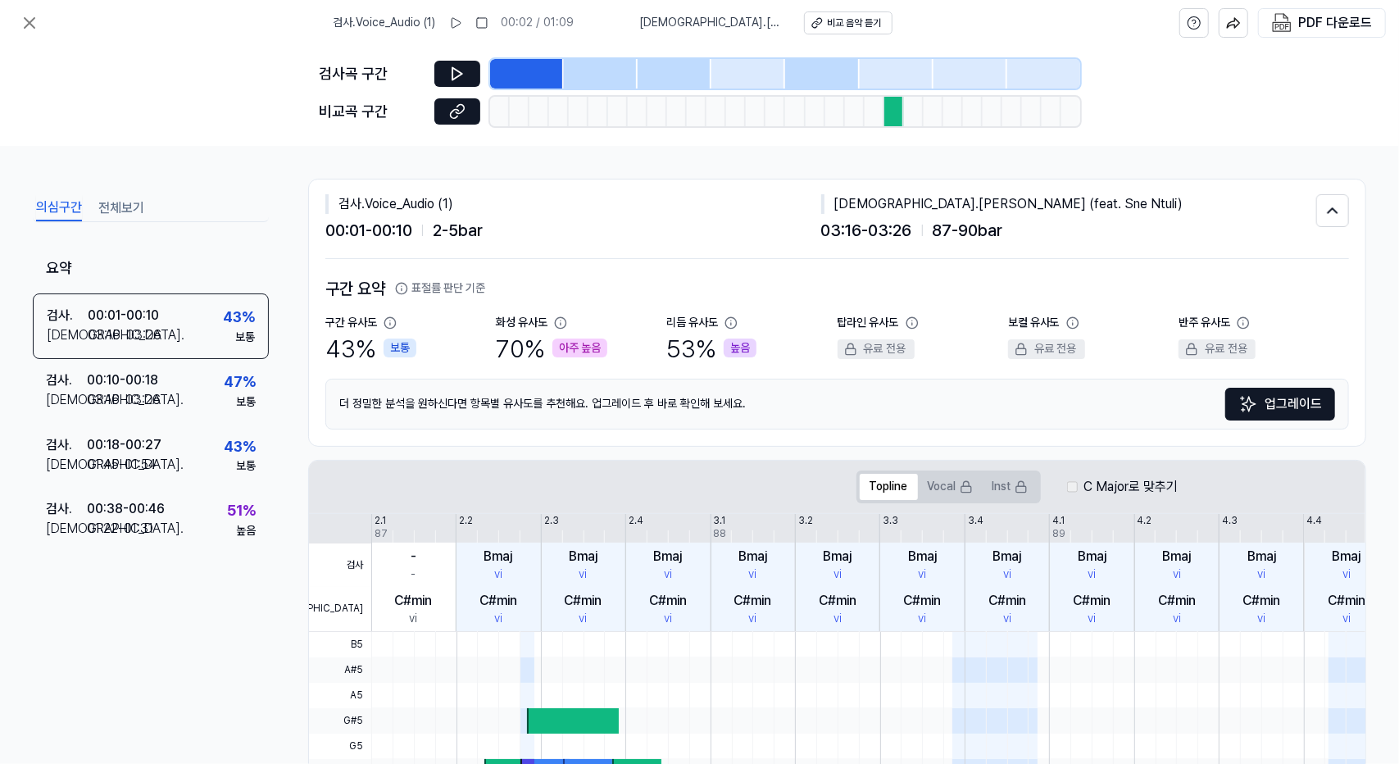
click at [129, 212] on button "전체보기" at bounding box center [121, 208] width 46 height 26
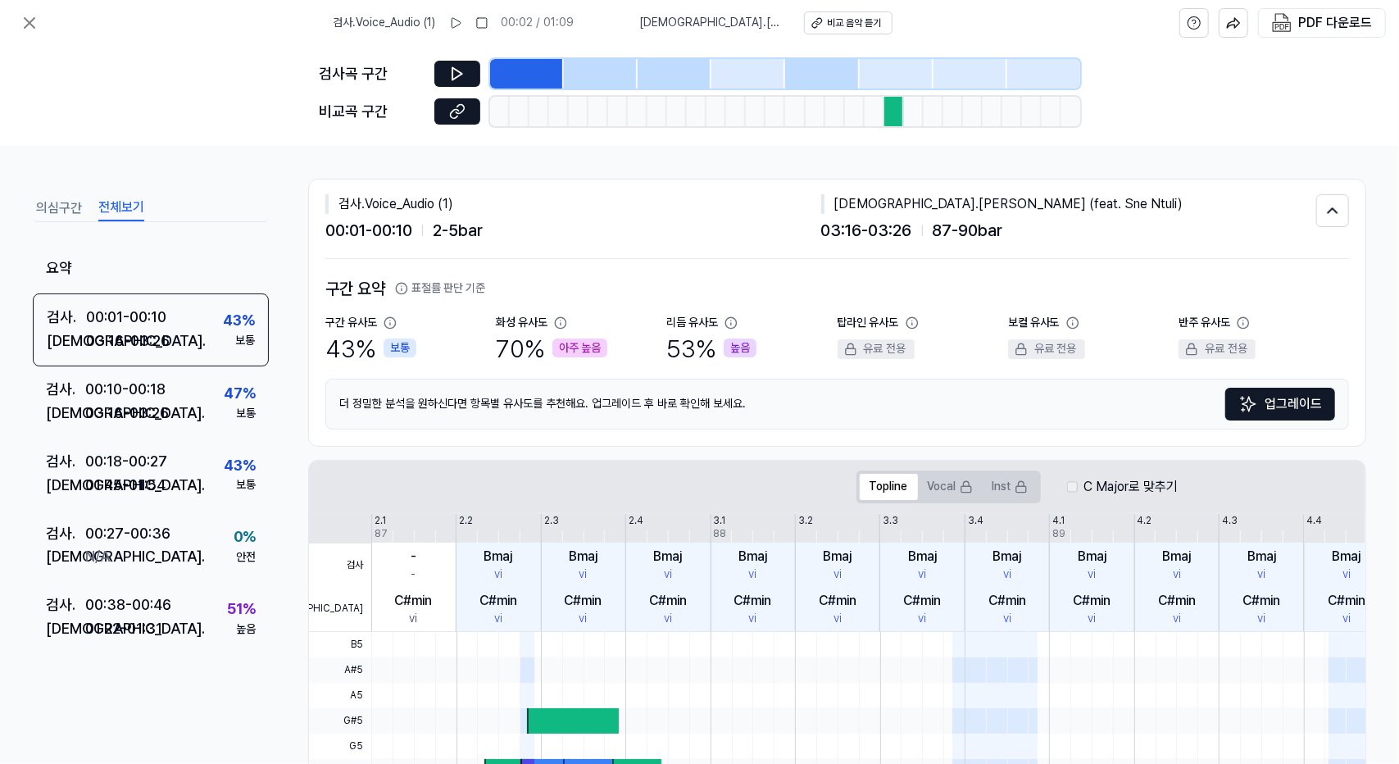
click at [43, 212] on button "의심구간" at bounding box center [59, 208] width 46 height 26
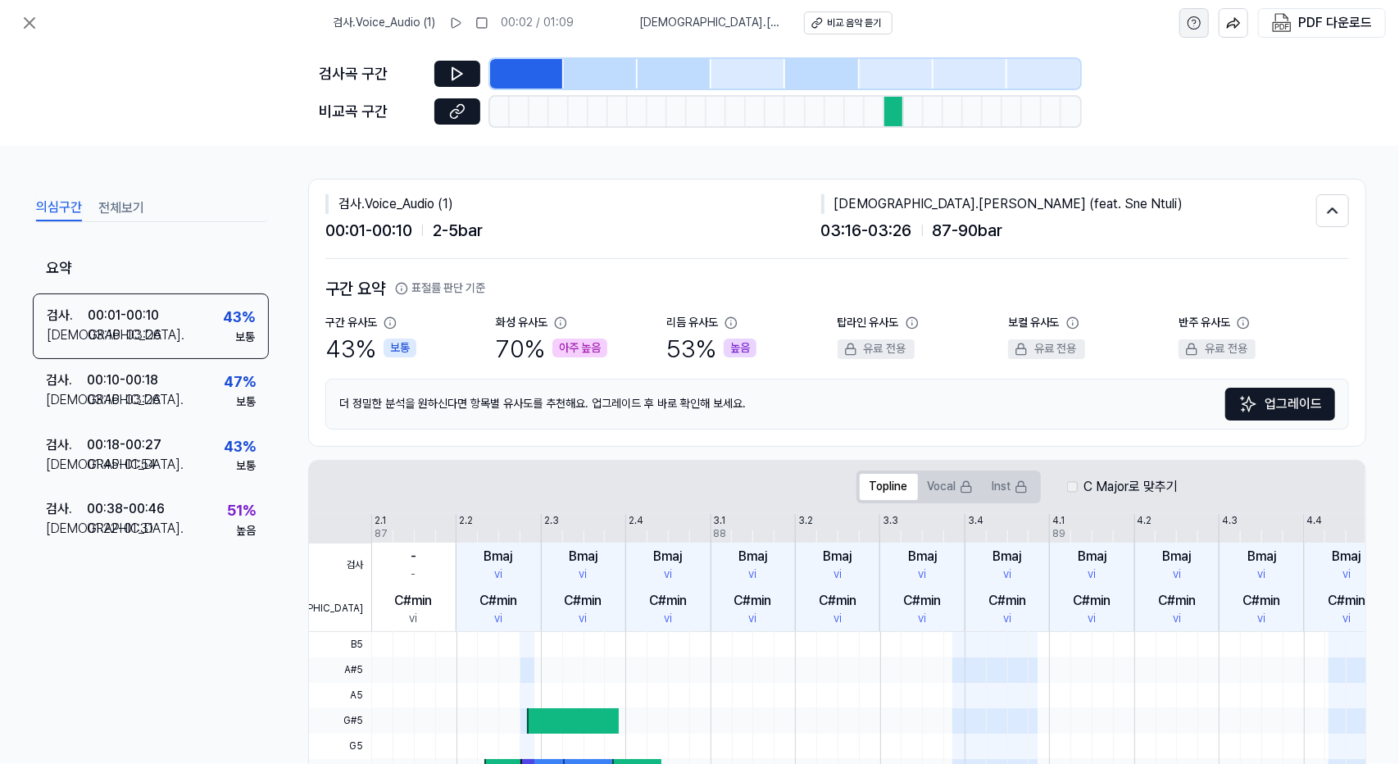
click at [1186, 23] on button at bounding box center [1194, 23] width 30 height 30
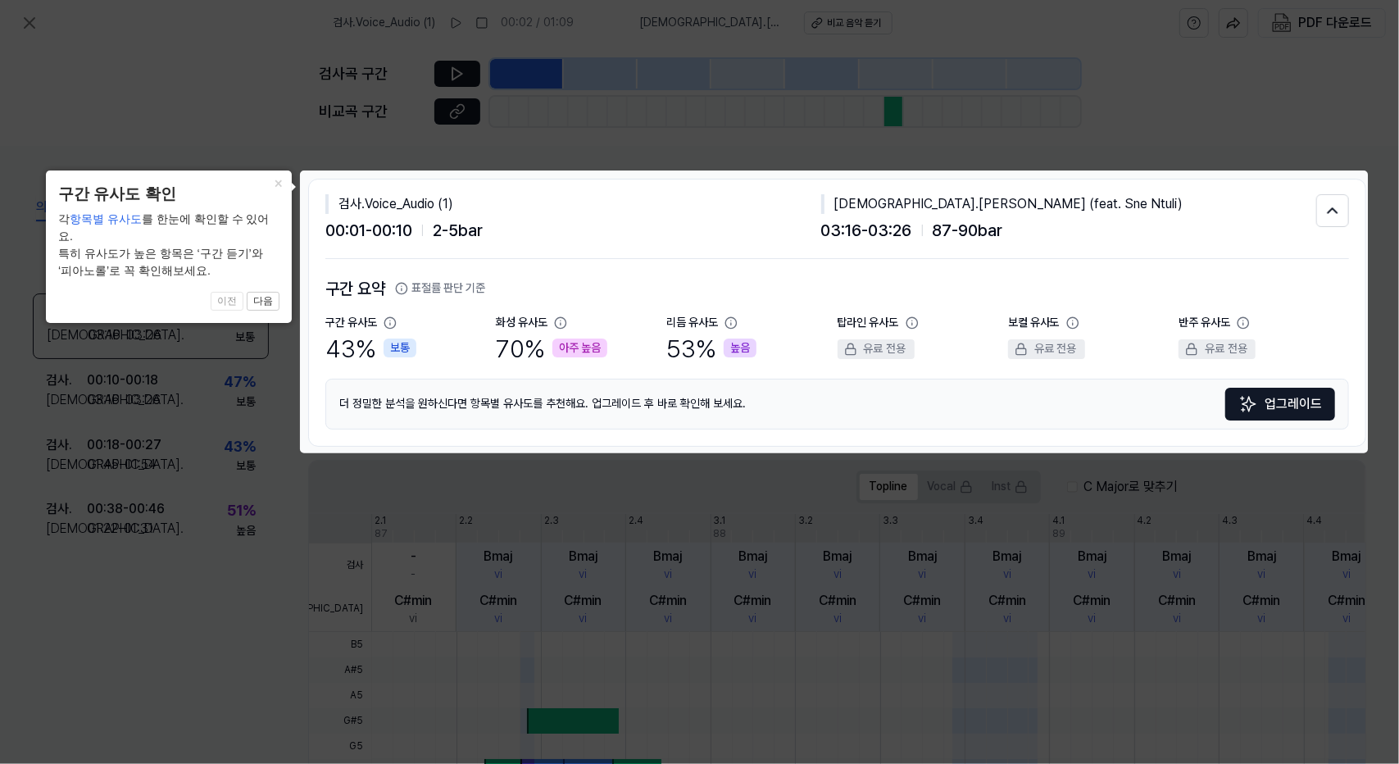
click at [1346, 213] on div "검사 . Voice_Audio (1) 00:01 - 00:10 2 - 5 bar 비교 . [PERSON_NAME] (feat. Sne Ntul…" at bounding box center [837, 312] width 1056 height 266
click at [1339, 213] on button at bounding box center [1332, 210] width 33 height 33
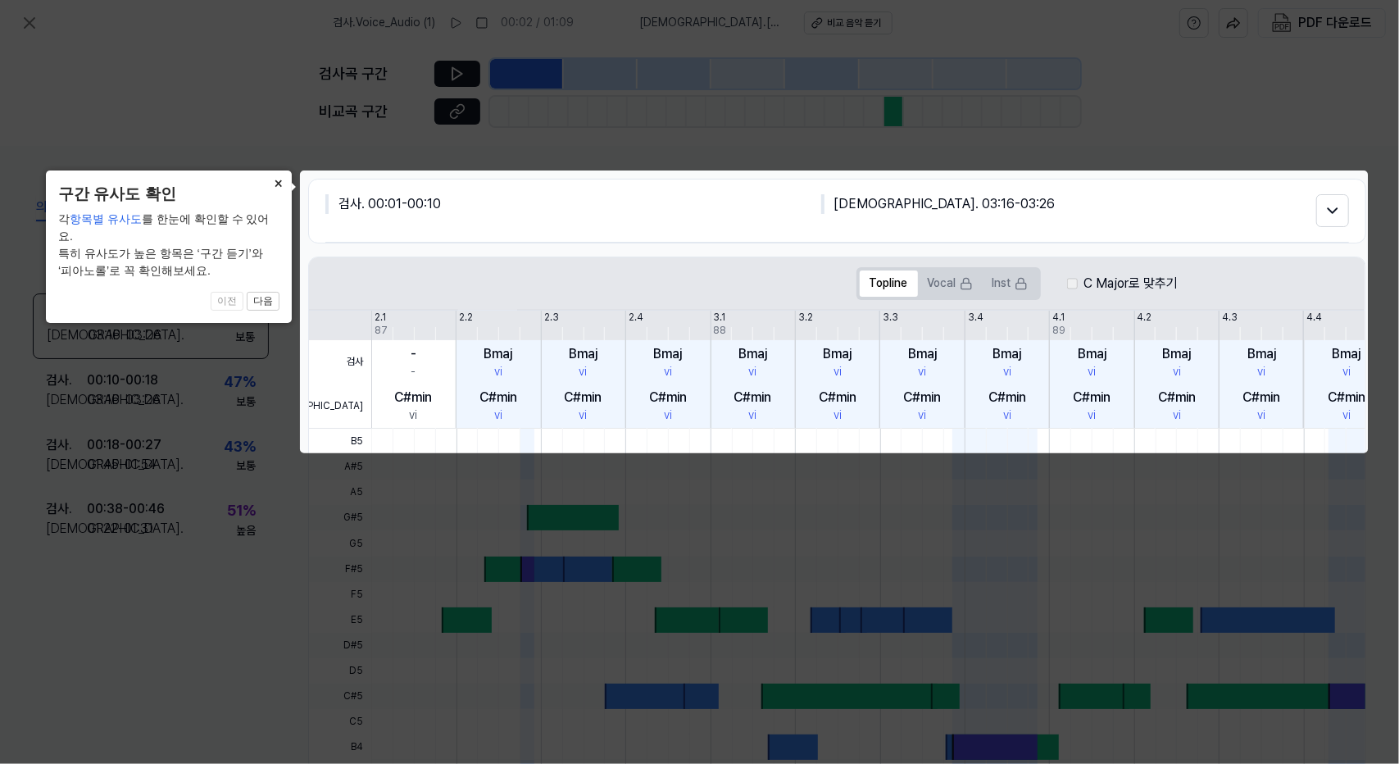
click at [276, 183] on button "×" at bounding box center [279, 181] width 26 height 23
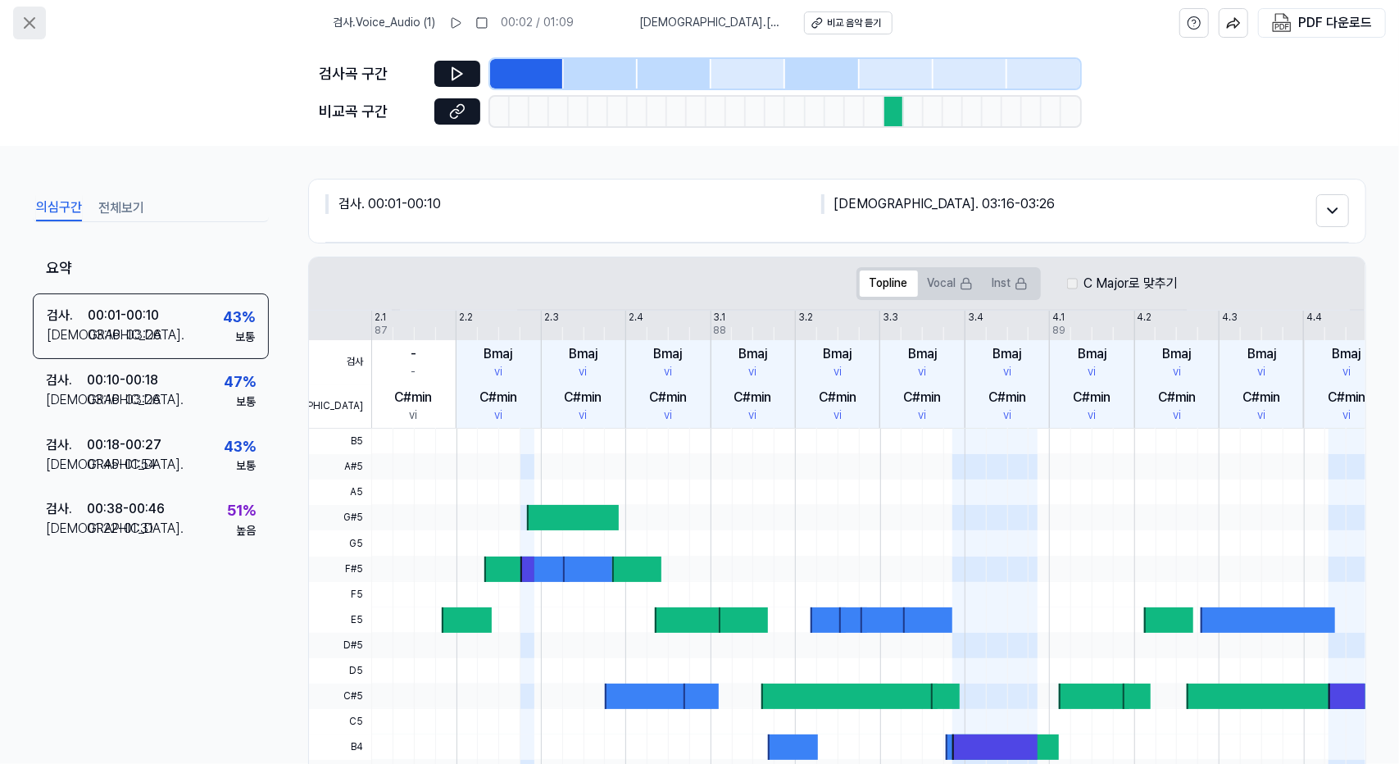
click at [30, 25] on icon at bounding box center [30, 23] width 20 height 20
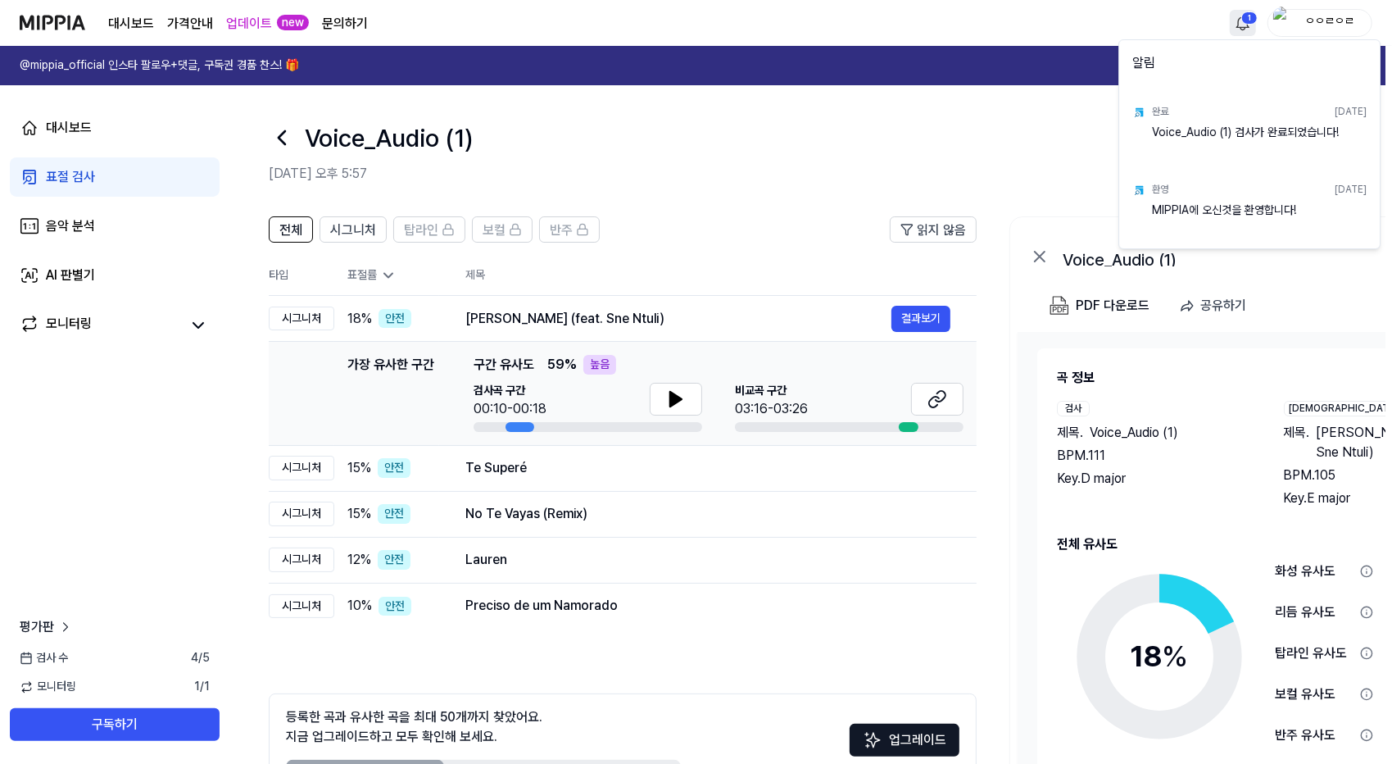
click at [1242, 30] on html "대시보드 가격안내 업데이트 new 문의하기 1 ㅇㅇㄹㅇㄹ @mippia_official 인스타 팔로우+댓글, 구독권 경품 찬스! 🎁 다시 보지…" at bounding box center [696, 382] width 1392 height 764
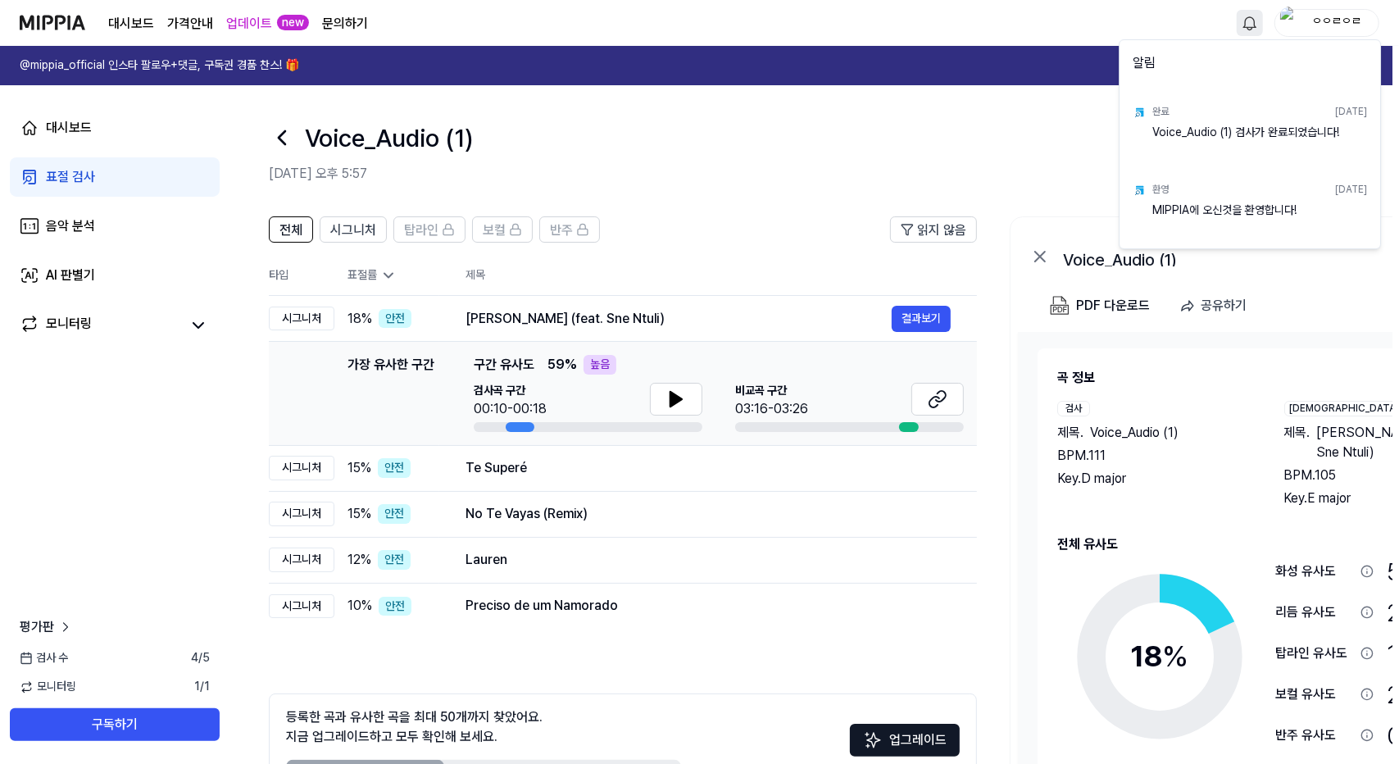
click at [1244, 29] on html "대시보드 가격안내 업데이트 new 문의하기 ㅇㅇㄹㅇㄹ @mippia_official 인스타 팔로우+댓글, 구독권 경품 찬스! 🎁 다시 보지 않…" at bounding box center [699, 382] width 1399 height 764
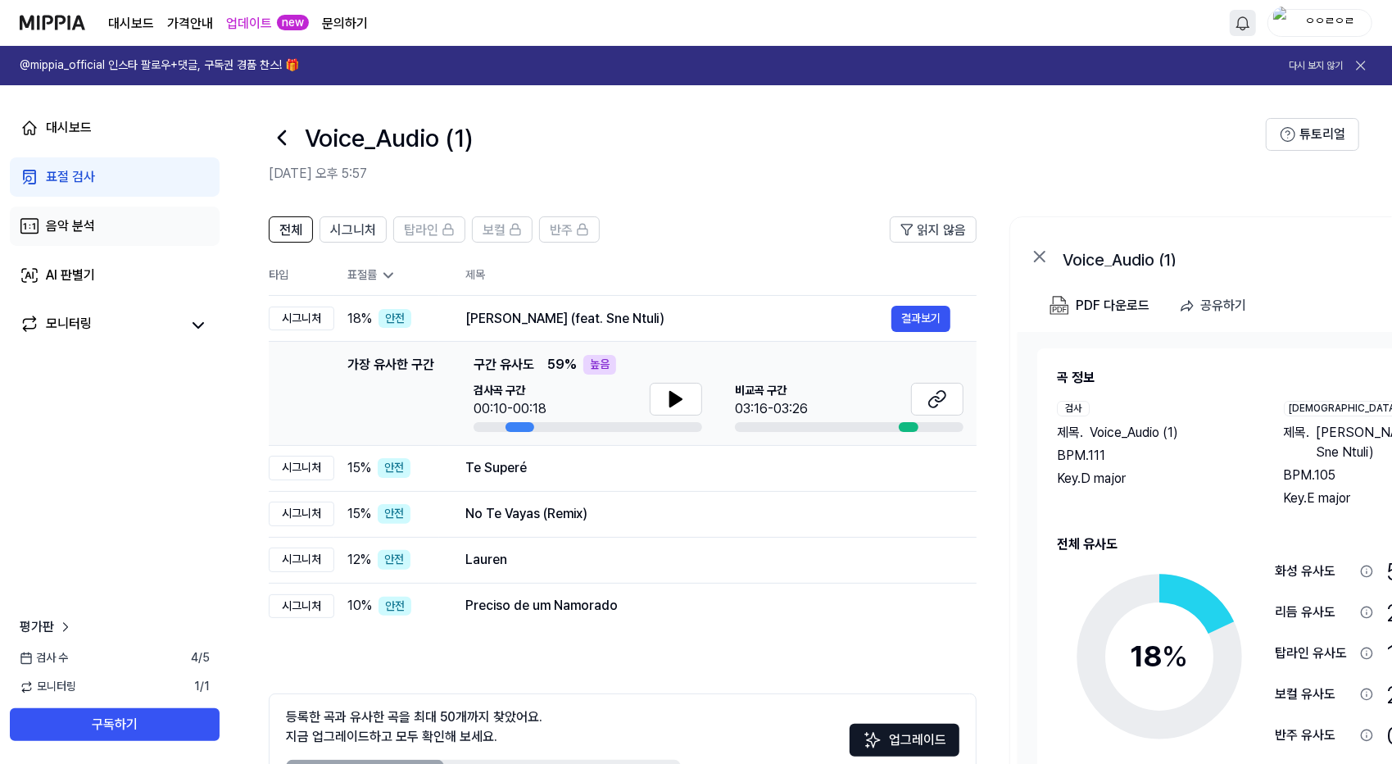
click at [154, 237] on link "음악 분석" at bounding box center [115, 226] width 210 height 39
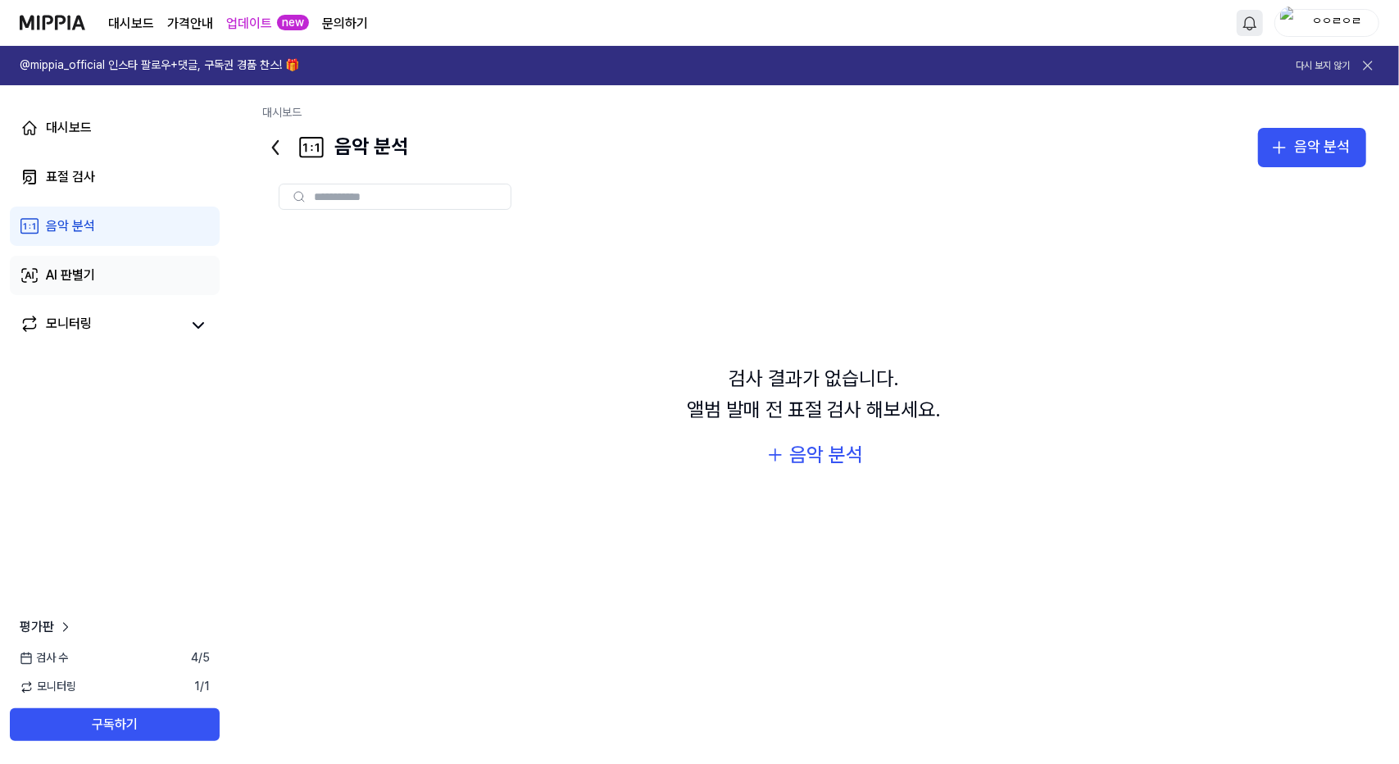
click at [138, 275] on link "AI 판별기" at bounding box center [115, 275] width 210 height 39
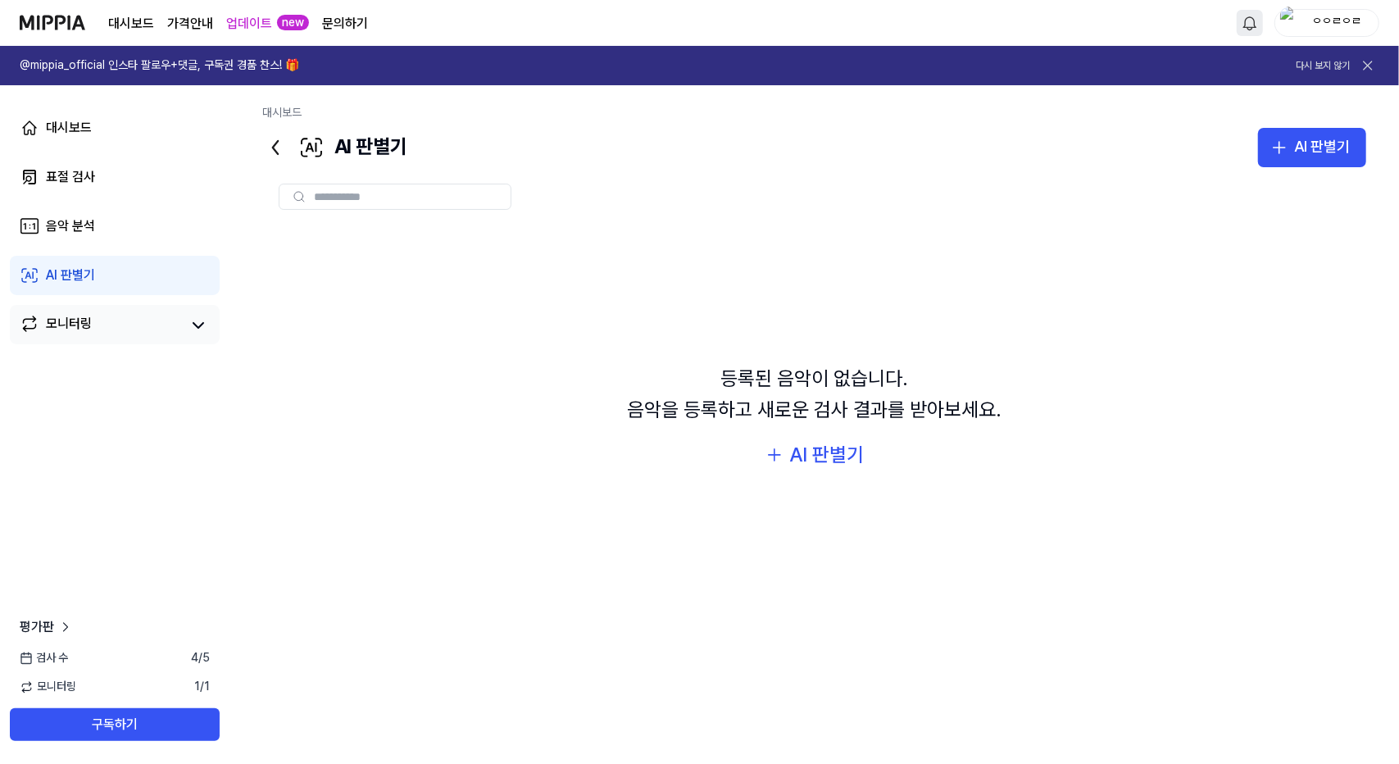
click at [148, 330] on link "모니터링" at bounding box center [100, 325] width 161 height 23
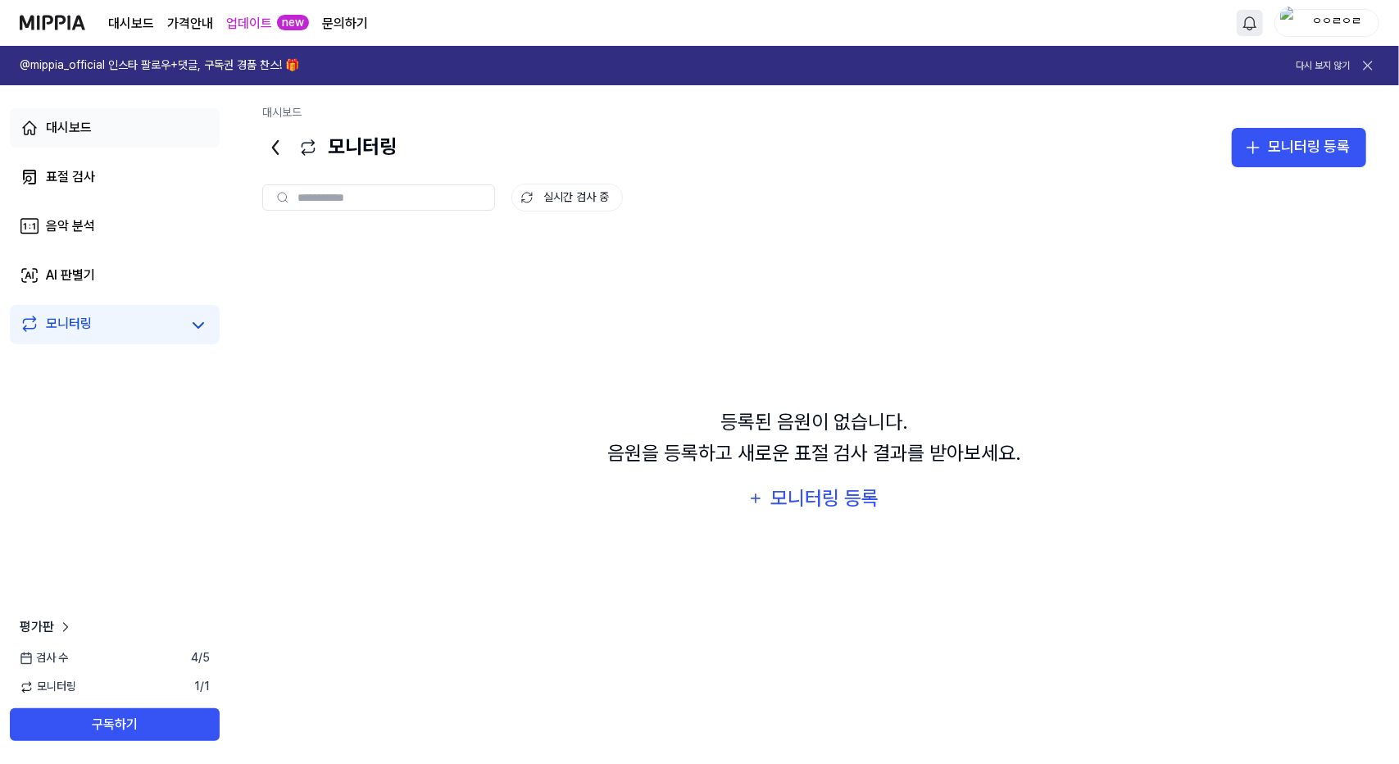
click at [70, 129] on div "대시보드" at bounding box center [69, 128] width 46 height 20
